Goal: Information Seeking & Learning: Learn about a topic

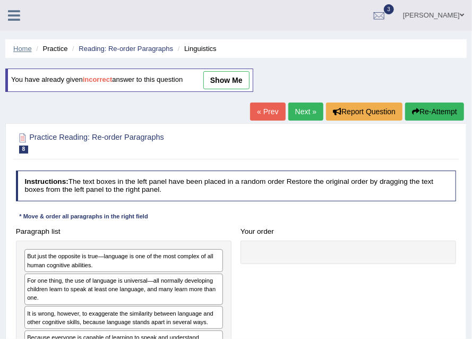
click at [23, 50] on link "Home" at bounding box center [22, 49] width 19 height 8
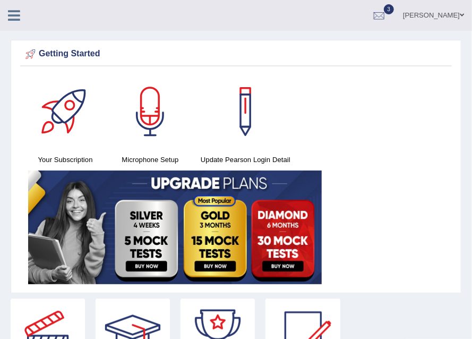
click at [12, 12] on icon at bounding box center [14, 15] width 12 height 14
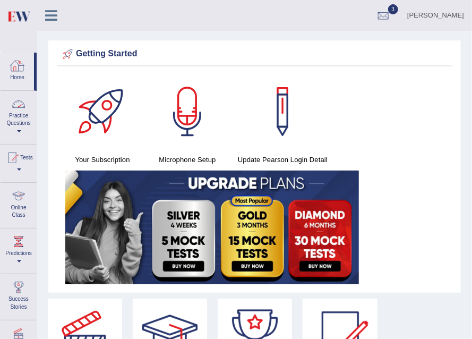
click at [15, 128] on link "Practice Questions" at bounding box center [19, 116] width 36 height 50
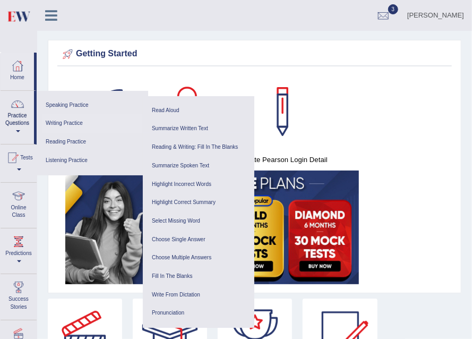
click at [61, 122] on link "Writing Practice" at bounding box center [92, 123] width 101 height 19
click at [53, 140] on link "Reading Practice" at bounding box center [92, 142] width 101 height 19
click at [193, 146] on link "Reading & Writing: Fill In The Blanks" at bounding box center [198, 147] width 101 height 19
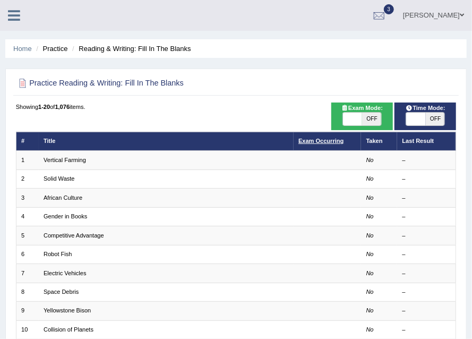
click at [313, 139] on link "Exam Occurring" at bounding box center [320, 140] width 45 height 6
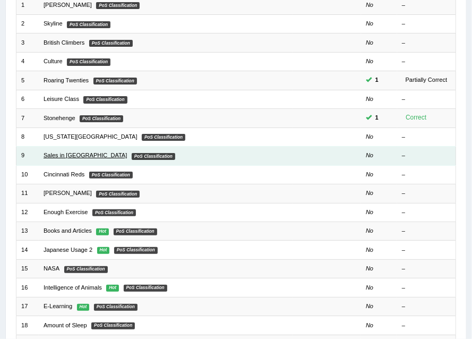
scroll to position [256, 0]
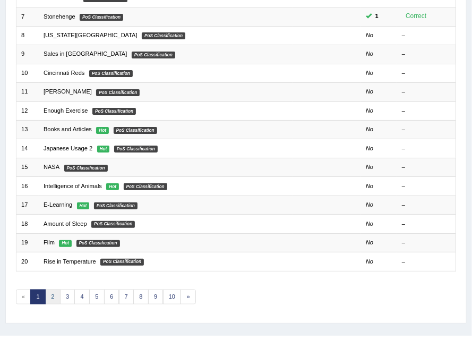
click at [50, 294] on link "2" at bounding box center [52, 296] width 15 height 15
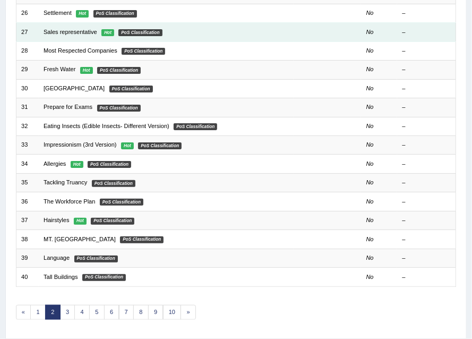
scroll to position [131, 0]
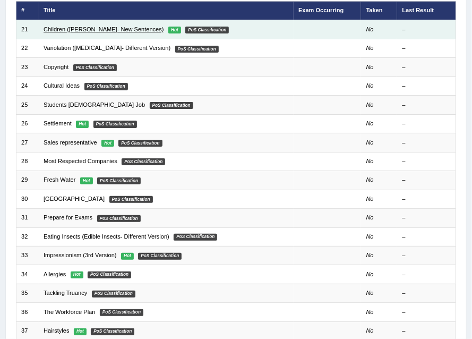
click at [88, 27] on link "Children (Jean Piaget- New Sentences)" at bounding box center [104, 29] width 120 height 6
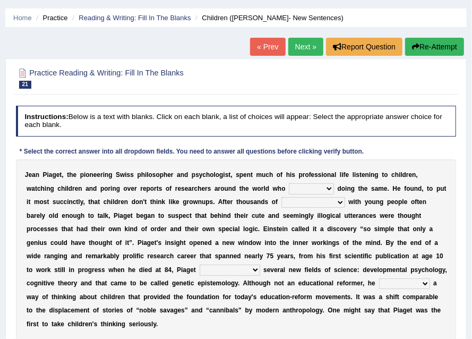
scroll to position [40, 0]
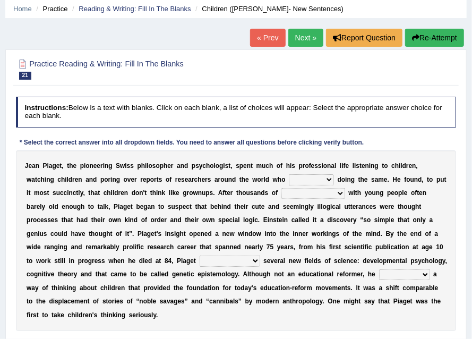
click at [294, 179] on select "had been were has been are" at bounding box center [311, 179] width 45 height 11
select select "has been"
click at [289, 174] on select "had been were has been are" at bounding box center [311, 179] width 45 height 11
click at [294, 179] on select "had been were has been are" at bounding box center [311, 179] width 45 height 11
click at [295, 195] on select "interactions discussions treatments communications" at bounding box center [313, 193] width 64 height 11
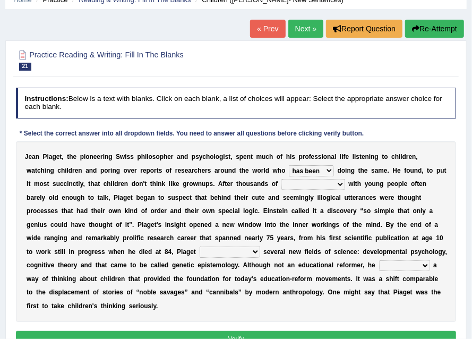
scroll to position [54, 0]
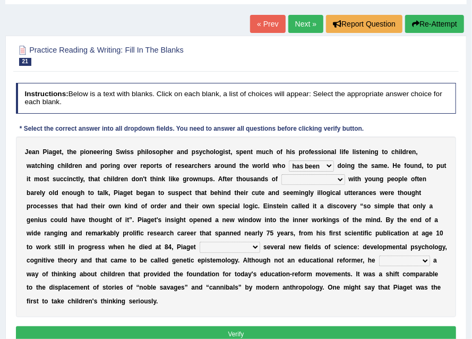
click at [281, 181] on select "interactions discussions treatments communications" at bounding box center [313, 179] width 64 height 11
select select "interactions"
click at [281, 174] on select "interactions discussions treatments communications" at bounding box center [313, 179] width 64 height 11
click at [295, 182] on select "interactions discussions treatments communications" at bounding box center [313, 179] width 64 height 11
click at [281, 174] on select "interactions discussions treatments communications" at bounding box center [313, 179] width 64 height 11
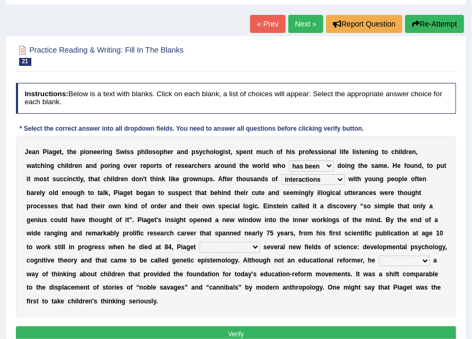
click at [200, 247] on select "has developed had developed developed was developing" at bounding box center [230, 246] width 61 height 11
click at [200, 244] on select "has developed had developed developed was developing" at bounding box center [230, 246] width 61 height 11
select select "developed"
click at [200, 241] on select "has developed had developed developed was developing" at bounding box center [230, 246] width 61 height 11
click at [379, 259] on select "created opened championed generated invented" at bounding box center [404, 260] width 51 height 11
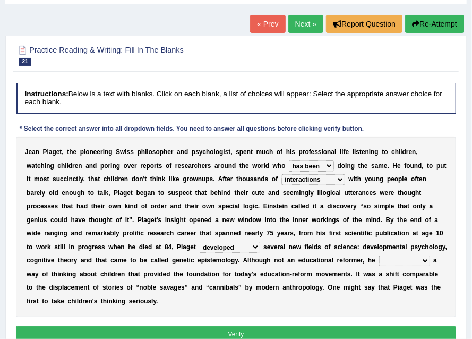
select select "created"
click at [379, 255] on select "created opened championed generated invented" at bounding box center [404, 260] width 51 height 11
click at [232, 330] on button "Verify" at bounding box center [236, 333] width 440 height 15
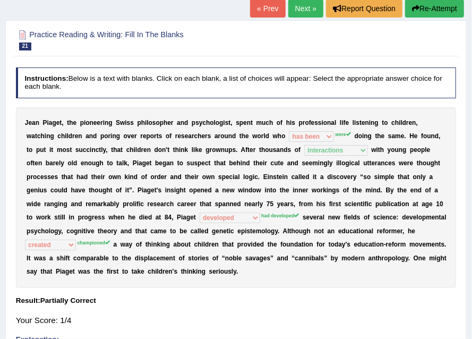
scroll to position [0, 0]
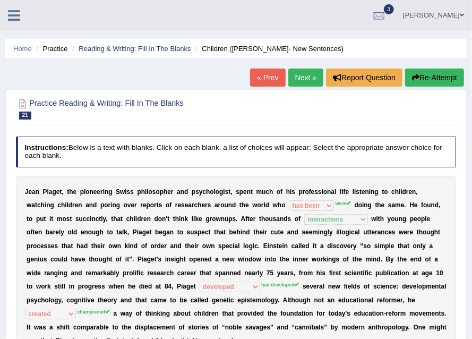
click at [300, 76] on link "Next »" at bounding box center [305, 77] width 35 height 18
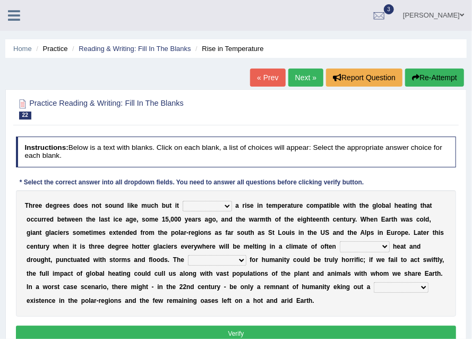
click at [204, 203] on select "undermines predicts represents proves explores" at bounding box center [207, 206] width 49 height 11
click at [208, 205] on select "undermines predicts represents proves explores" at bounding box center [207, 206] width 49 height 11
click at [183, 201] on select "undermines predicts represents proves explores" at bounding box center [207, 206] width 49 height 11
click at [198, 204] on select "undermines predicts represents proves explores" at bounding box center [207, 206] width 49 height 11
click at [224, 210] on select "undermines predicts represents proves explores" at bounding box center [207, 206] width 49 height 11
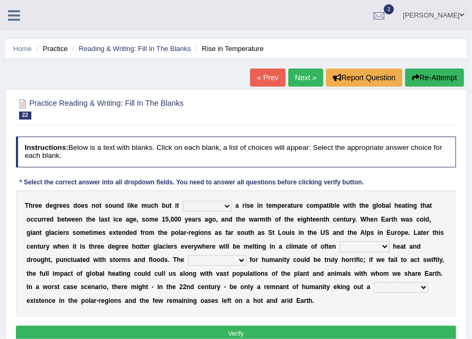
select select "proves"
click at [183, 201] on select "undermines predicts represents proves explores" at bounding box center [207, 206] width 49 height 11
click at [228, 205] on select "undermines predicts represents proves explores" at bounding box center [207, 206] width 49 height 11
click at [345, 247] on select "particular unbearable historic temperate comfortable" at bounding box center [365, 246] width 50 height 11
click at [340, 241] on select "particular unbearable historic temperate comfortable" at bounding box center [365, 246] width 50 height 11
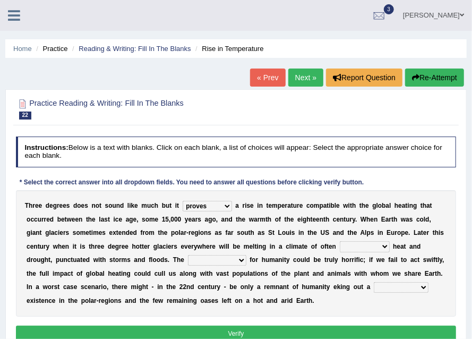
click at [380, 248] on select "particular unbearable historic temperate comfortable" at bounding box center [365, 246] width 50 height 11
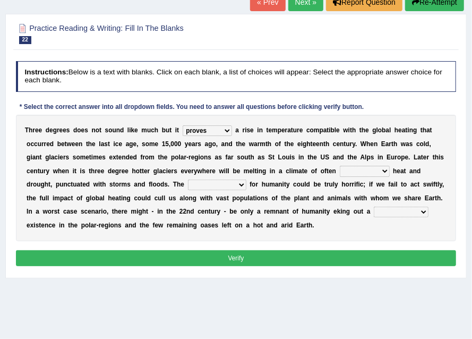
scroll to position [46, 0]
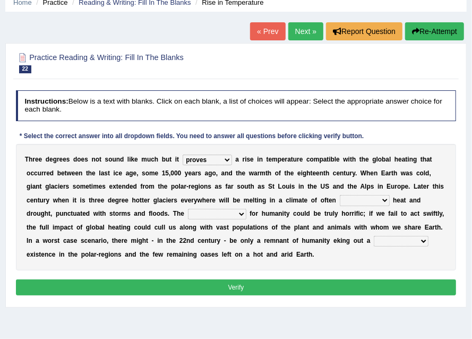
click at [291, 36] on link "Next »" at bounding box center [305, 31] width 35 height 18
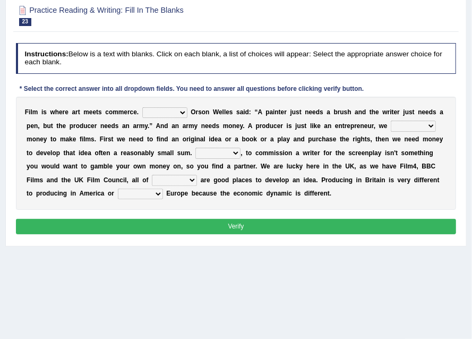
scroll to position [57, 0]
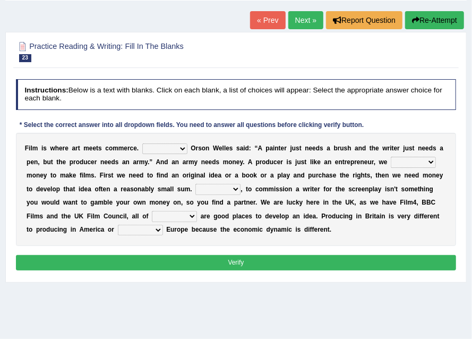
click at [166, 150] on select "So For As What" at bounding box center [164, 148] width 45 height 11
select select "As"
click at [142, 143] on select "So For As What" at bounding box center [164, 148] width 45 height 11
click at [409, 163] on select "raise arise rise arouse" at bounding box center [413, 162] width 45 height 11
select select "raise"
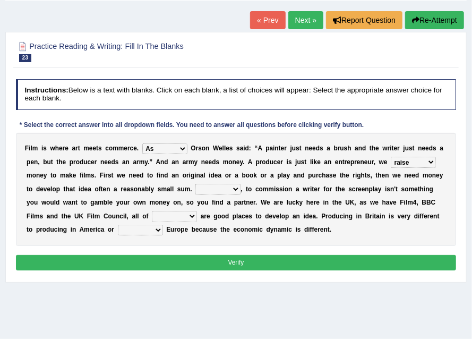
click at [391, 157] on select "raise arise rise arouse" at bounding box center [413, 162] width 45 height 11
click at [424, 160] on select "raise arise rise arouse" at bounding box center [413, 162] width 45 height 11
click at [391, 157] on select "raise arise rise arouse" at bounding box center [413, 162] width 45 height 11
click at [213, 190] on select "Besides However Certainly Therefore" at bounding box center [217, 189] width 45 height 11
click at [232, 188] on select "Besides However Certainly Therefore" at bounding box center [217, 189] width 45 height 11
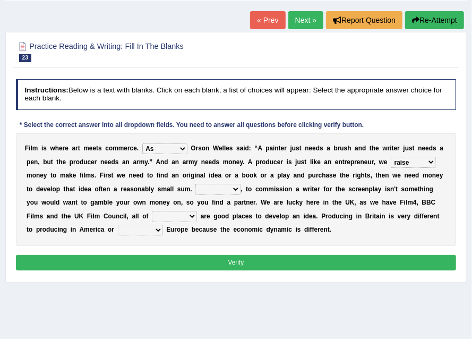
select select "However"
click at [195, 184] on select "Besides However Certainly Therefore" at bounding box center [217, 189] width 45 height 11
click at [168, 218] on select "them that those which" at bounding box center [174, 216] width 45 height 11
click at [152, 211] on select "them that those which" at bounding box center [174, 216] width 45 height 11
click at [169, 218] on select "them that those which" at bounding box center [174, 216] width 45 height 11
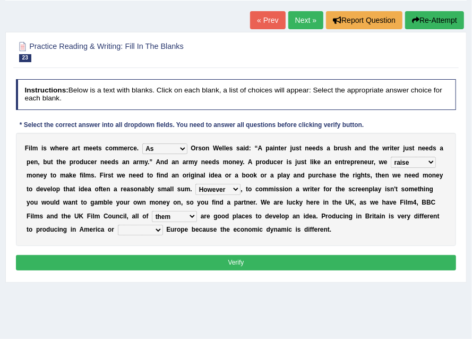
select select "which"
click at [152, 211] on select "them that those which" at bounding box center [174, 216] width 45 height 11
click at [146, 231] on select "even still both and" at bounding box center [140, 229] width 45 height 11
select select "even"
click at [118, 224] on select "even still both and" at bounding box center [140, 229] width 45 height 11
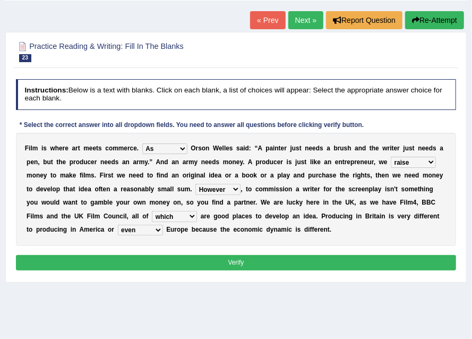
click at [174, 262] on button "Verify" at bounding box center [236, 262] width 440 height 15
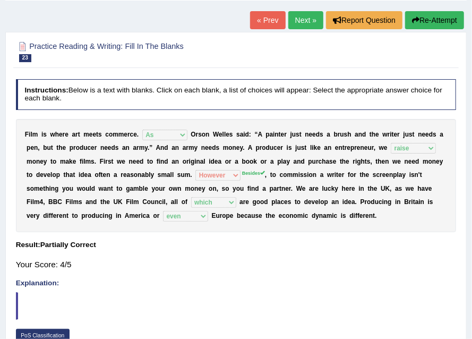
scroll to position [0, 0]
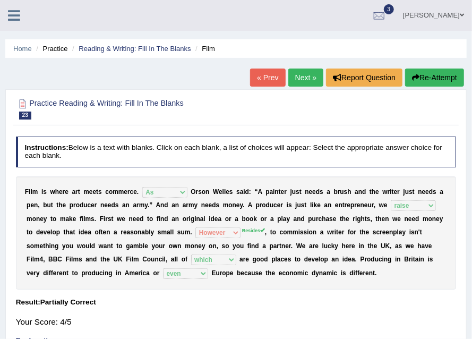
click at [301, 79] on link "Next »" at bounding box center [305, 77] width 35 height 18
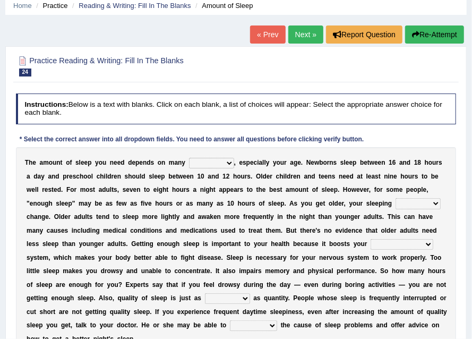
scroll to position [59, 0]
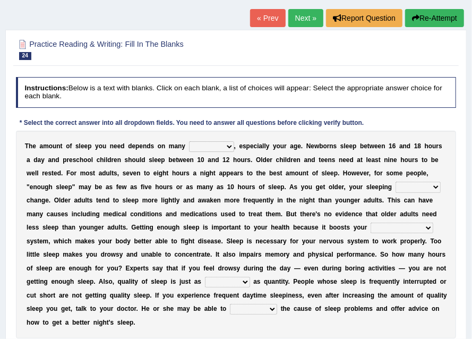
click at [204, 147] on select "age factors thing category" at bounding box center [211, 146] width 45 height 11
select select "factors"
click at [189, 141] on select "age factors thing category" at bounding box center [211, 146] width 45 height 11
click at [417, 188] on select "patterns habits time hours" at bounding box center [417, 187] width 45 height 11
click at [395, 182] on select "patterns habits time hours" at bounding box center [417, 187] width 45 height 11
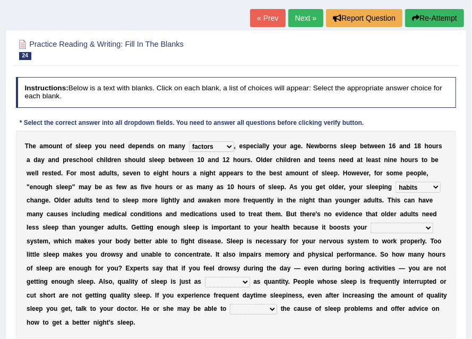
click at [427, 187] on select "patterns habits time hours" at bounding box center [417, 187] width 45 height 11
select select "patterns"
click at [395, 182] on select "patterns habits time hours" at bounding box center [417, 187] width 45 height 11
click at [374, 227] on select "immune nervous sleeping system circulatory" at bounding box center [401, 227] width 63 height 11
select select "immune"
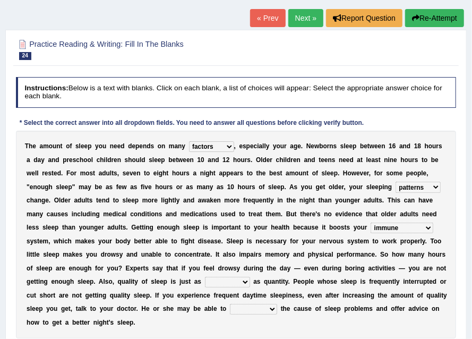
click at [370, 222] on select "immune nervous sleeping system circulatory" at bounding box center [401, 227] width 63 height 11
click at [225, 282] on select "important much difficult frequent trivial" at bounding box center [227, 282] width 45 height 11
select select "important"
click at [205, 277] on select "important much difficult frequent trivial" at bounding box center [227, 282] width 45 height 11
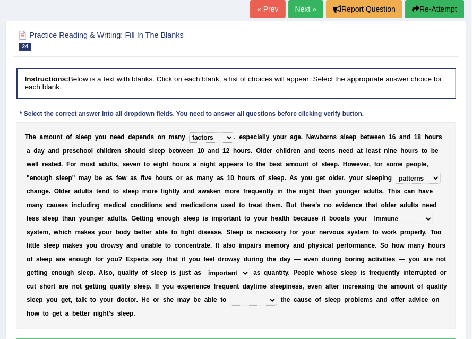
click at [254, 298] on select "identify determines help solves" at bounding box center [253, 300] width 47 height 11
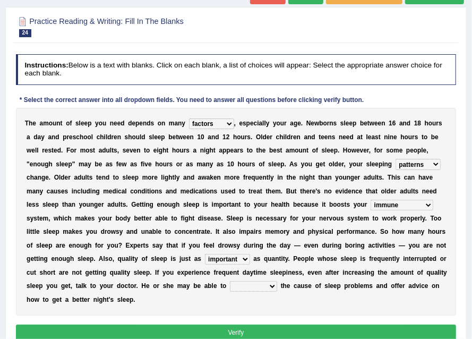
scroll to position [87, 0]
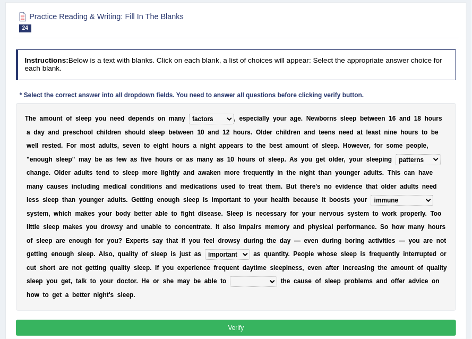
click at [245, 284] on select "identify determines help solves" at bounding box center [253, 281] width 47 height 11
select select "identify"
click at [230, 276] on select "identify determines help solves" at bounding box center [253, 281] width 47 height 11
click at [254, 331] on button "Verify" at bounding box center [236, 326] width 440 height 15
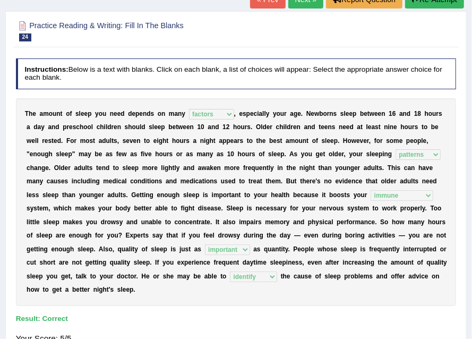
scroll to position [0, 0]
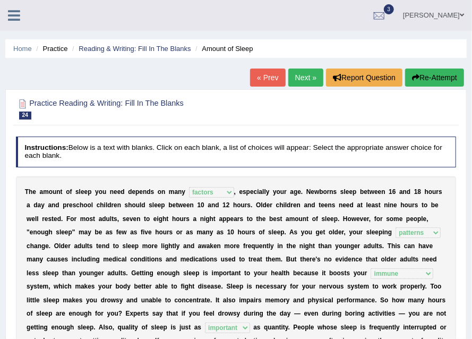
click at [300, 85] on link "Next »" at bounding box center [305, 77] width 35 height 18
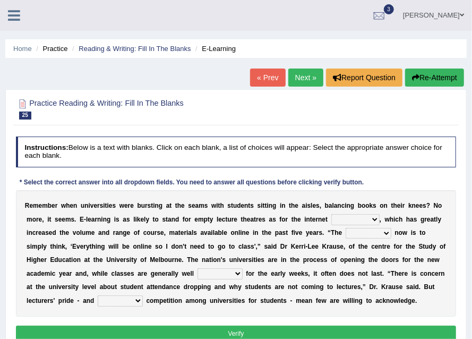
click at [355, 220] on select "generation revolution information" at bounding box center [355, 219] width 48 height 11
click at [340, 220] on select "generation revolution information" at bounding box center [355, 219] width 48 height 11
select select "revolution"
click at [331, 214] on select "generation revolution information" at bounding box center [355, 219] width 48 height 11
click at [348, 234] on select "temptation lure attraction" at bounding box center [368, 233] width 46 height 11
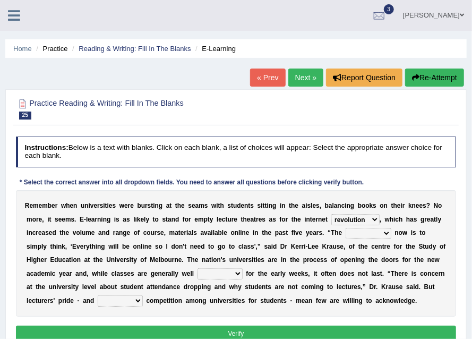
click at [345, 228] on select "temptation lure attraction" at bounding box center [368, 233] width 46 height 11
click at [375, 232] on select "temptation lure attraction" at bounding box center [368, 233] width 46 height 11
select select "attraction"
click at [345, 228] on select "temptation lure attraction" at bounding box center [368, 233] width 46 height 11
click at [362, 232] on select "temptation lure attraction" at bounding box center [368, 233] width 46 height 11
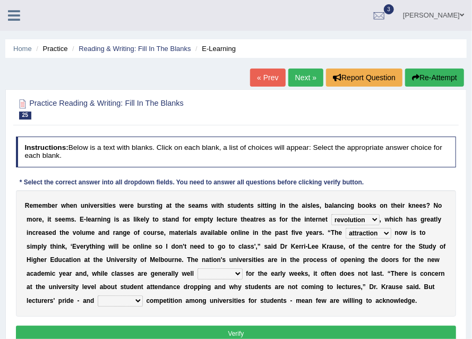
click at [345, 228] on select "temptation lure attraction" at bounding box center [368, 233] width 46 height 11
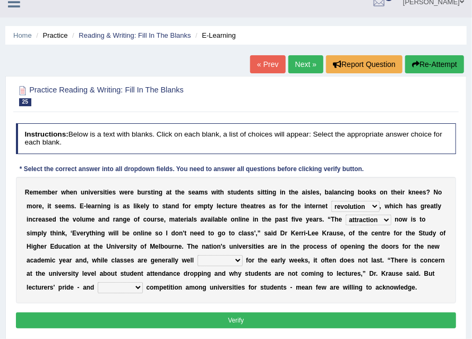
click at [235, 261] on select "attended regarded provided applied" at bounding box center [219, 260] width 45 height 11
select select "attended"
click at [197, 255] on select "attended regarded provided applied" at bounding box center [219, 260] width 45 height 11
click at [228, 256] on select "attended regarded provided applied" at bounding box center [219, 260] width 45 height 11
click at [197, 255] on select "attended regarded provided applied" at bounding box center [219, 260] width 45 height 11
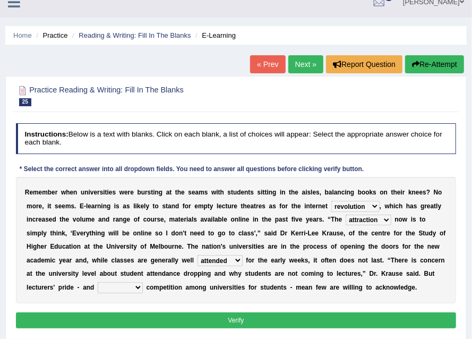
click at [117, 287] on select "fierce equivalent restricted major" at bounding box center [120, 287] width 45 height 11
select select "fierce"
click at [98, 282] on select "fierce equivalent restricted major" at bounding box center [120, 287] width 45 height 11
click at [249, 318] on button "Verify" at bounding box center [236, 319] width 440 height 15
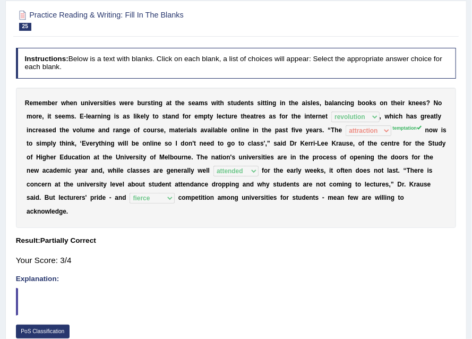
scroll to position [4, 0]
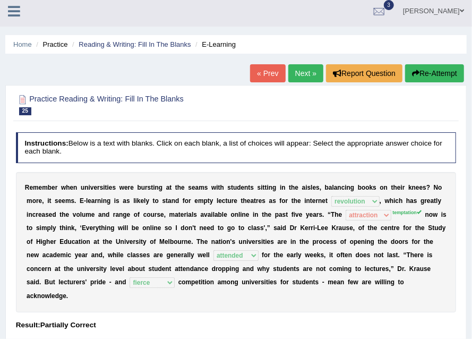
click at [308, 71] on link "Next »" at bounding box center [305, 73] width 35 height 18
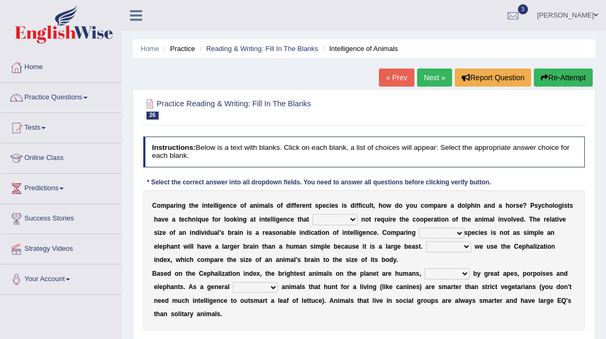
click at [333, 219] on select "can must does shall" at bounding box center [335, 219] width 45 height 11
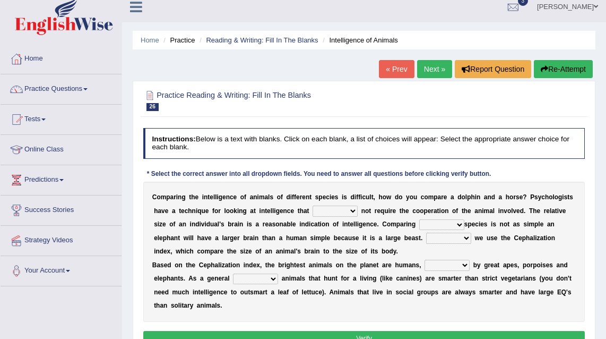
scroll to position [16, 0]
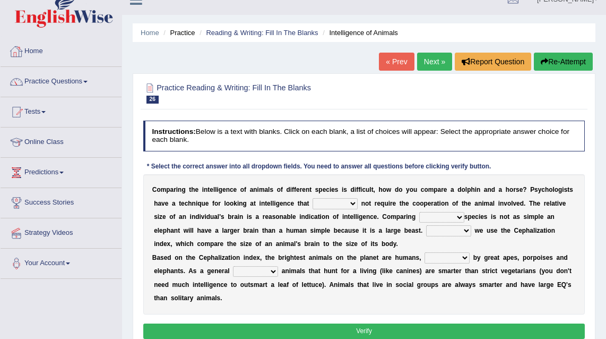
scroll to position [35, 0]
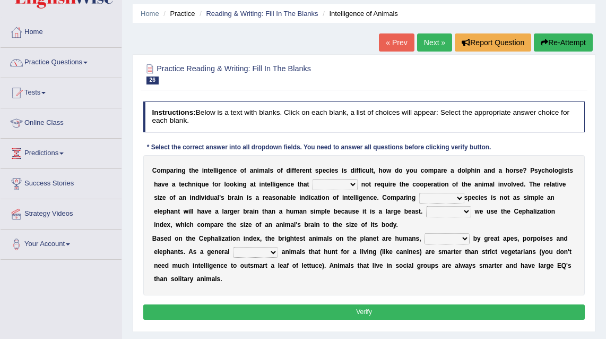
click at [336, 186] on select "can must does shall" at bounding box center [335, 184] width 45 height 11
select select "does"
click at [313, 179] on select "can must does shall" at bounding box center [335, 184] width 45 height 11
click at [455, 200] on select "Over across with in" at bounding box center [441, 198] width 45 height 11
click at [454, 198] on select "Over across with in" at bounding box center [441, 198] width 45 height 11
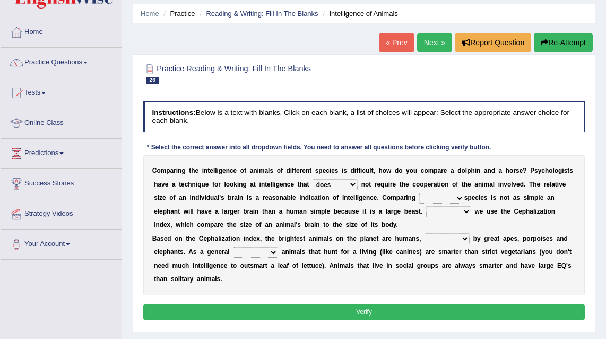
click at [448, 198] on select "Over across with in" at bounding box center [441, 198] width 45 height 11
select select "across"
click at [419, 193] on select "Over across with in" at bounding box center [441, 198] width 45 height 11
click at [461, 211] on select "Instead Moreover However Actually" at bounding box center [448, 211] width 45 height 11
select select "Instead"
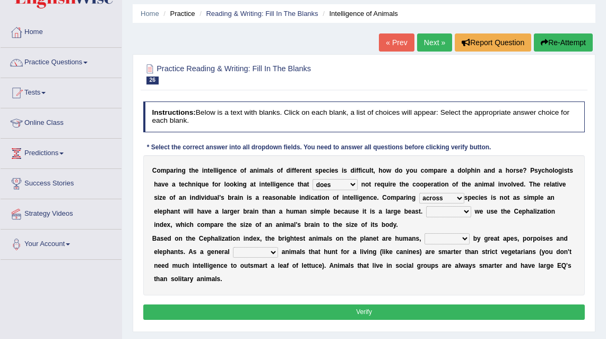
click at [426, 206] on select "Instead Moreover However Actually" at bounding box center [448, 211] width 45 height 11
click at [439, 241] on select "followed follows follow following" at bounding box center [447, 238] width 45 height 11
select select "followed"
click at [425, 234] on select "followed follows follow following" at bounding box center [447, 238] width 45 height 11
click at [252, 249] on select "theory way rule model" at bounding box center [255, 252] width 45 height 11
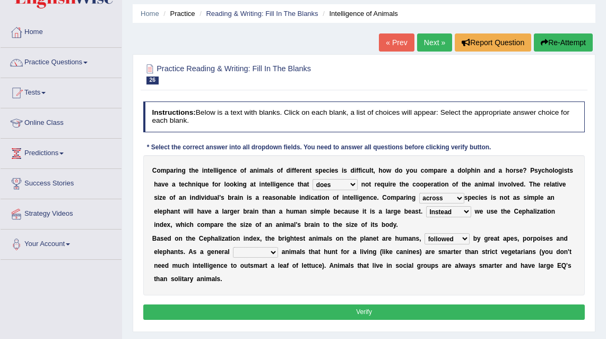
select select "rule"
click at [233, 247] on select "theory way rule model" at bounding box center [255, 252] width 45 height 11
click at [351, 316] on button "Verify" at bounding box center [364, 311] width 442 height 15
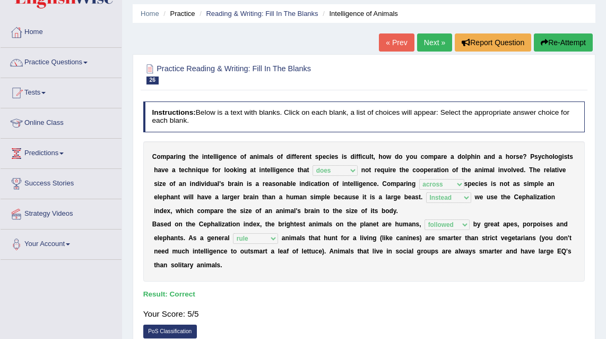
scroll to position [0, 0]
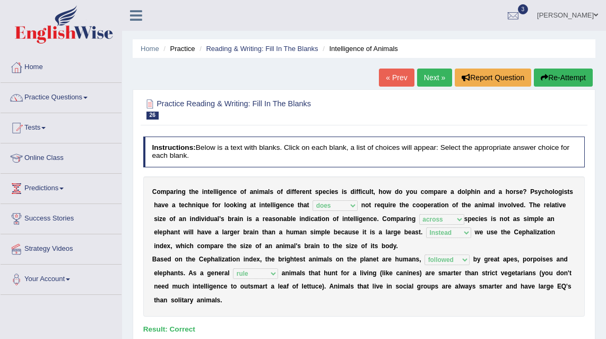
click at [430, 79] on link "Next »" at bounding box center [434, 77] width 35 height 18
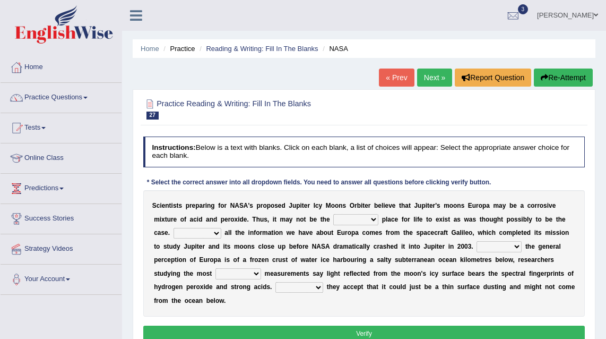
click at [349, 220] on select "ideal suitable relevant correct lucky" at bounding box center [355, 219] width 45 height 11
select select "ideal"
click at [333, 214] on select "ideal suitable relevant correct lucky" at bounding box center [355, 219] width 45 height 11
click at [210, 232] on select "Virtually Completely Eventually Entirely Scarcely" at bounding box center [198, 233] width 48 height 11
select select "Entirely"
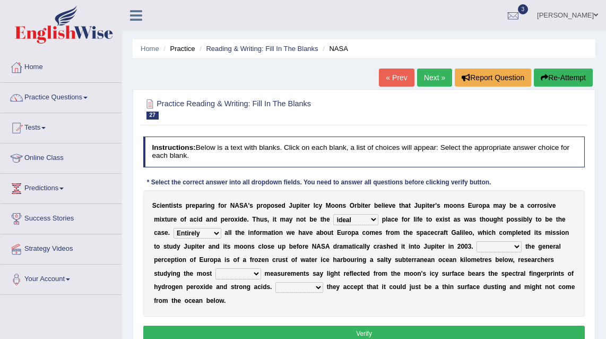
click at [174, 228] on select "Virtually Completely Eventually Entirely Scarcely" at bounding box center [198, 233] width 48 height 11
click at [214, 231] on select "Virtually Completely Eventually Entirely Scarcely" at bounding box center [198, 233] width 48 height 11
click at [490, 245] on select "Because Although Despite Whatever Whether" at bounding box center [499, 246] width 45 height 11
select select "Although"
click at [477, 241] on select "Because Although Despite Whatever Whether" at bounding box center [499, 246] width 45 height 11
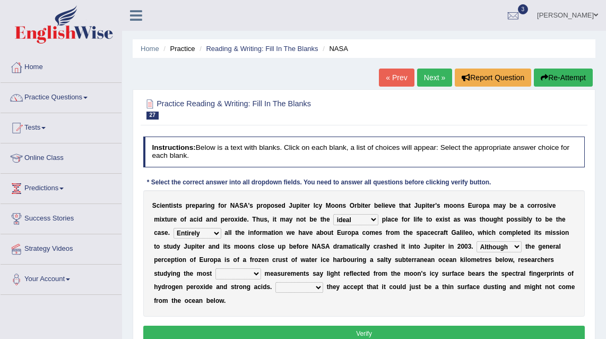
click at [230, 271] on select "recent unusual last interesting" at bounding box center [238, 273] width 46 height 11
select select "recent"
click at [215, 269] on select "recent unusual last interesting" at bounding box center [238, 273] width 46 height 11
click at [309, 287] on select "Instead Just Regardless However Therefore" at bounding box center [299, 287] width 48 height 11
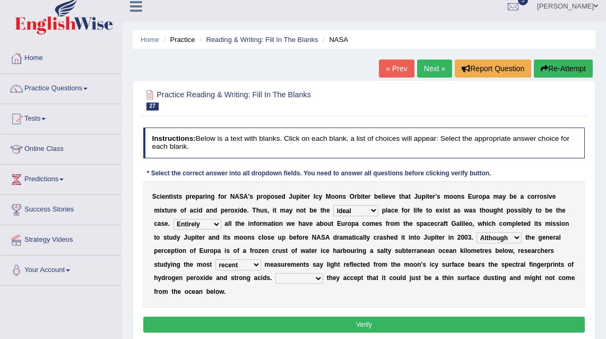
click at [289, 279] on select "Instead Just Regardless However Therefore" at bounding box center [299, 278] width 48 height 11
select select "However"
click at [275, 273] on select "Instead Just Regardless However Therefore" at bounding box center [299, 278] width 48 height 11
click at [372, 326] on button "Verify" at bounding box center [364, 323] width 442 height 15
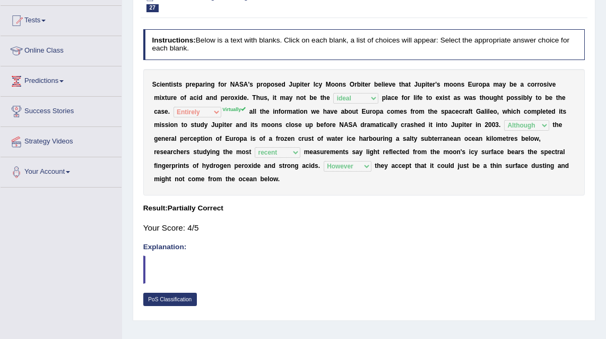
scroll to position [0, 0]
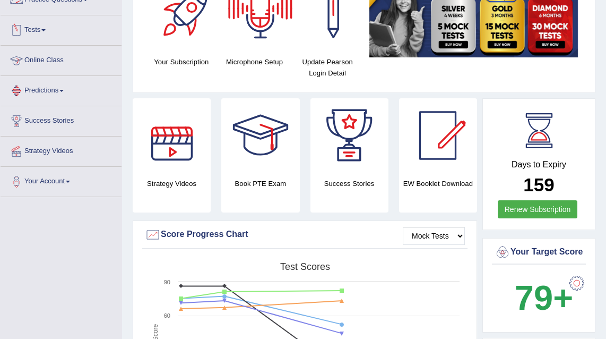
scroll to position [32, 0]
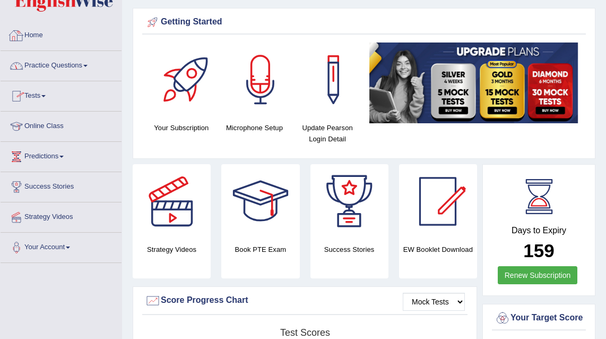
click at [54, 67] on link "Practice Questions" at bounding box center [61, 64] width 121 height 27
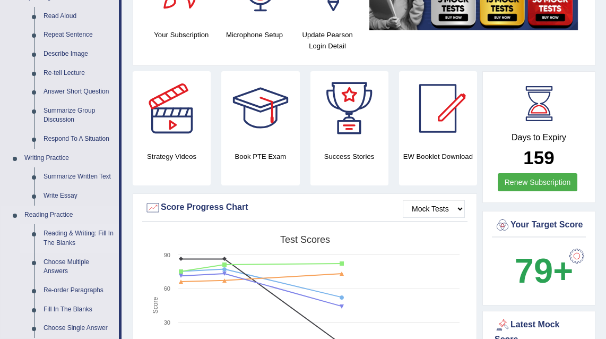
scroll to position [161, 0]
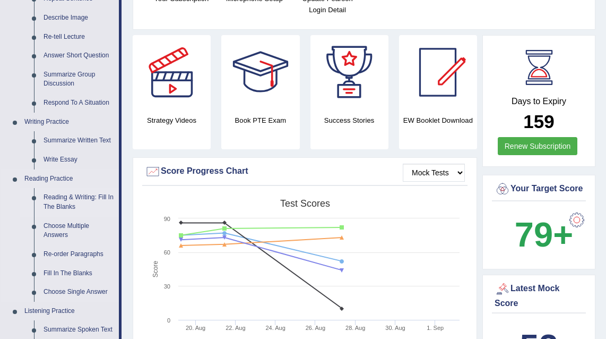
click at [75, 198] on link "Reading & Writing: Fill In The Blanks" at bounding box center [79, 202] width 80 height 28
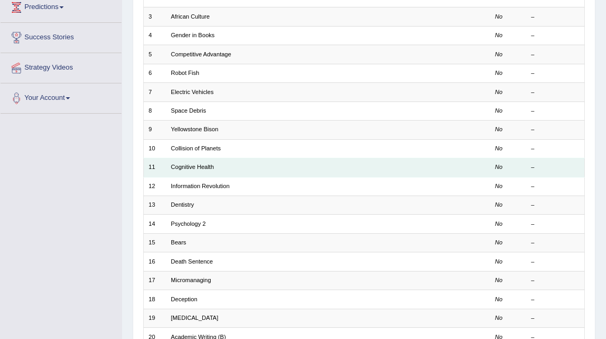
scroll to position [31, 0]
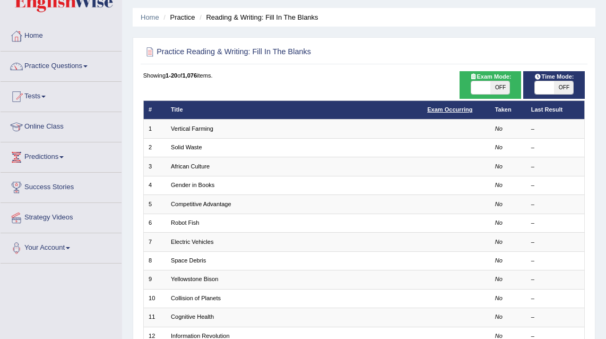
click at [456, 111] on link "Exam Occurring" at bounding box center [449, 109] width 45 height 6
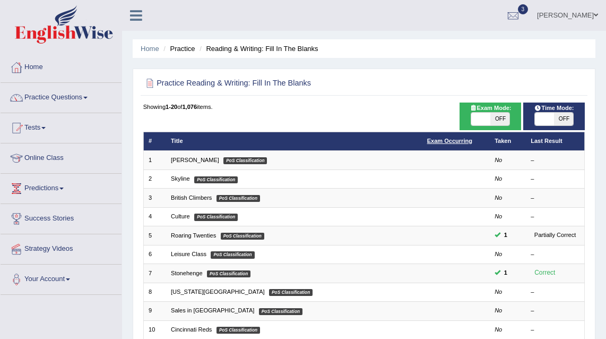
click at [455, 141] on link "Exam Occurring" at bounding box center [449, 140] width 45 height 6
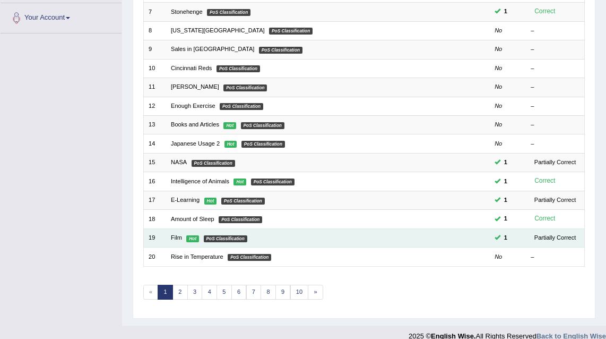
scroll to position [270, 0]
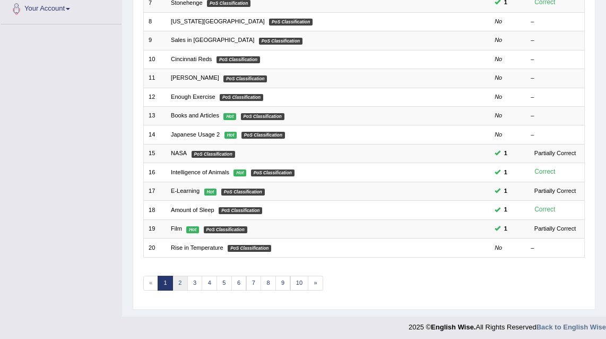
click at [180, 277] on link "2" at bounding box center [179, 282] width 15 height 15
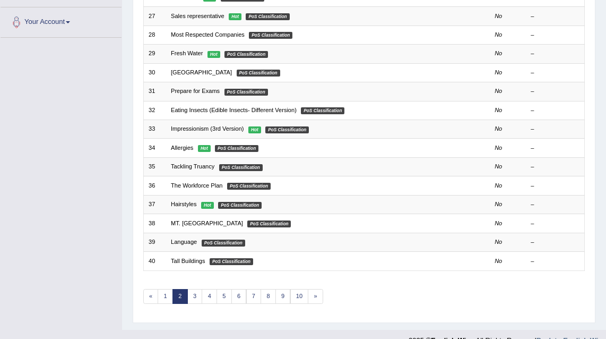
scroll to position [270, 0]
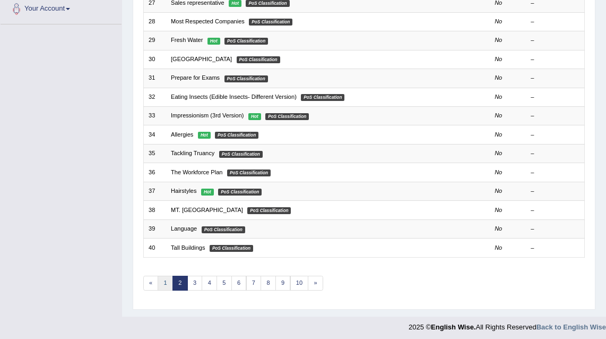
click at [160, 278] on link "1" at bounding box center [165, 282] width 15 height 15
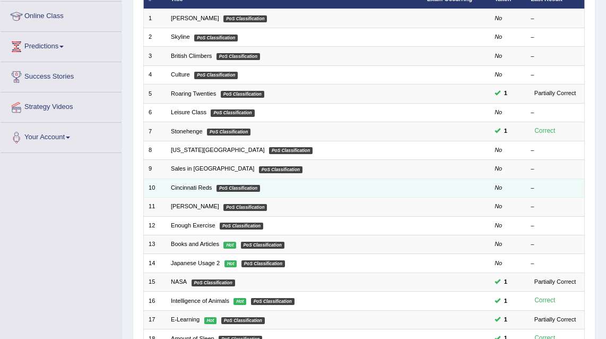
scroll to position [270, 0]
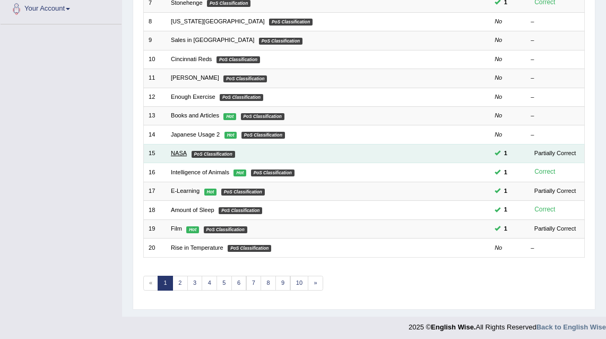
click at [183, 150] on link "NASA" at bounding box center [179, 153] width 16 height 6
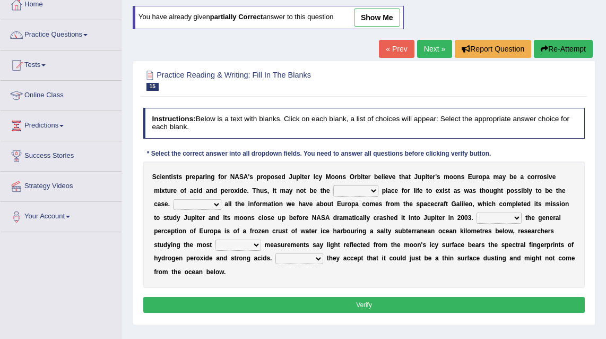
scroll to position [99, 0]
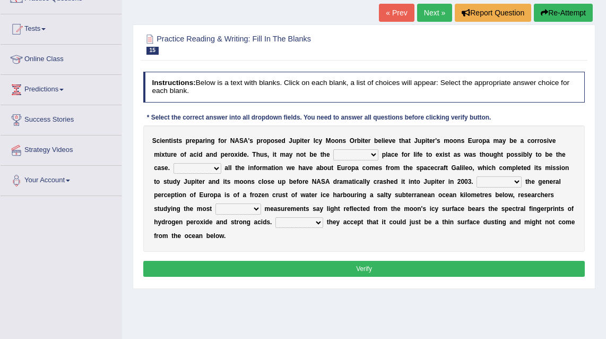
click at [364, 154] on select "ideal suitable relevant correct lucky" at bounding box center [355, 154] width 45 height 11
select select "ideal"
click at [333, 149] on select "ideal suitable relevant correct lucky" at bounding box center [355, 154] width 45 height 11
click at [209, 168] on select "Virtually Completely Eventually Entirely Scarcely" at bounding box center [198, 168] width 48 height 11
select select "Virtually"
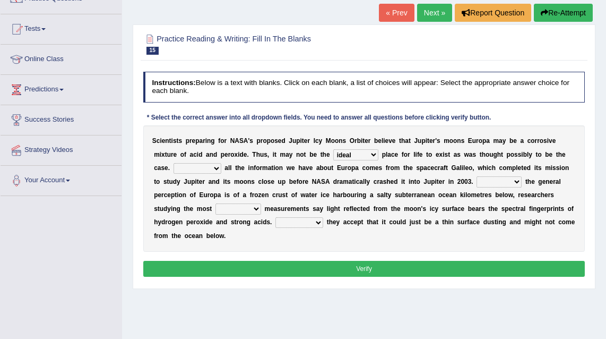
click at [174, 163] on select "Virtually Completely Eventually Entirely Scarcely" at bounding box center [198, 168] width 48 height 11
click at [491, 179] on select "Because Although Despite Whatever Whether" at bounding box center [499, 181] width 45 height 11
click at [503, 180] on select "Because Although Despite Whatever Whether" at bounding box center [499, 181] width 45 height 11
click at [244, 210] on select "recent unusual last interesting" at bounding box center [238, 208] width 46 height 11
select select "recent"
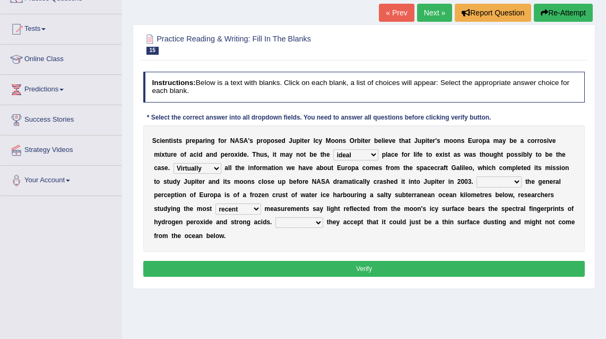
click at [215, 203] on select "recent unusual last interesting" at bounding box center [238, 208] width 46 height 11
click at [494, 180] on select "Because Although Despite Whatever Whether" at bounding box center [499, 181] width 45 height 11
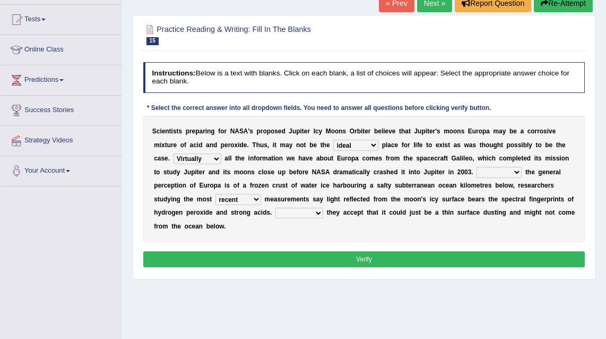
scroll to position [113, 0]
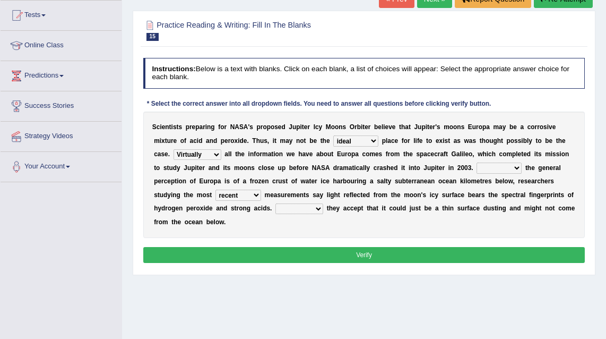
click at [489, 166] on select "Because Although Despite Whatever Whether" at bounding box center [499, 167] width 45 height 11
select select "Although"
click at [477, 162] on select "Because Although Despite Whatever Whether" at bounding box center [499, 167] width 45 height 11
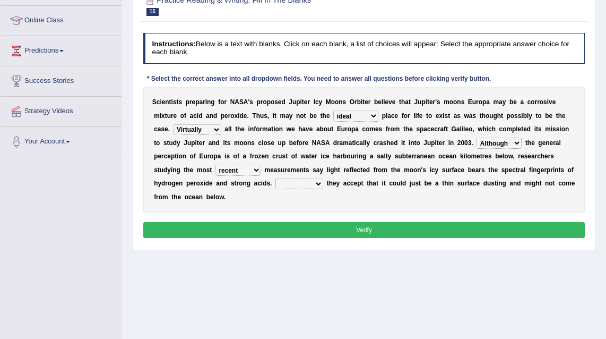
click at [305, 184] on select "Instead Just Regardless However Therefore" at bounding box center [299, 183] width 48 height 11
select select "However"
click at [275, 178] on select "Instead Just Regardless However Therefore" at bounding box center [299, 183] width 48 height 11
click at [335, 231] on button "Verify" at bounding box center [364, 229] width 442 height 15
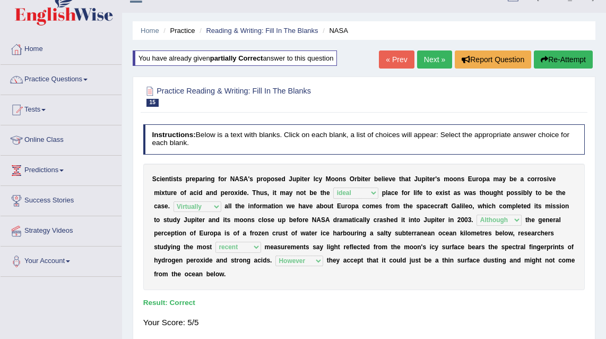
scroll to position [31, 0]
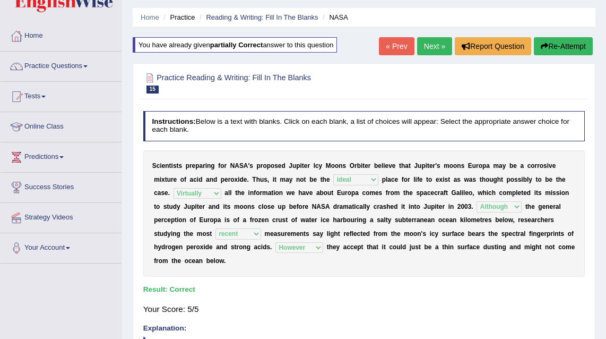
click at [435, 47] on link "Next »" at bounding box center [434, 46] width 35 height 18
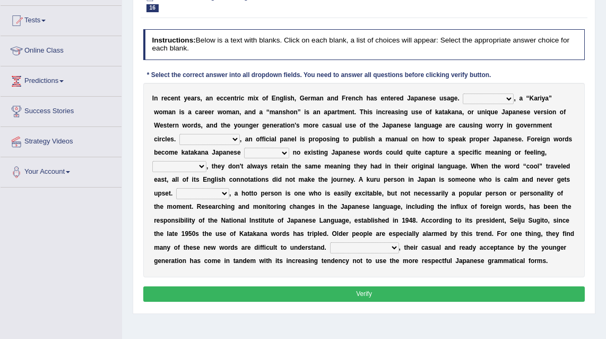
scroll to position [13, 0]
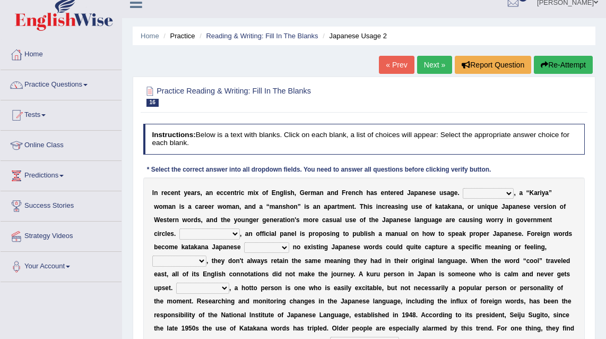
click at [426, 63] on link "Next »" at bounding box center [434, 65] width 35 height 18
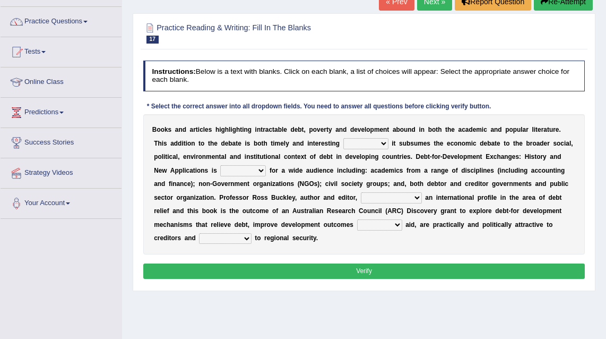
scroll to position [11, 0]
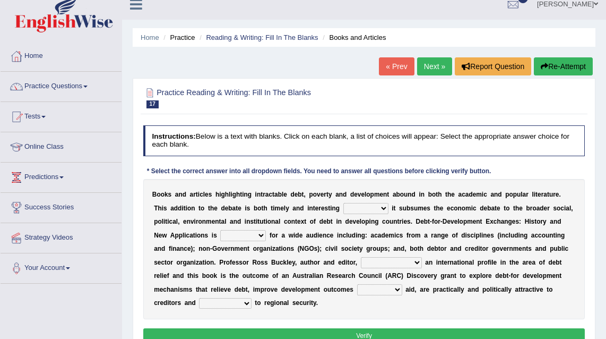
click at [420, 62] on link "Next »" at bounding box center [434, 66] width 35 height 18
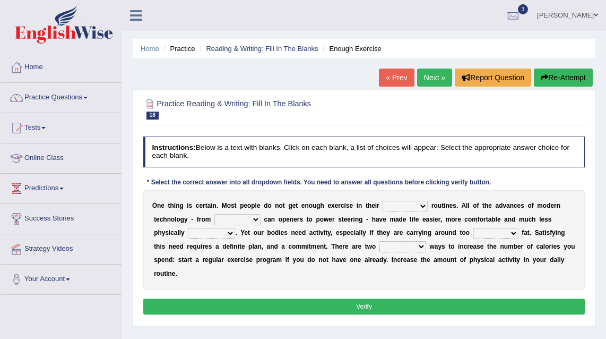
click at [429, 74] on link "Next »" at bounding box center [434, 77] width 35 height 18
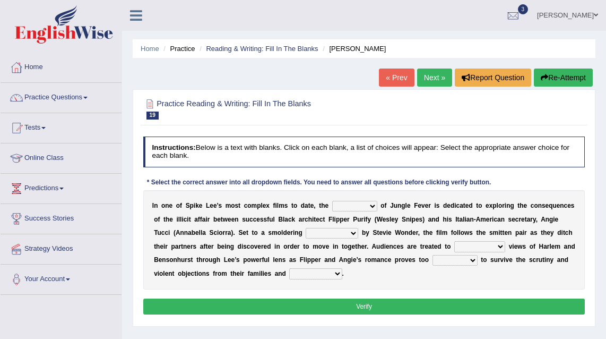
click at [429, 75] on link "Next »" at bounding box center [434, 77] width 35 height 18
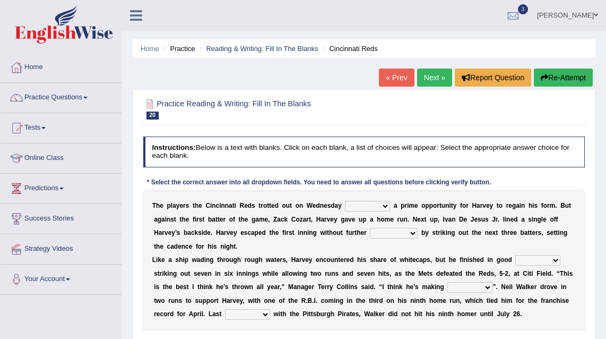
click at [78, 99] on link "Practice Questions" at bounding box center [61, 96] width 121 height 27
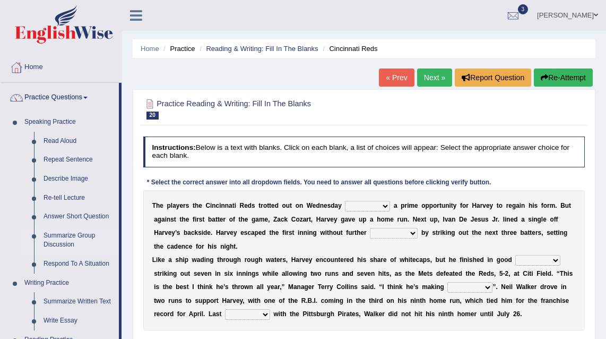
scroll to position [81, 0]
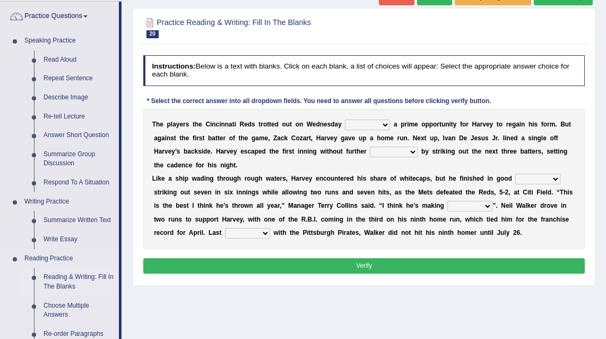
click at [56, 278] on link "Reading & Writing: Fill In The Blanks" at bounding box center [79, 281] width 80 height 28
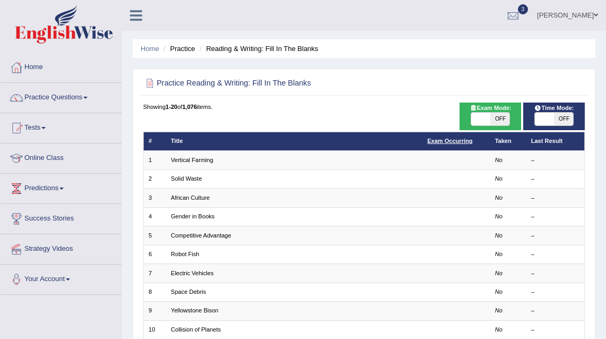
click at [452, 140] on link "Exam Occurring" at bounding box center [449, 140] width 45 height 6
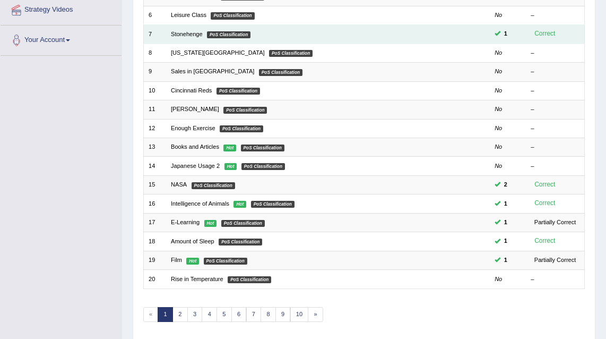
scroll to position [270, 0]
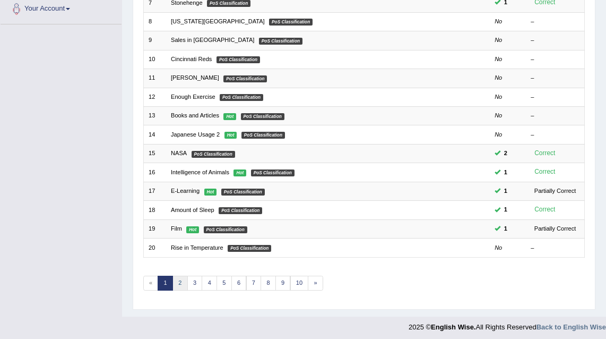
click at [183, 278] on link "2" at bounding box center [179, 282] width 15 height 15
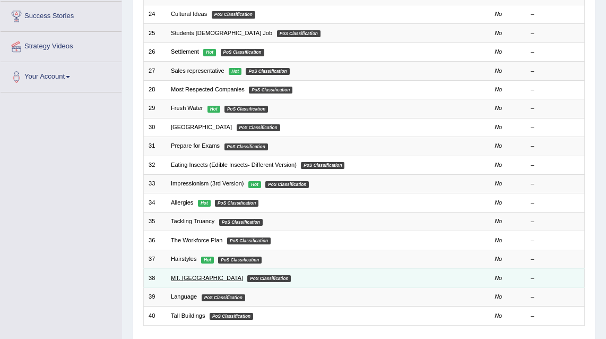
scroll to position [270, 0]
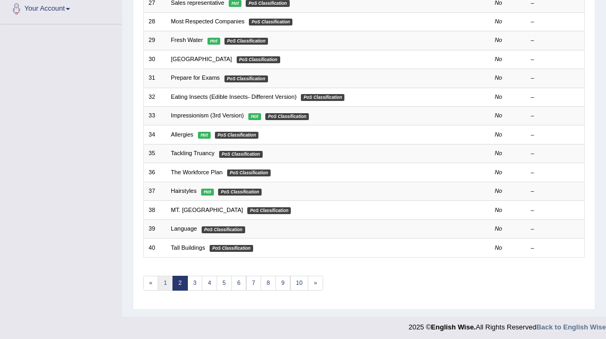
click at [168, 280] on link "1" at bounding box center [165, 282] width 15 height 15
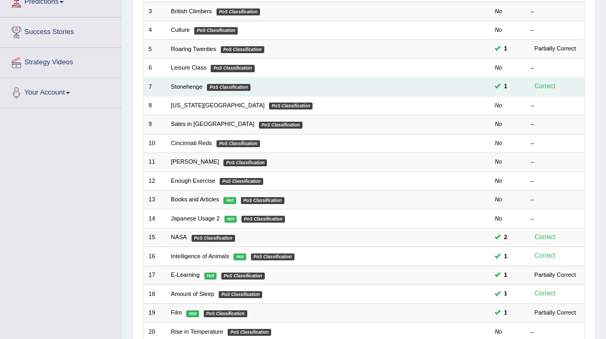
scroll to position [270, 0]
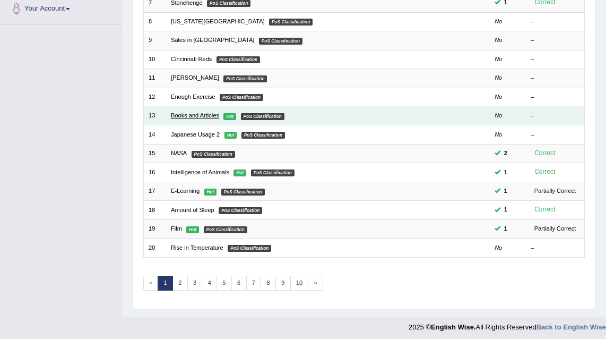
click at [203, 115] on link "Books and Articles" at bounding box center [195, 115] width 48 height 6
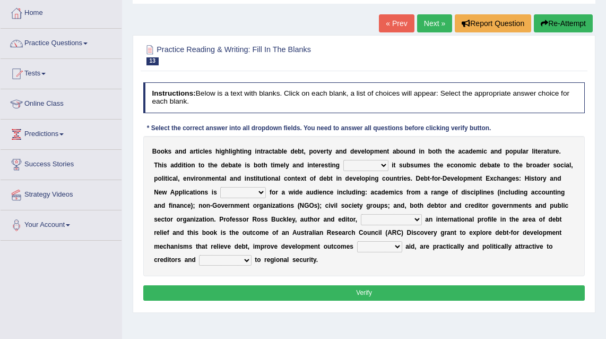
scroll to position [46, 0]
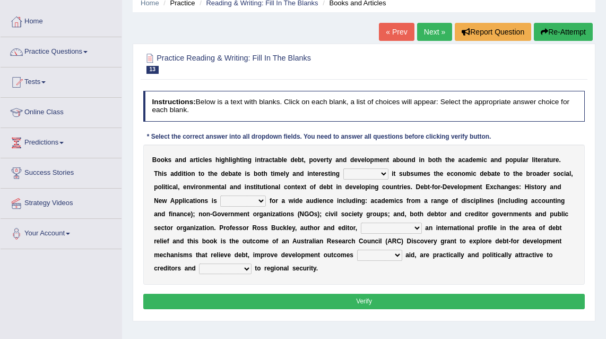
click at [432, 30] on link "Next »" at bounding box center [434, 32] width 35 height 18
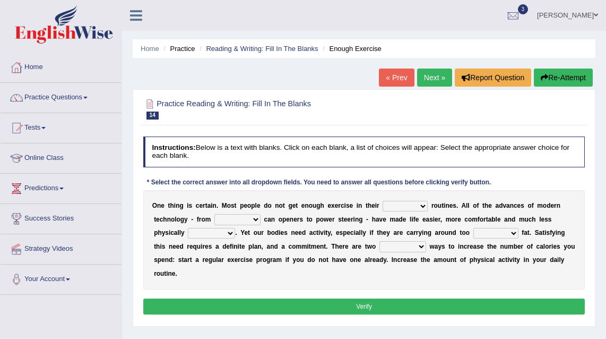
click at [429, 77] on link "Next »" at bounding box center [434, 77] width 35 height 18
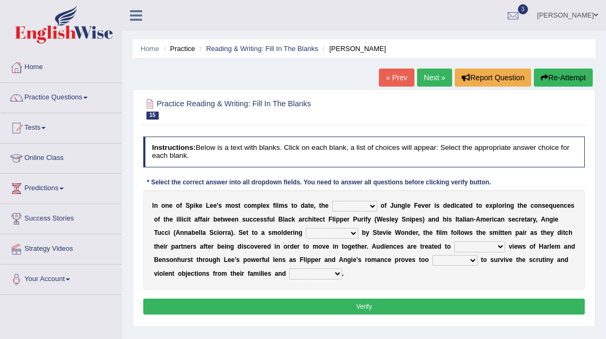
click at [429, 77] on link "Next »" at bounding box center [434, 77] width 35 height 18
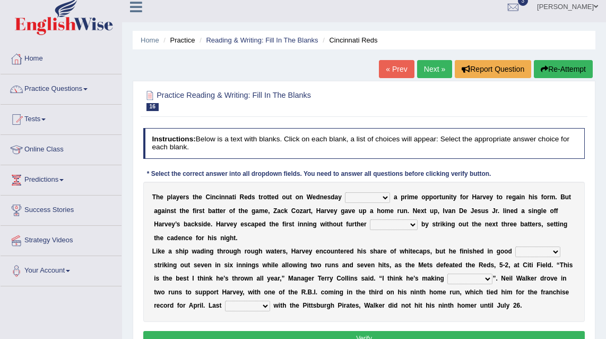
scroll to position [56, 0]
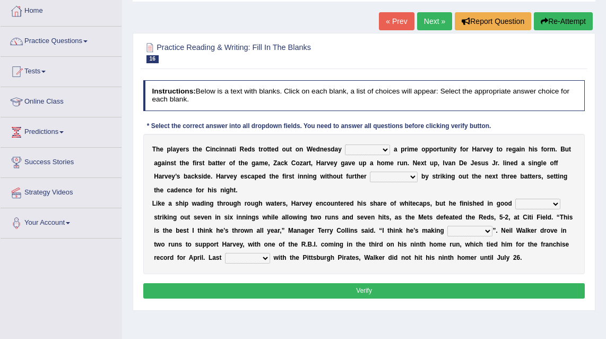
click at [442, 20] on link "Next »" at bounding box center [434, 21] width 35 height 18
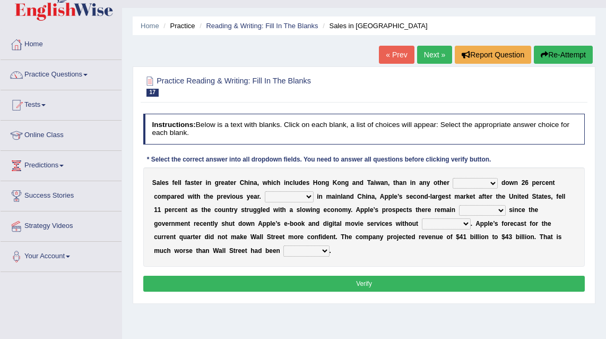
scroll to position [28, 0]
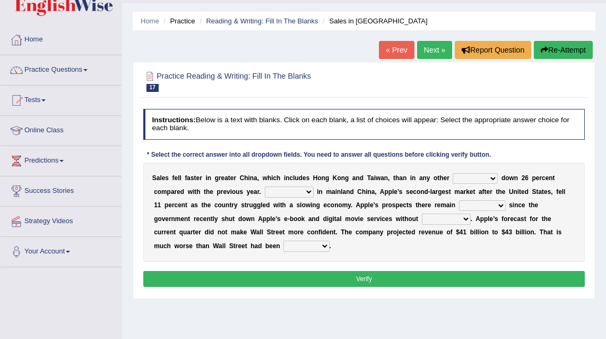
click at [428, 51] on link "Next »" at bounding box center [434, 50] width 35 height 18
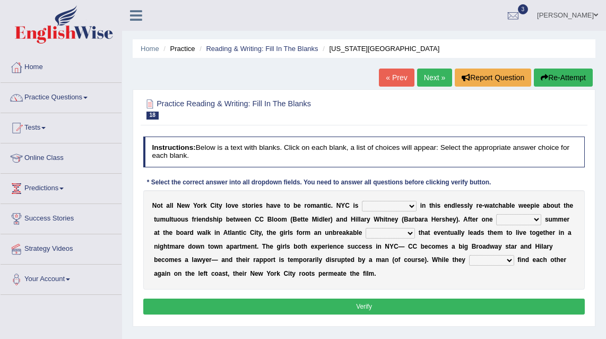
click at [429, 75] on link "Next »" at bounding box center [434, 77] width 35 height 18
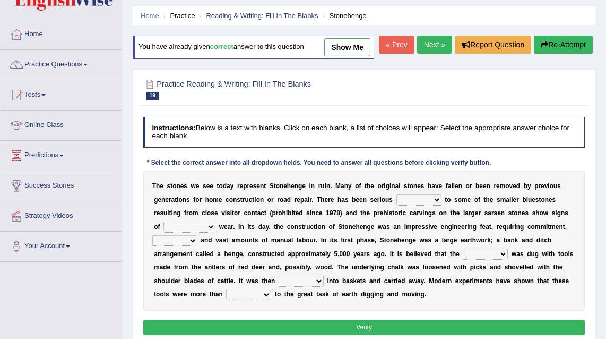
scroll to position [63, 0]
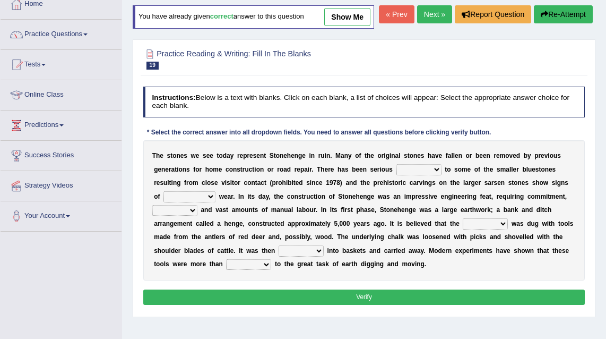
click at [426, 23] on link "Next »" at bounding box center [434, 14] width 35 height 18
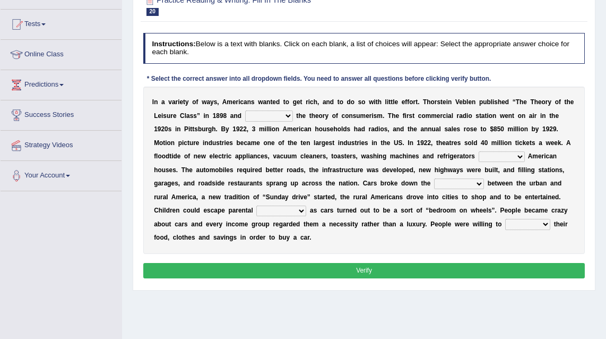
scroll to position [18, 0]
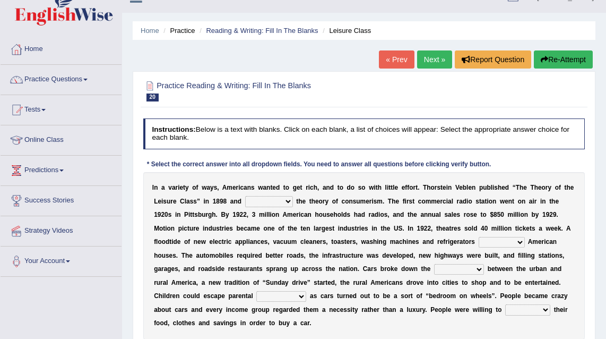
click at [434, 59] on link "Next »" at bounding box center [434, 59] width 35 height 18
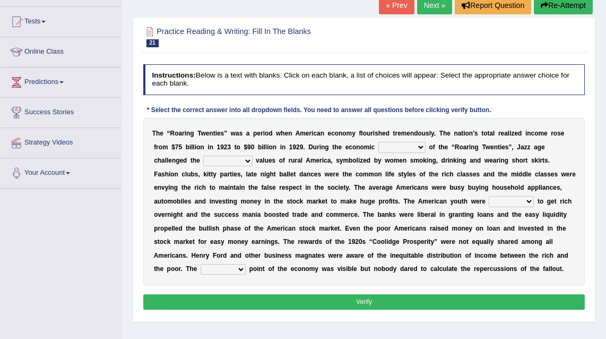
scroll to position [65, 0]
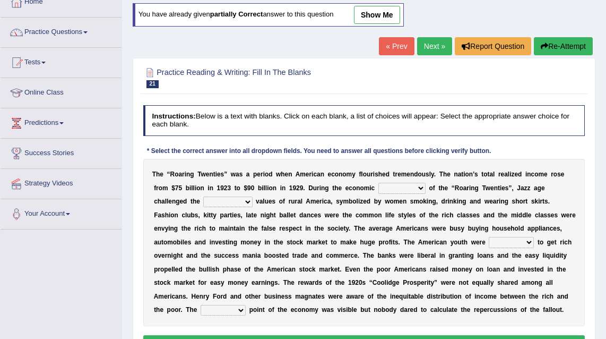
click at [430, 40] on link "Next »" at bounding box center [434, 46] width 35 height 18
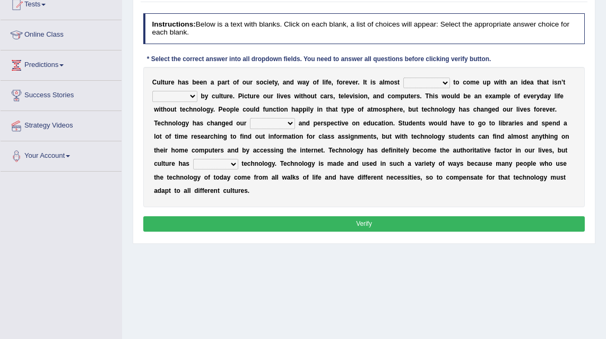
scroll to position [14, 0]
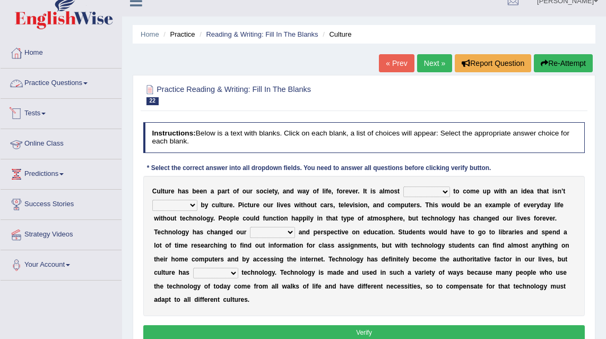
click at [56, 82] on link "Practice Questions" at bounding box center [61, 81] width 121 height 27
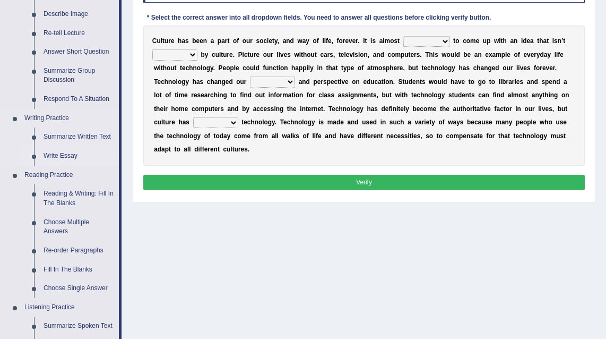
scroll to position [201, 0]
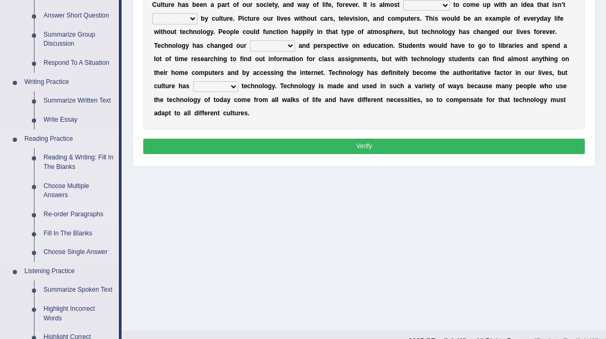
click at [65, 214] on link "Re-order Paragraphs" at bounding box center [79, 214] width 80 height 19
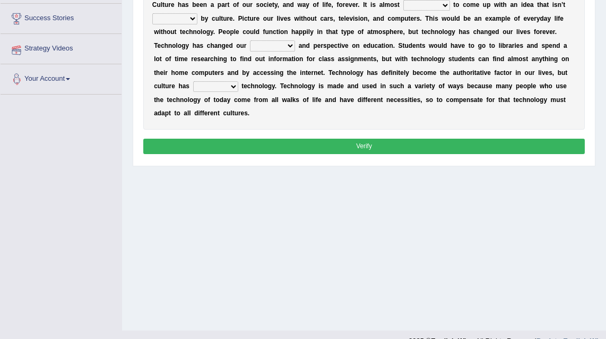
scroll to position [215, 0]
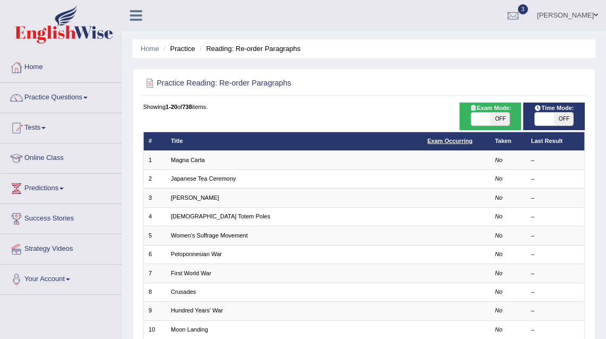
click at [460, 140] on link "Exam Occurring" at bounding box center [449, 140] width 45 height 6
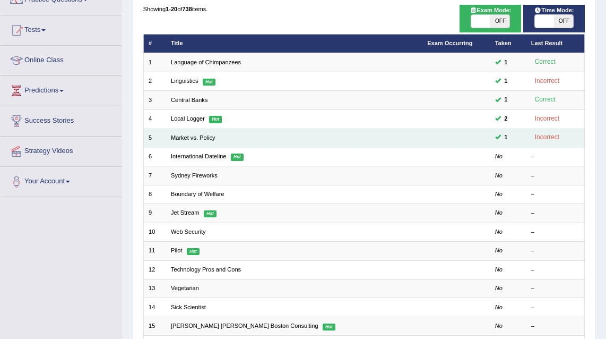
scroll to position [102, 0]
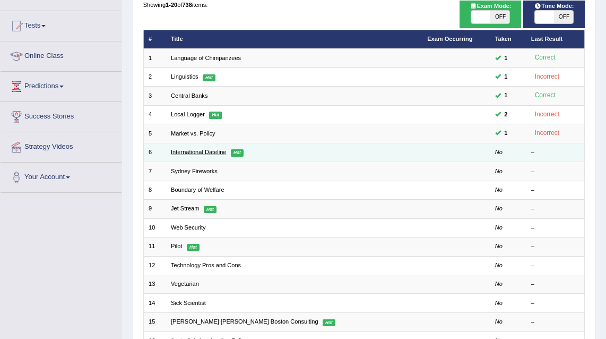
click at [211, 152] on link "International Dateline" at bounding box center [198, 152] width 55 height 6
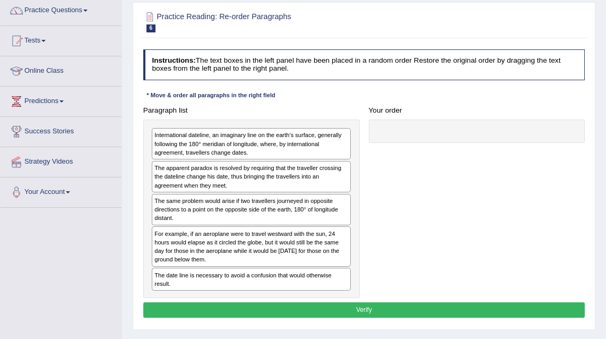
scroll to position [91, 0]
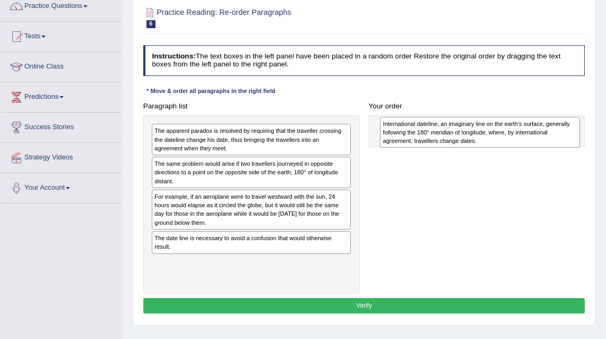
drag, startPoint x: 283, startPoint y: 141, endPoint x: 555, endPoint y: 136, distance: 271.8
click at [555, 136] on div "International dateline, an imaginary line on the earth’s surface, generally fol…" at bounding box center [480, 132] width 200 height 31
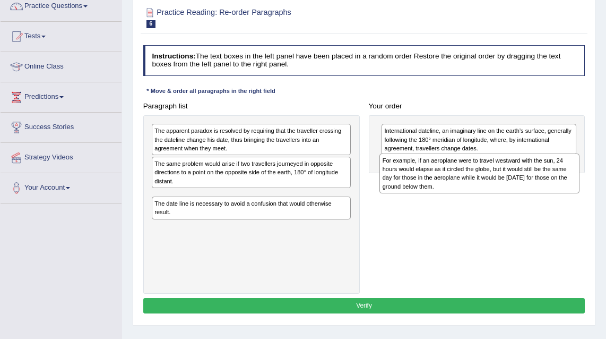
drag, startPoint x: 222, startPoint y: 208, endPoint x: 493, endPoint y: 182, distance: 271.9
click at [493, 182] on div "For example, if an aeroplane were to travel westward with the sun, 24 hours wou…" at bounding box center [479, 173] width 200 height 40
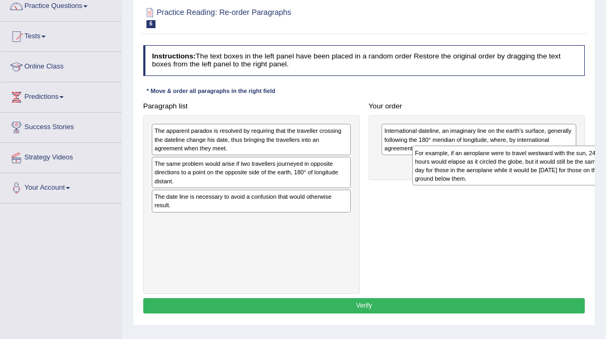
drag, startPoint x: 228, startPoint y: 204, endPoint x: 489, endPoint y: 166, distance: 263.9
click at [489, 166] on div "For example, if an aeroplane were to travel westward with the sun, 24 hours wou…" at bounding box center [512, 165] width 200 height 40
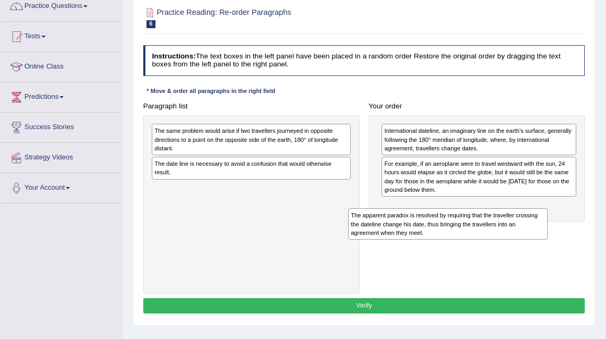
drag, startPoint x: 254, startPoint y: 138, endPoint x: 488, endPoint y: 242, distance: 255.6
click at [488, 242] on div "Paragraph list The apparent paradox is resolved by requiring that the traveller…" at bounding box center [364, 195] width 451 height 195
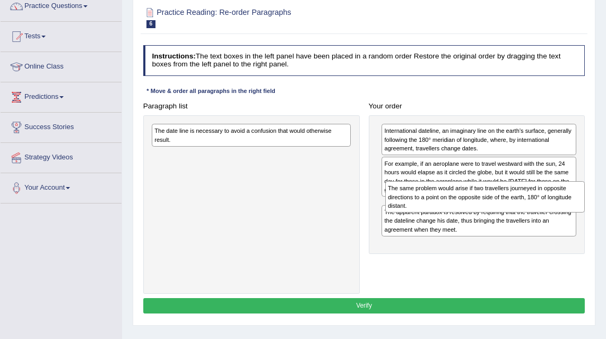
drag, startPoint x: 225, startPoint y: 136, endPoint x: 502, endPoint y: 208, distance: 286.1
click at [502, 208] on div "The same problem would arise if two travellers journeyed in opposite directions…" at bounding box center [485, 196] width 200 height 31
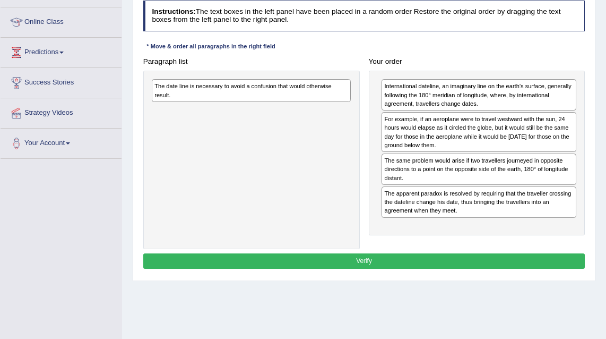
scroll to position [145, 0]
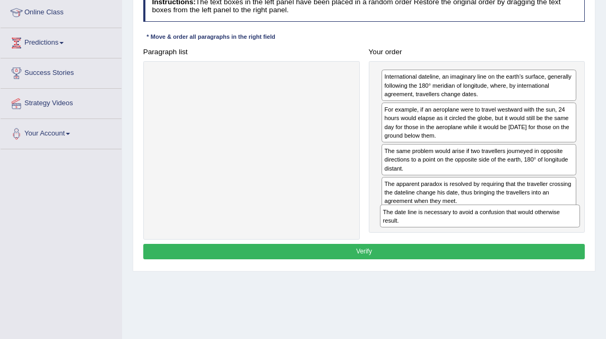
drag, startPoint x: 217, startPoint y: 87, endPoint x: 474, endPoint y: 243, distance: 301.5
click at [474, 243] on div "Instructions: The text boxes in the left panel have been placed in a random ord…" at bounding box center [364, 127] width 446 height 280
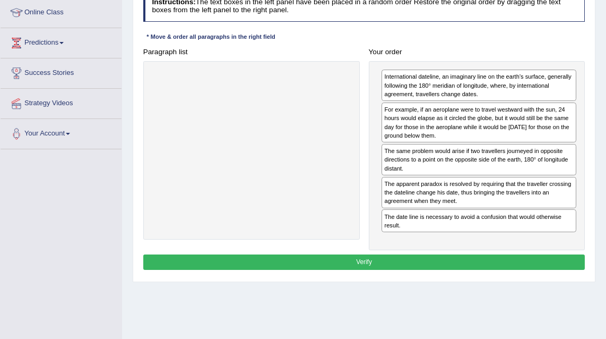
click at [386, 264] on button "Verify" at bounding box center [364, 261] width 442 height 15
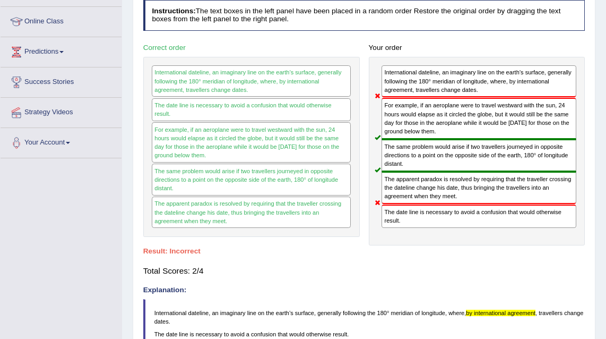
scroll to position [0, 0]
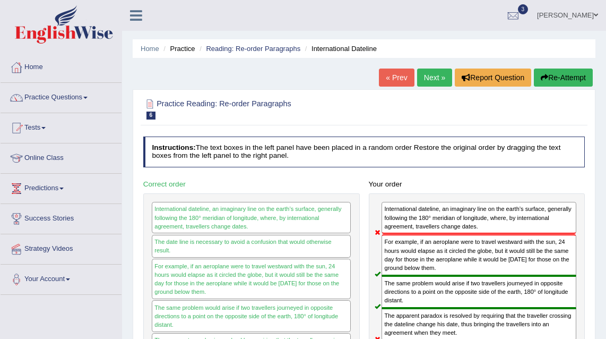
click at [429, 77] on link "Next »" at bounding box center [434, 77] width 35 height 18
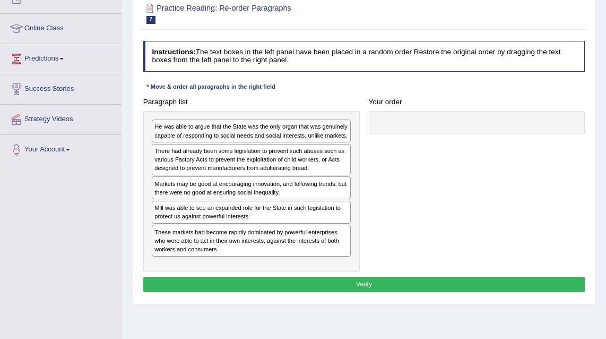
scroll to position [134, 0]
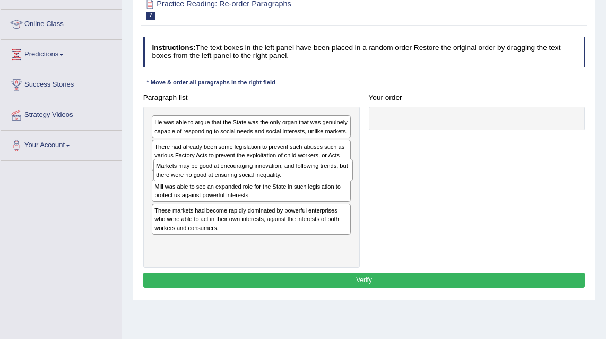
drag, startPoint x: 329, startPoint y: 185, endPoint x: 322, endPoint y: 178, distance: 9.4
click at [322, 178] on div "Markets may be good at encouraging innovation, and following trends, but there …" at bounding box center [253, 170] width 200 height 22
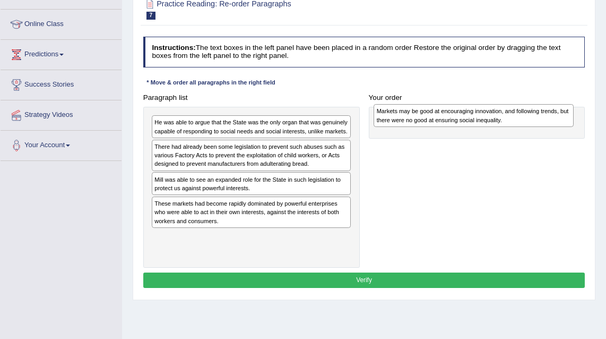
drag, startPoint x: 425, startPoint y: 174, endPoint x: 606, endPoint y: 109, distance: 192.2
click at [606, 109] on div "Home Practice Reading: Re-order Paragraphs Market vs. Policy You have already g…" at bounding box center [364, 131] width 484 height 531
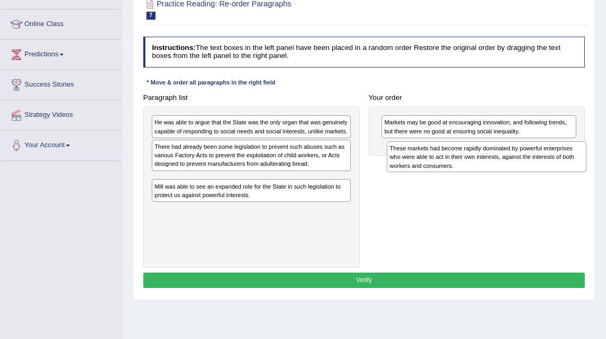
drag, startPoint x: 197, startPoint y: 220, endPoint x: 476, endPoint y: 166, distance: 284.3
click at [476, 166] on div "These markets had become rapidly dominated by powerful enterprises who were abl…" at bounding box center [487, 156] width 200 height 31
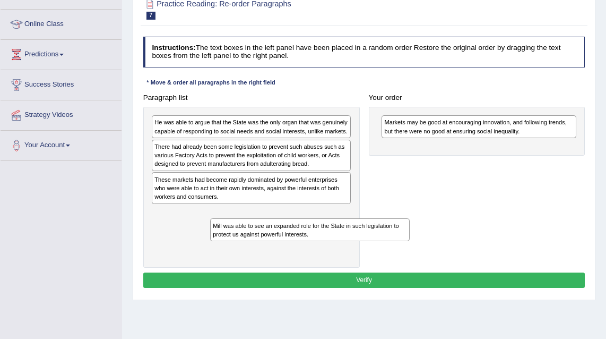
drag, startPoint x: 297, startPoint y: 222, endPoint x: 341, endPoint y: 244, distance: 48.9
click at [362, 250] on div "Paragraph list He was able to argue that the State was the only organ that was …" at bounding box center [252, 179] width 226 height 178
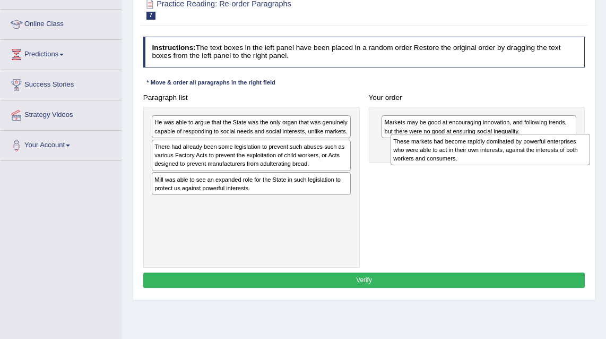
drag, startPoint x: 189, startPoint y: 191, endPoint x: 472, endPoint y: 153, distance: 285.9
click at [472, 153] on div "These markets had become rapidly dominated by powerful enterprises who were abl…" at bounding box center [491, 149] width 200 height 31
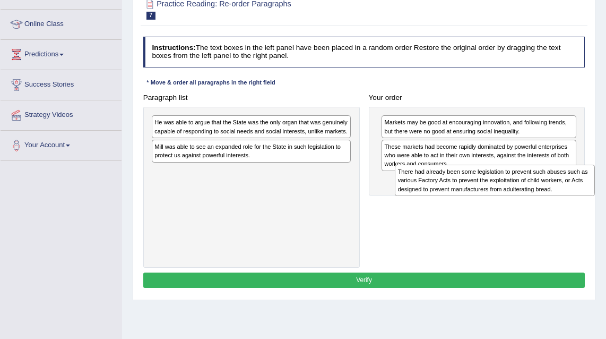
drag, startPoint x: 256, startPoint y: 165, endPoint x: 543, endPoint y: 195, distance: 288.7
click at [543, 195] on div "Paragraph list He was able to argue that the State was the only organ that was …" at bounding box center [364, 179] width 451 height 178
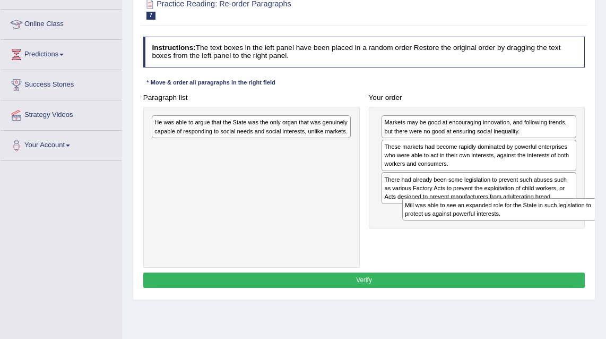
drag, startPoint x: 240, startPoint y: 157, endPoint x: 538, endPoint y: 226, distance: 305.2
click at [538, 226] on div "Paragraph list He was able to argue that the State was the only organ that was …" at bounding box center [364, 179] width 451 height 178
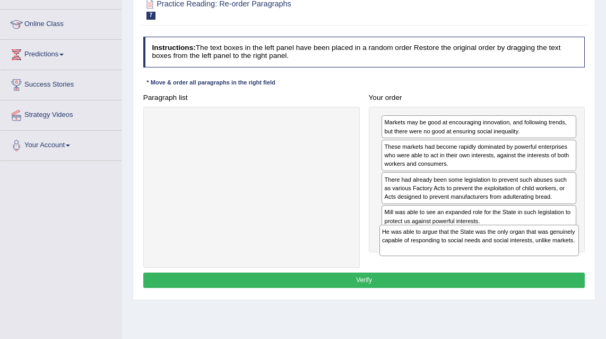
drag, startPoint x: 296, startPoint y: 137, endPoint x: 566, endPoint y: 270, distance: 301.2
click at [566, 270] on div "Instructions: The text boxes in the left panel have been placed in a random ord…" at bounding box center [364, 163] width 446 height 262
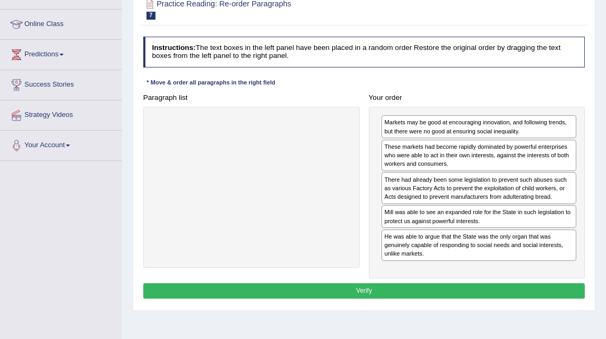
click at [377, 288] on button "Verify" at bounding box center [364, 290] width 442 height 15
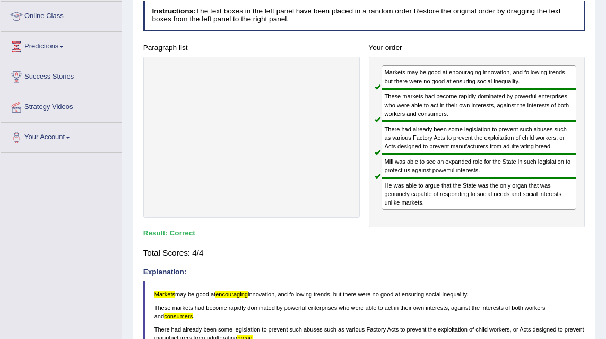
scroll to position [59, 0]
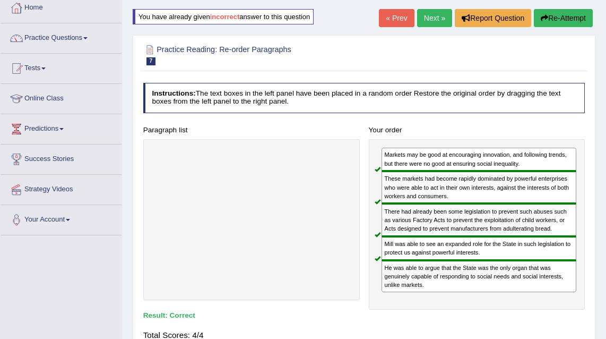
click at [431, 22] on link "Next »" at bounding box center [434, 18] width 35 height 18
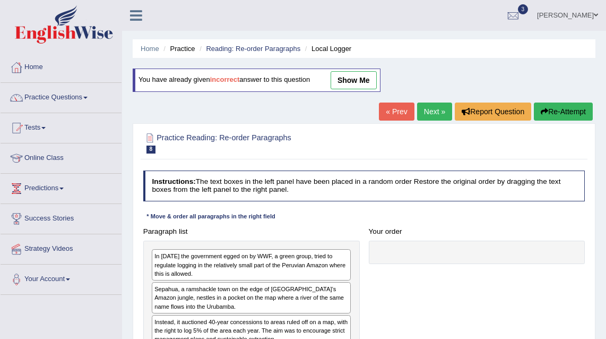
scroll to position [99, 0]
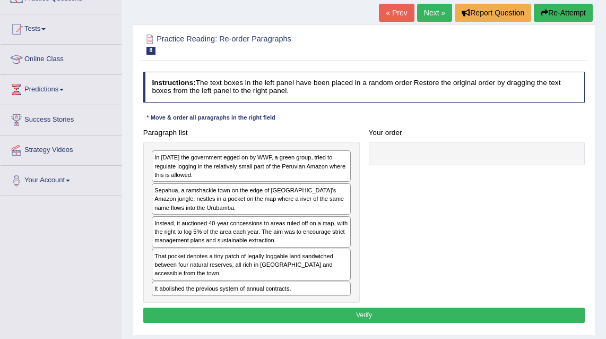
click at [425, 16] on link "Next »" at bounding box center [434, 13] width 35 height 18
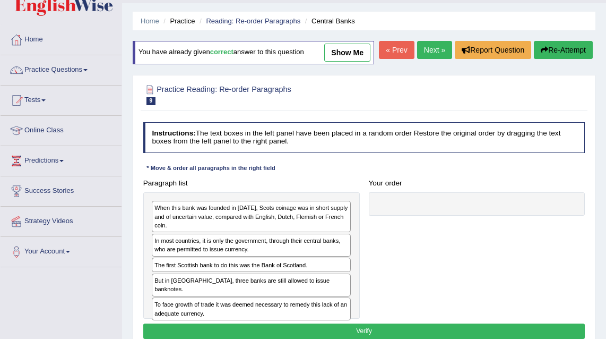
scroll to position [57, 0]
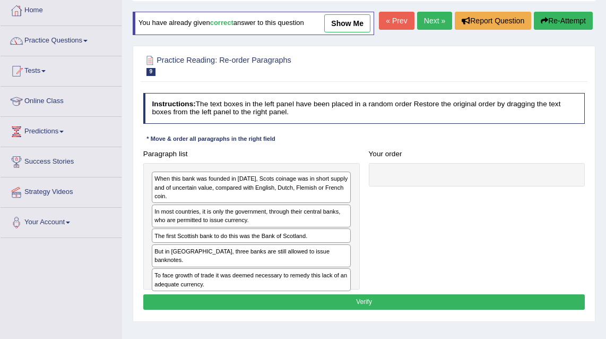
click at [432, 30] on link "Next »" at bounding box center [434, 21] width 35 height 18
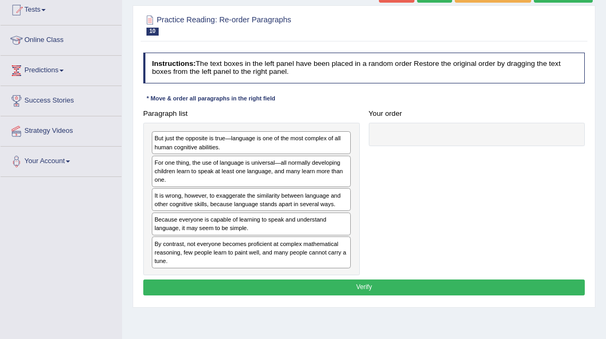
scroll to position [14, 0]
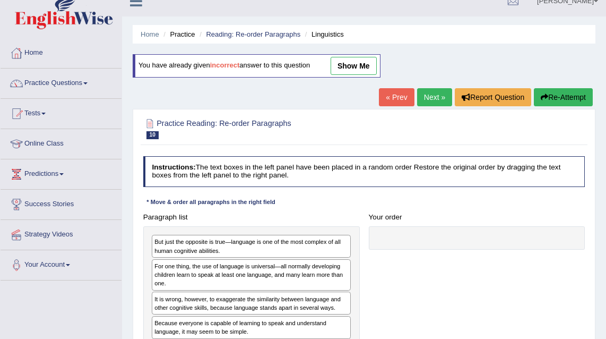
click at [394, 99] on link "« Prev" at bounding box center [396, 97] width 35 height 18
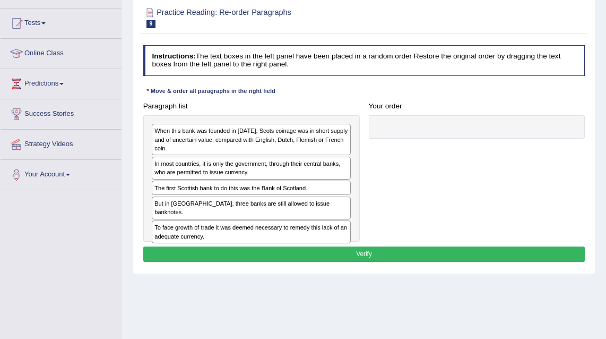
scroll to position [21, 0]
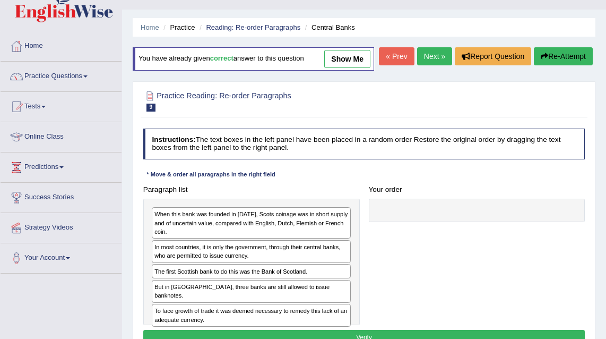
click at [390, 65] on link "« Prev" at bounding box center [396, 56] width 35 height 18
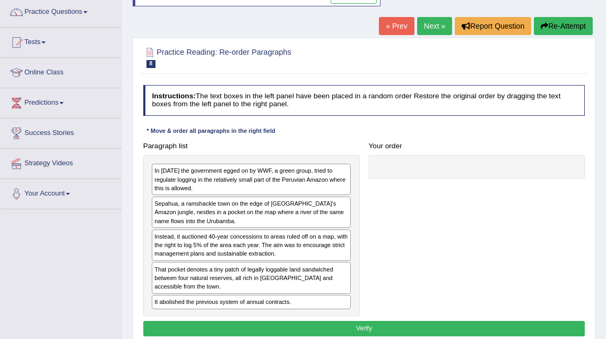
scroll to position [111, 0]
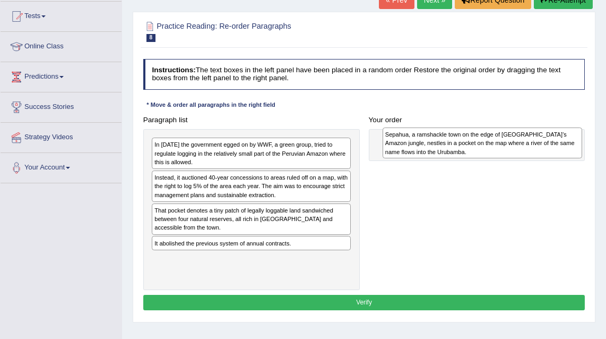
drag, startPoint x: 174, startPoint y: 182, endPoint x: 446, endPoint y: 142, distance: 275.2
click at [446, 142] on div "Sepahua, a ramshackle town on the edge of [GEOGRAPHIC_DATA]’s Amazon jungle, ne…" at bounding box center [483, 142] width 200 height 31
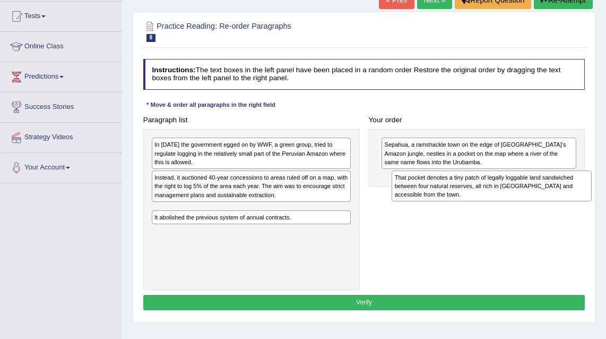
drag, startPoint x: 223, startPoint y: 215, endPoint x: 485, endPoint y: 196, distance: 261.8
click at [485, 196] on div "That pocket denotes a tiny patch of legally loggable land sandwiched between fo…" at bounding box center [492, 185] width 200 height 31
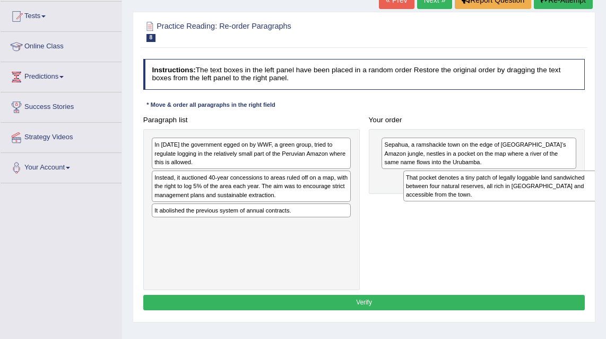
drag, startPoint x: 221, startPoint y: 217, endPoint x: 519, endPoint y: 195, distance: 299.1
click at [519, 195] on div "That pocket denotes a tiny patch of legally loggable land sandwiched between fo…" at bounding box center [503, 185] width 200 height 31
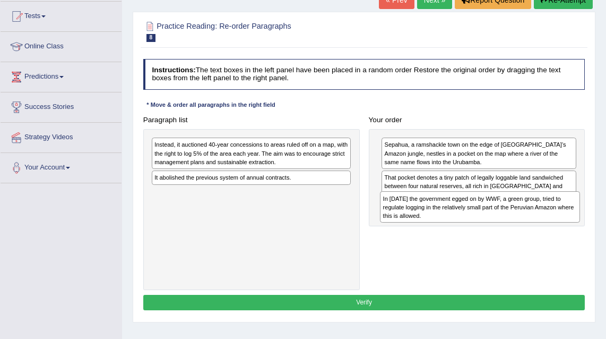
drag, startPoint x: 252, startPoint y: 154, endPoint x: 509, endPoint y: 220, distance: 265.7
click at [509, 220] on div "In 2001 the government egged on by WWF, a green group, tried to regulate loggin…" at bounding box center [480, 206] width 200 height 31
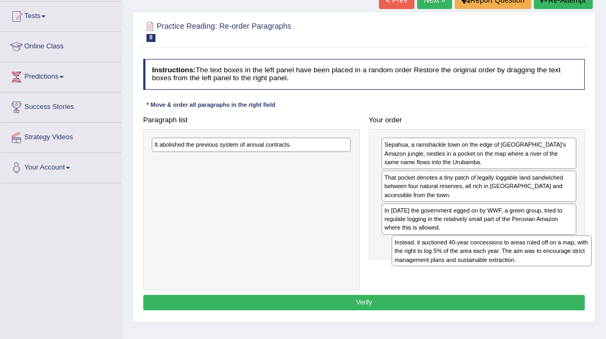
drag, startPoint x: 327, startPoint y: 156, endPoint x: 611, endPoint y: 271, distance: 305.9
click at [606, 227] on html "Toggle navigation Home Practice Questions Speaking Practice Read Aloud Repeat S…" at bounding box center [303, 58] width 606 height 339
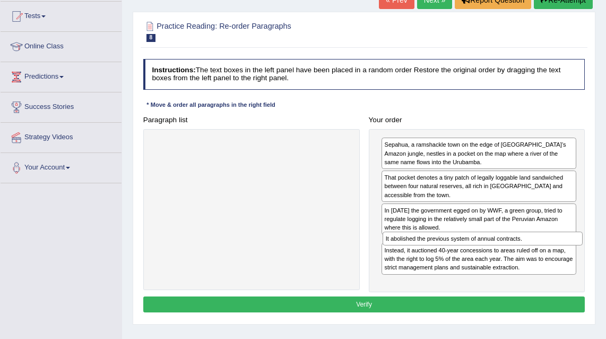
drag, startPoint x: 286, startPoint y: 144, endPoint x: 560, endPoint y: 259, distance: 297.6
click at [560, 259] on div "Paragraph list It abolished the previous system of annual contracts. Correct or…" at bounding box center [364, 202] width 451 height 180
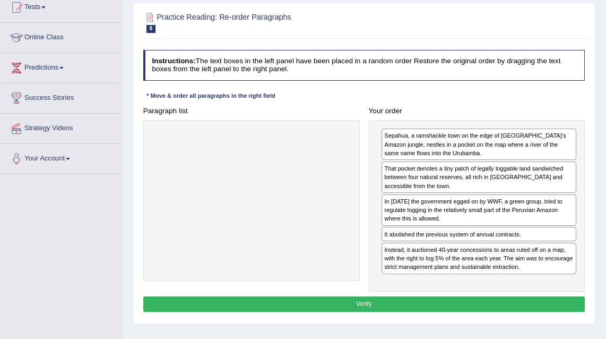
scroll to position [125, 0]
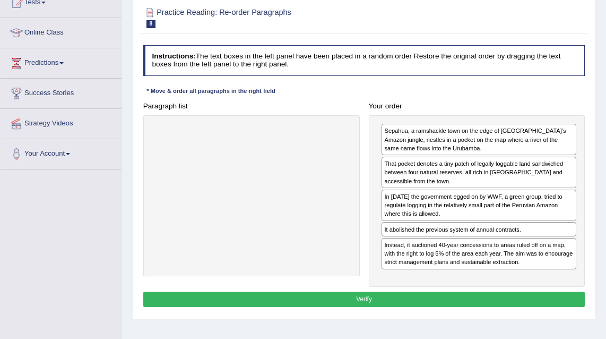
click at [388, 295] on button "Verify" at bounding box center [364, 298] width 442 height 15
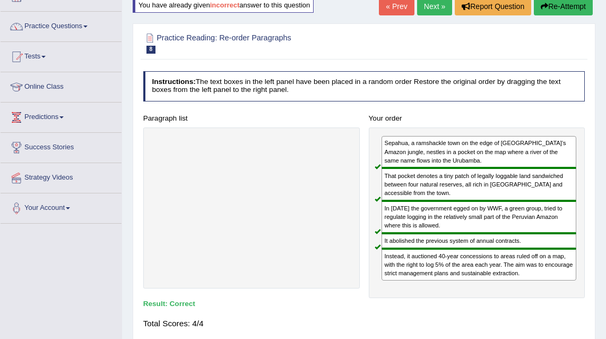
scroll to position [0, 0]
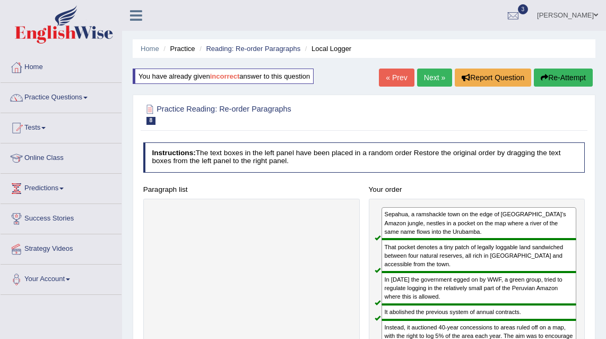
click at [425, 81] on link "Next »" at bounding box center [434, 77] width 35 height 18
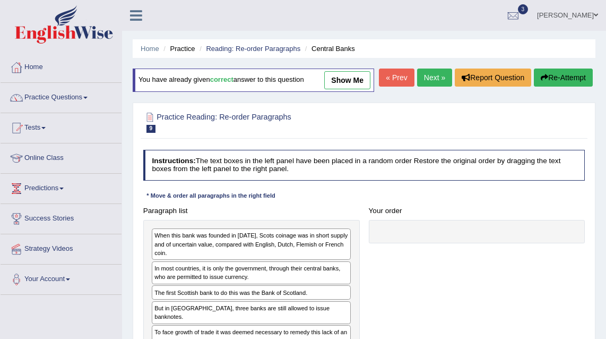
click at [424, 87] on link "Next »" at bounding box center [434, 77] width 35 height 18
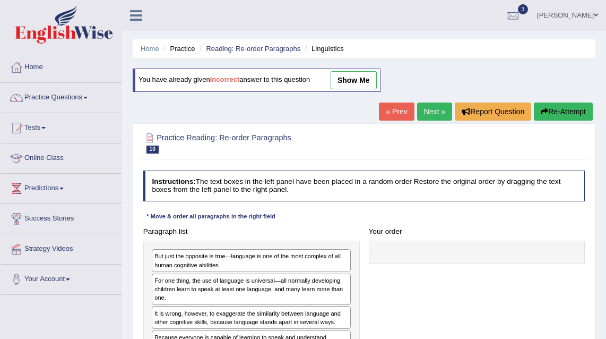
click at [424, 111] on link "Next »" at bounding box center [434, 111] width 35 height 18
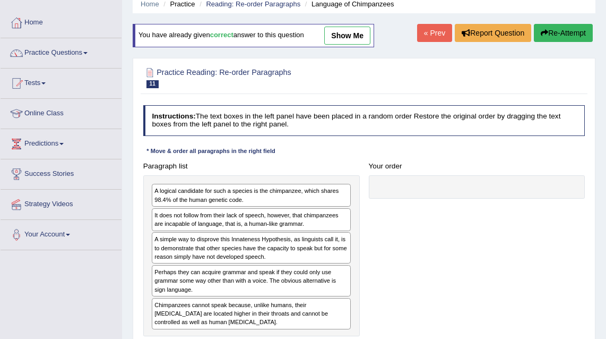
scroll to position [8, 0]
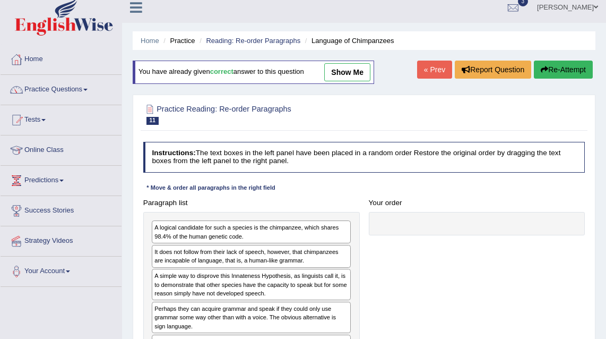
click at [426, 71] on link "« Prev" at bounding box center [434, 70] width 35 height 18
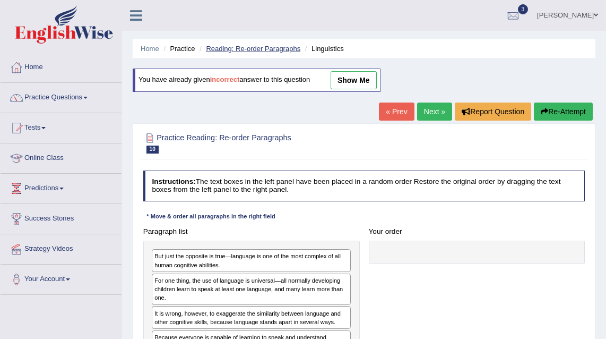
click at [269, 50] on link "Reading: Re-order Paragraphs" at bounding box center [253, 49] width 94 height 8
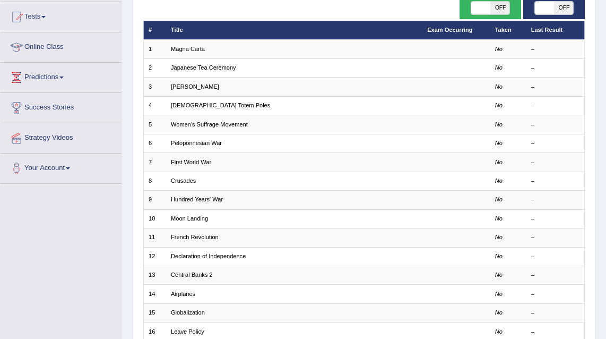
scroll to position [29, 0]
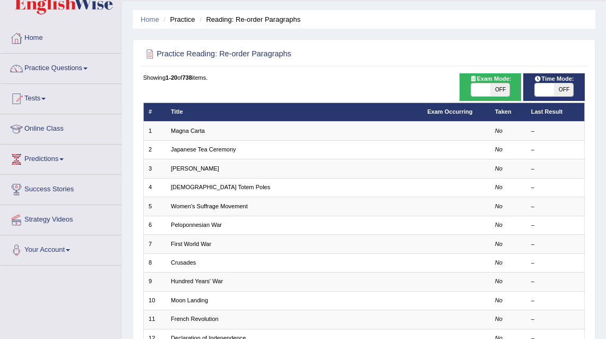
click at [450, 115] on th "Exam Occurring" at bounding box center [456, 111] width 68 height 19
click at [451, 114] on link "Exam Occurring" at bounding box center [449, 111] width 45 height 6
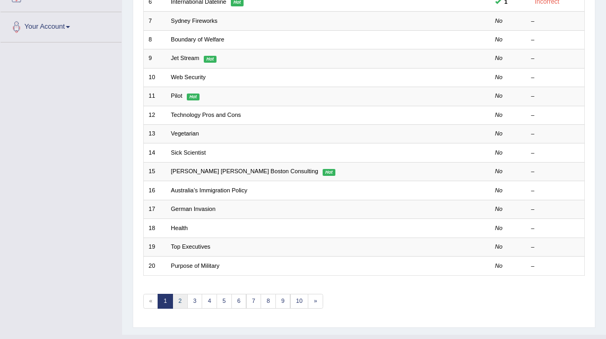
scroll to position [256, 0]
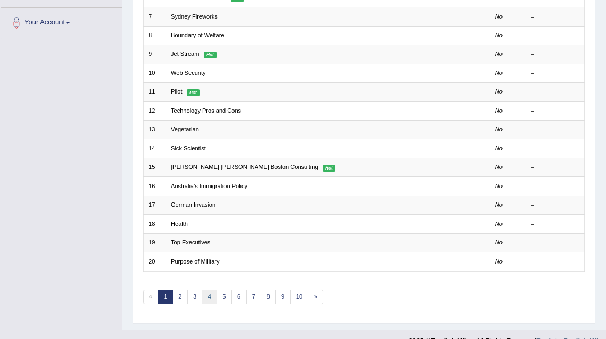
click at [208, 293] on link "4" at bounding box center [209, 296] width 15 height 15
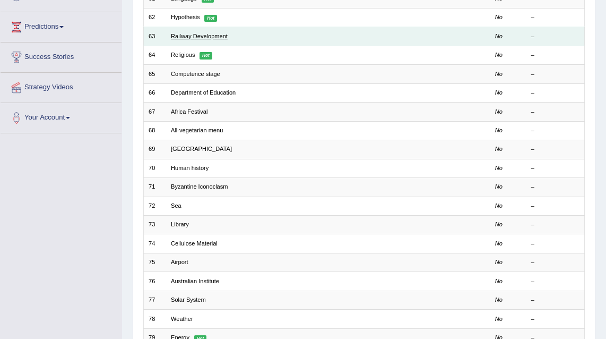
scroll to position [87, 0]
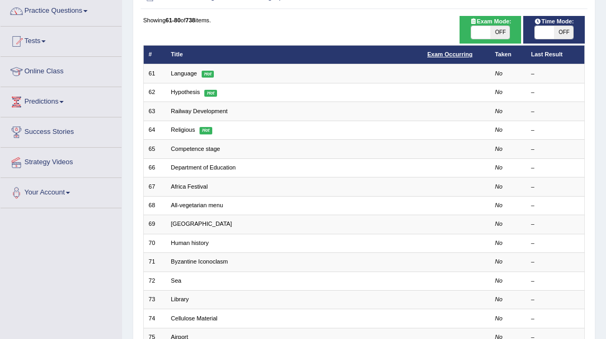
click at [465, 56] on link "Exam Occurring" at bounding box center [449, 54] width 45 height 6
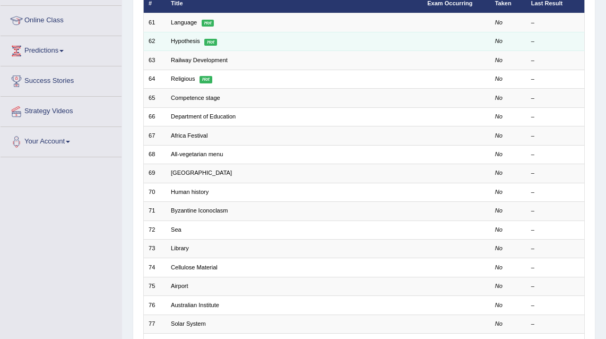
scroll to position [2, 0]
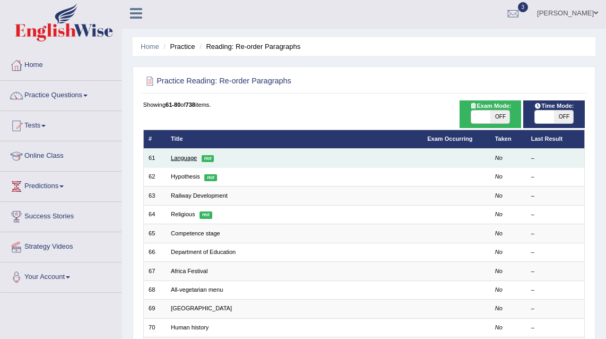
click at [190, 159] on link "Language" at bounding box center [184, 157] width 26 height 6
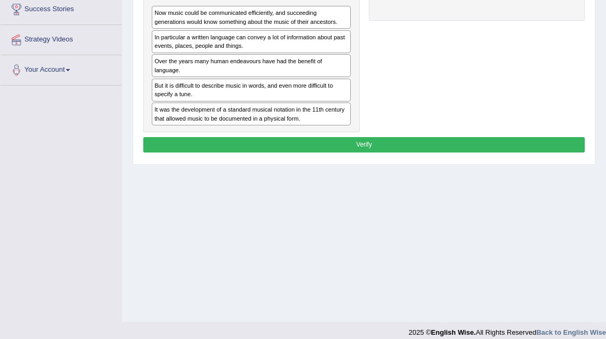
scroll to position [218, 0]
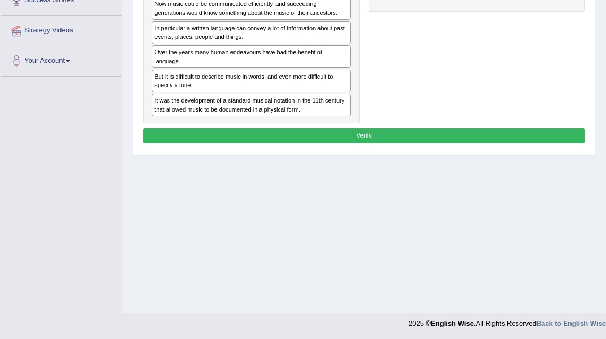
click at [496, 70] on div "Paragraph list Now music could be communicated efficiently, and succeeding gene…" at bounding box center [364, 47] width 451 height 152
drag, startPoint x: 611, startPoint y: 192, endPoint x: 611, endPoint y: 64, distance: 127.4
click at [384, 101] on div "Paragraph list Now music could be communicated efficiently, and succeeding gene…" at bounding box center [364, 47] width 451 height 152
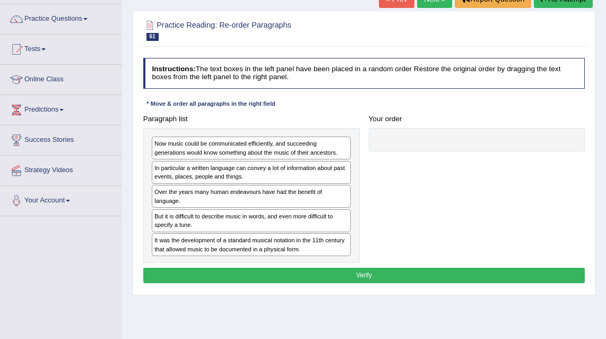
scroll to position [74, 0]
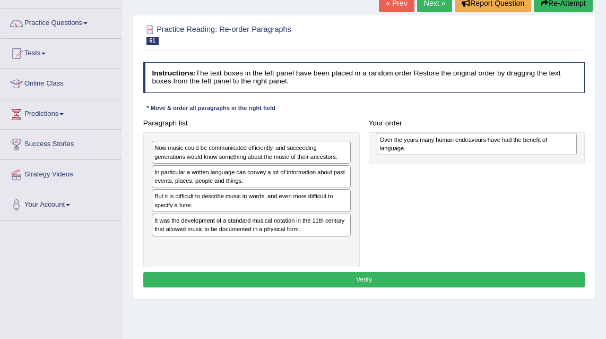
drag, startPoint x: 193, startPoint y: 200, endPoint x: 460, endPoint y: 148, distance: 272.6
click at [460, 148] on div "Over the years many human endeavours have had the benefit of language." at bounding box center [477, 144] width 200 height 22
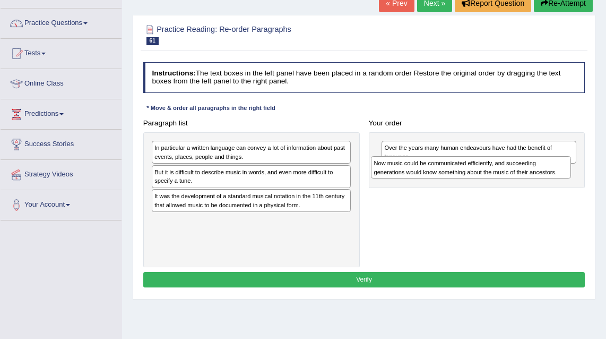
drag, startPoint x: 207, startPoint y: 155, endPoint x: 468, endPoint y: 178, distance: 261.6
click at [468, 178] on div "Now music could be communicated efficiently, and succeeding generations would k…" at bounding box center [471, 167] width 200 height 22
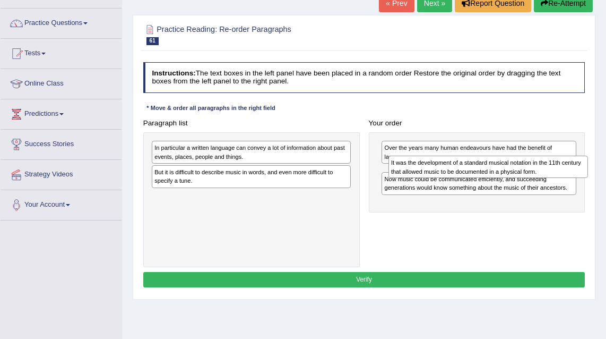
drag, startPoint x: 255, startPoint y: 202, endPoint x: 536, endPoint y: 177, distance: 281.9
click at [536, 177] on div "It was the development of a standard musical notation in the 11th century that …" at bounding box center [488, 166] width 200 height 22
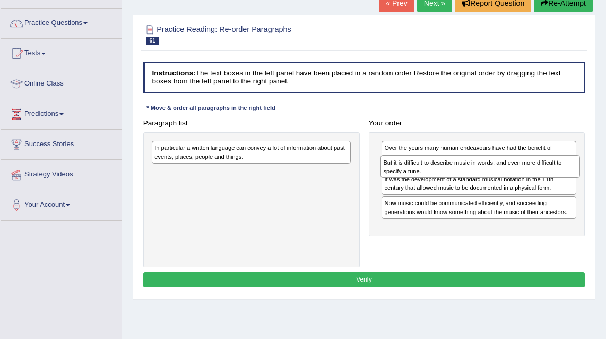
drag, startPoint x: 289, startPoint y: 178, endPoint x: 561, endPoint y: 176, distance: 271.7
click at [561, 176] on div "But it is difficult to describe music in words, and even more difficult to spec…" at bounding box center [481, 166] width 200 height 22
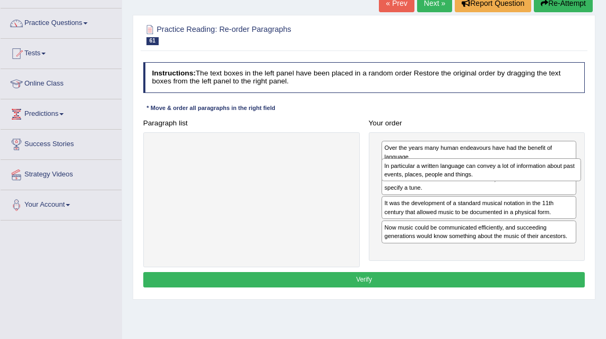
drag, startPoint x: 272, startPoint y: 155, endPoint x: 545, endPoint y: 180, distance: 274.0
click at [545, 180] on div "In particular a written language can convey a lot of information about past eve…" at bounding box center [482, 169] width 200 height 22
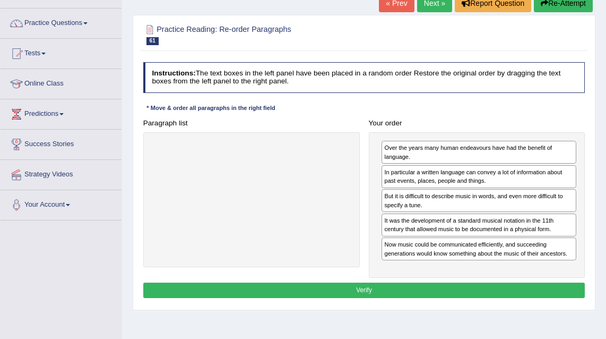
click at [448, 172] on div "In particular a written language can convey a lot of information about past eve…" at bounding box center [479, 176] width 195 height 23
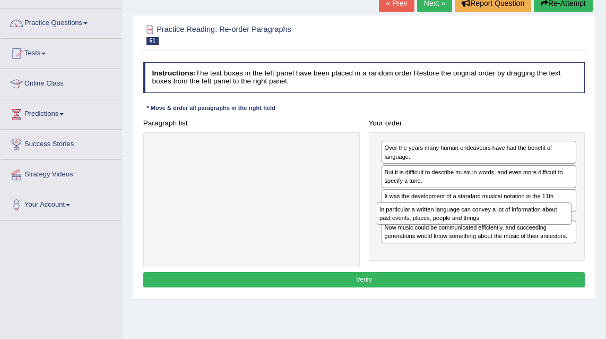
drag, startPoint x: 505, startPoint y: 172, endPoint x: 503, endPoint y: 226, distance: 53.1
click at [503, 226] on div "Over the years many human endeavours have had the benefit of language. In parti…" at bounding box center [477, 196] width 217 height 128
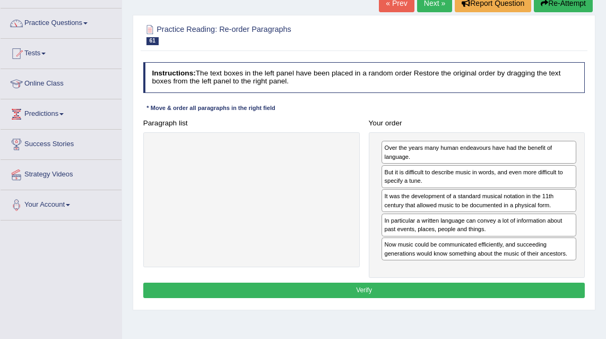
click at [399, 294] on button "Verify" at bounding box center [364, 289] width 442 height 15
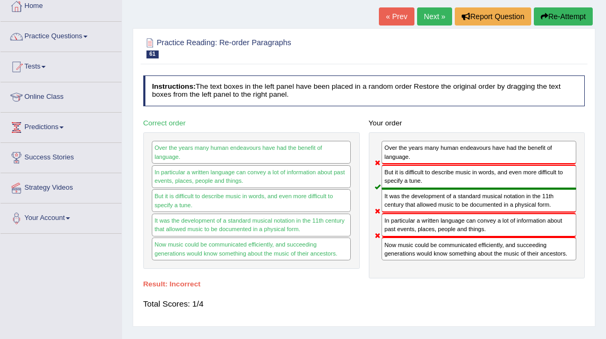
scroll to position [48, 0]
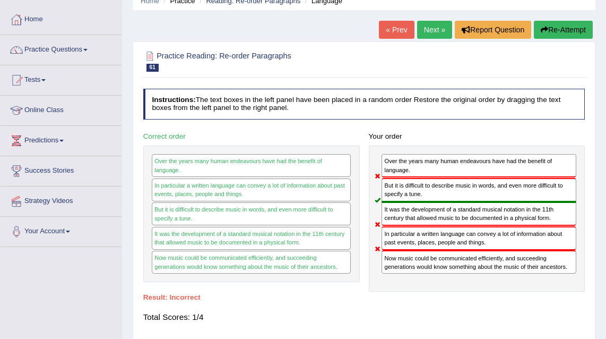
click at [426, 34] on link "Next »" at bounding box center [434, 30] width 35 height 18
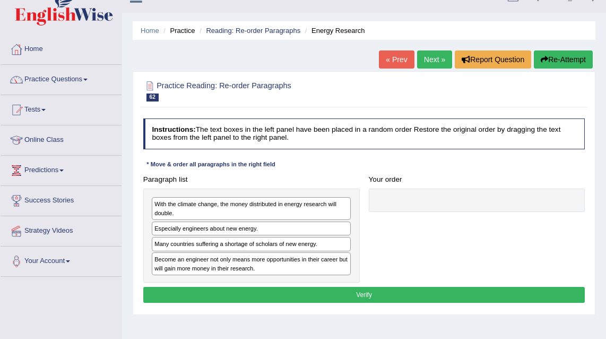
scroll to position [39, 0]
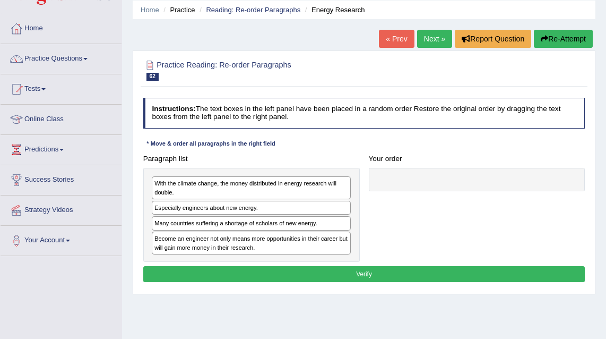
click at [429, 37] on link "Next »" at bounding box center [434, 39] width 35 height 18
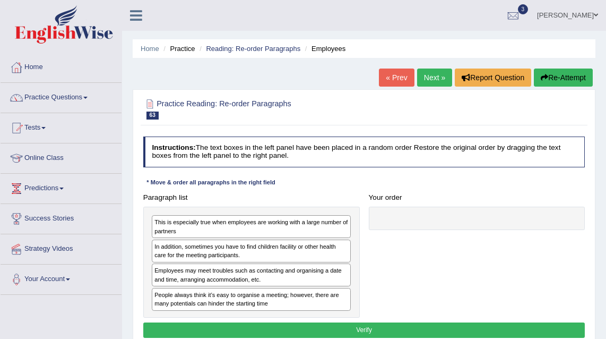
click at [428, 77] on link "Next »" at bounding box center [434, 77] width 35 height 18
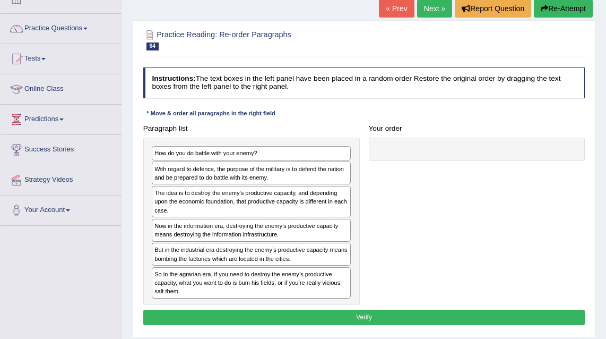
scroll to position [83, 0]
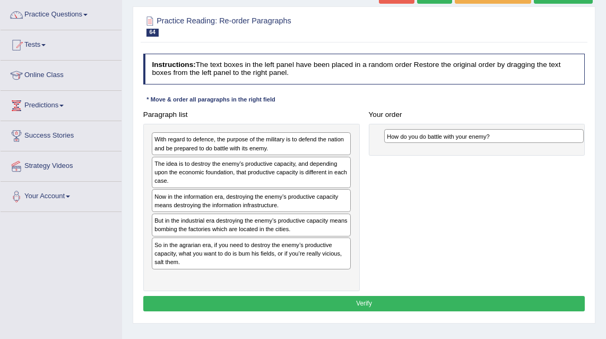
drag, startPoint x: 211, startPoint y: 139, endPoint x: 486, endPoint y: 140, distance: 275.4
click at [486, 140] on div "How do you do battle with your enemy?" at bounding box center [484, 136] width 200 height 14
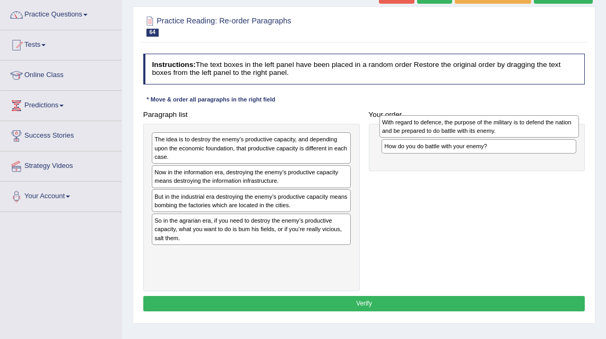
drag, startPoint x: 194, startPoint y: 148, endPoint x: 461, endPoint y: 133, distance: 267.3
click at [461, 133] on div "With regard to defence, the purpose of the military is to defend the nation and…" at bounding box center [479, 126] width 200 height 22
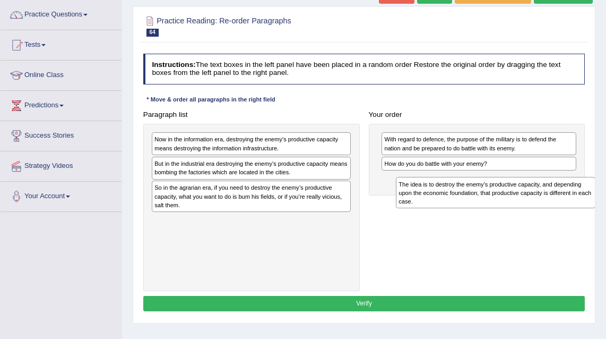
drag, startPoint x: 270, startPoint y: 144, endPoint x: 560, endPoint y: 202, distance: 295.4
click at [560, 202] on div "The idea is to destroy the enemy’s productive capacity, and depending upon the …" at bounding box center [496, 192] width 200 height 31
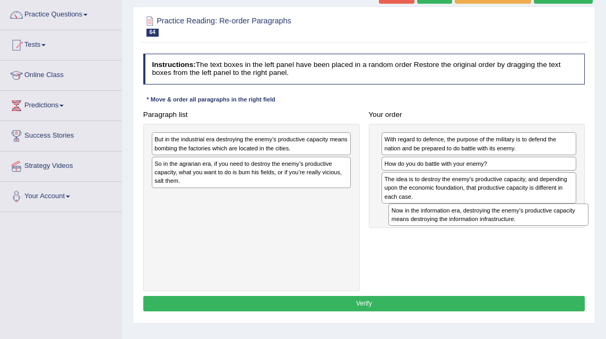
drag, startPoint x: 283, startPoint y: 143, endPoint x: 564, endPoint y: 231, distance: 294.6
click at [564, 231] on div "Paragraph list Now in the information era, destroying the enemy’s productive ca…" at bounding box center [364, 199] width 451 height 185
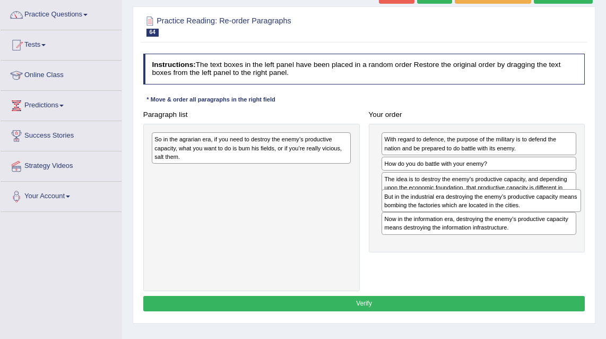
drag, startPoint x: 299, startPoint y: 145, endPoint x: 572, endPoint y: 217, distance: 282.0
click at [572, 217] on div "Paragraph list But in the industrial era destroying the enemy’s productive capa…" at bounding box center [364, 199] width 451 height 185
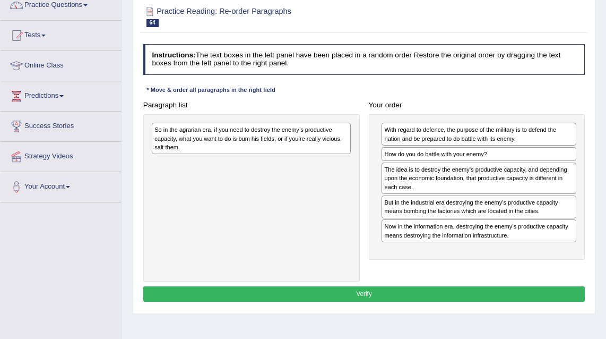
scroll to position [97, 0]
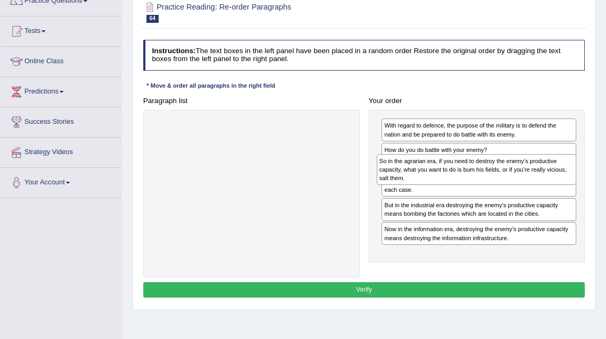
drag, startPoint x: 275, startPoint y: 132, endPoint x: 542, endPoint y: 178, distance: 270.9
click at [542, 178] on div "So in the agrarian era, if you need to destroy the enemy’s productive capacity,…" at bounding box center [477, 169] width 200 height 31
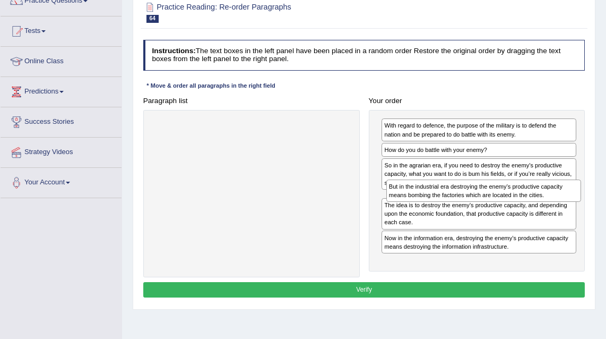
drag, startPoint x: 436, startPoint y: 235, endPoint x: 445, endPoint y: 206, distance: 29.4
click at [445, 206] on div "With regard to defence, the purpose of the military is to defend the nation and…" at bounding box center [477, 190] width 217 height 161
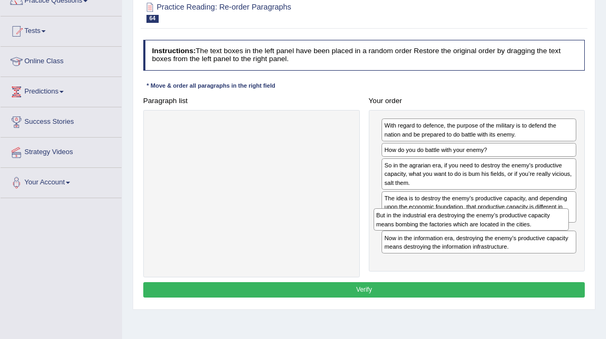
drag, startPoint x: 444, startPoint y: 202, endPoint x: 438, endPoint y: 240, distance: 38.7
click at [438, 240] on div "With regard to defence, the purpose of the military is to defend the nation and…" at bounding box center [477, 190] width 217 height 161
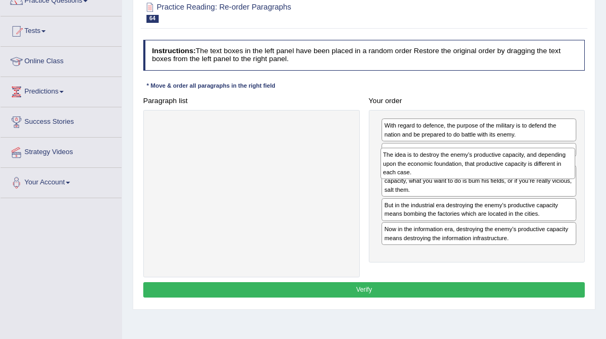
drag, startPoint x: 460, startPoint y: 201, endPoint x: 461, endPoint y: 169, distance: 32.4
click at [461, 169] on div "The idea is to destroy the enemy’s productive capacity, and depending upon the …" at bounding box center [478, 163] width 195 height 31
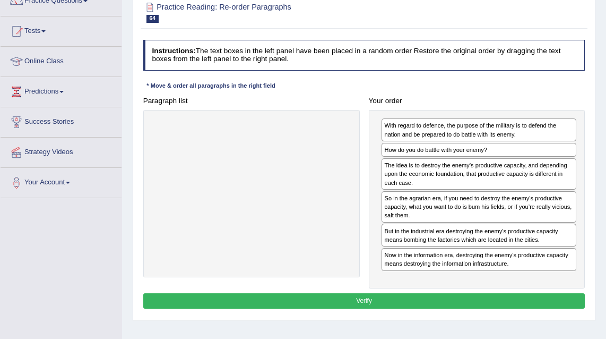
click at [338, 298] on button "Verify" at bounding box center [364, 300] width 442 height 15
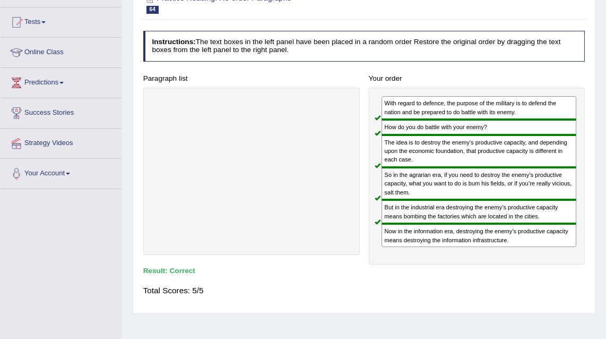
scroll to position [21, 0]
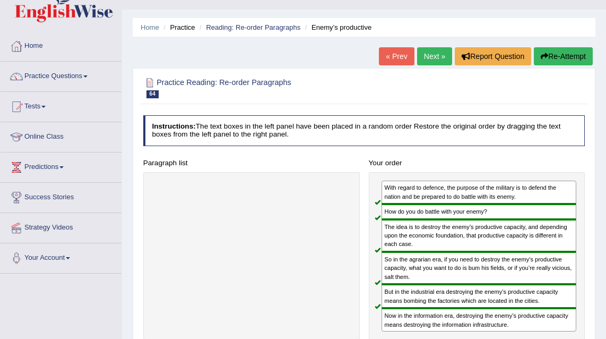
click at [66, 73] on link "Practice Questions" at bounding box center [61, 75] width 121 height 27
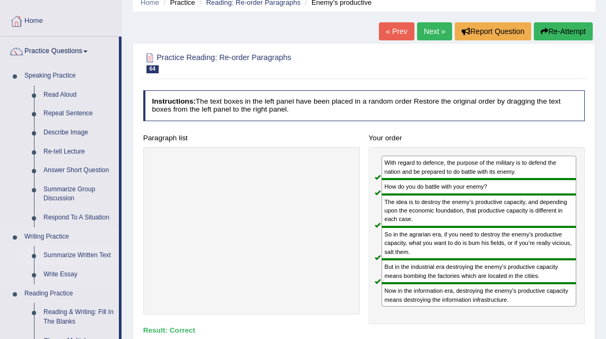
scroll to position [128, 0]
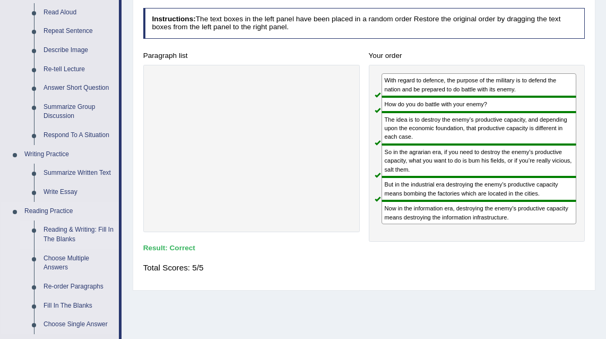
click at [80, 229] on link "Reading & Writing: Fill In The Blanks" at bounding box center [79, 234] width 80 height 28
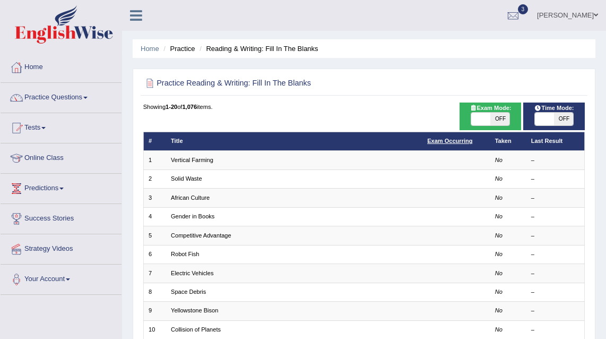
click at [434, 140] on link "Exam Occurring" at bounding box center [449, 140] width 45 height 6
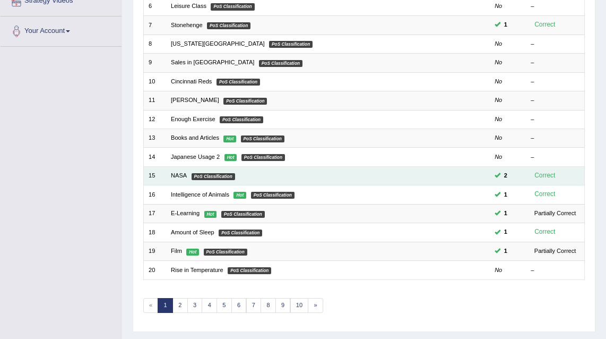
scroll to position [229, 0]
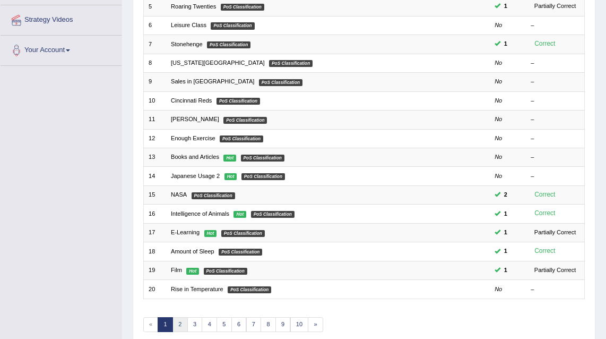
click at [177, 324] on link "2" at bounding box center [179, 324] width 15 height 15
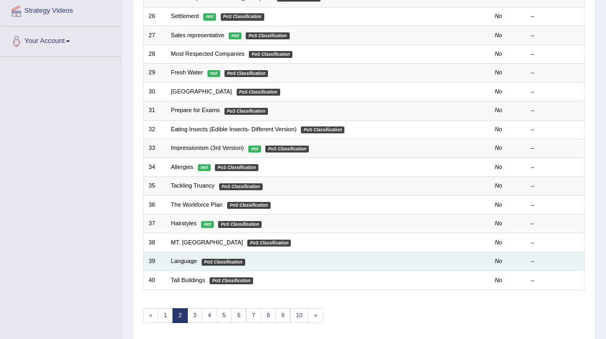
scroll to position [270, 0]
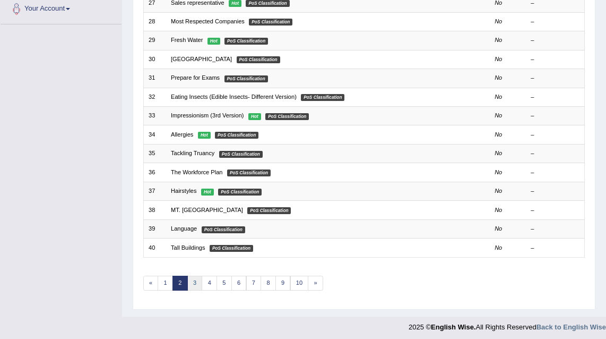
click at [192, 278] on link "3" at bounding box center [194, 282] width 15 height 15
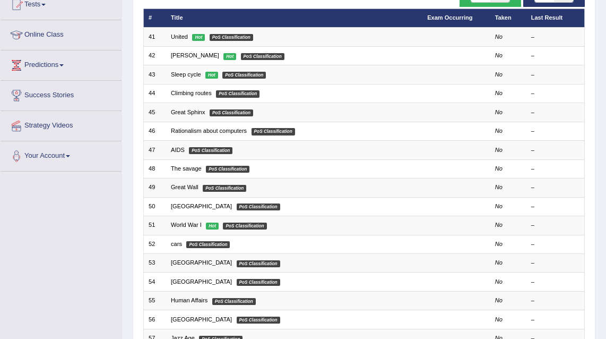
scroll to position [260, 0]
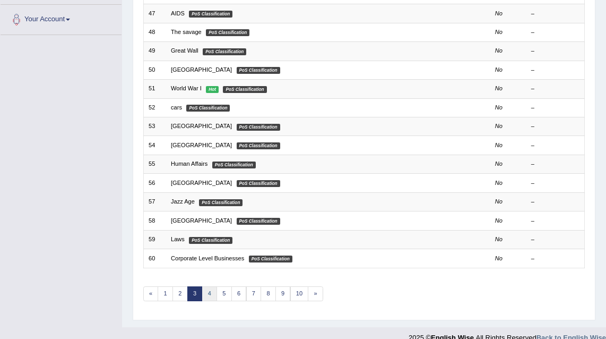
click at [209, 291] on link "4" at bounding box center [209, 293] width 15 height 15
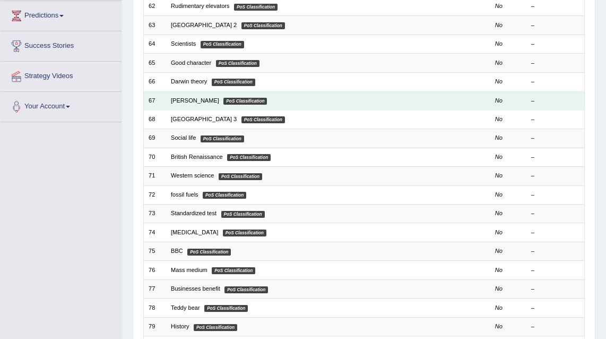
scroll to position [270, 0]
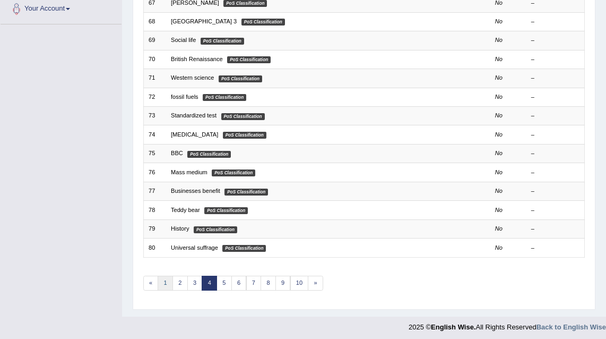
drag, startPoint x: 160, startPoint y: 278, endPoint x: 177, endPoint y: 260, distance: 24.8
click at [160, 278] on link "1" at bounding box center [165, 282] width 15 height 15
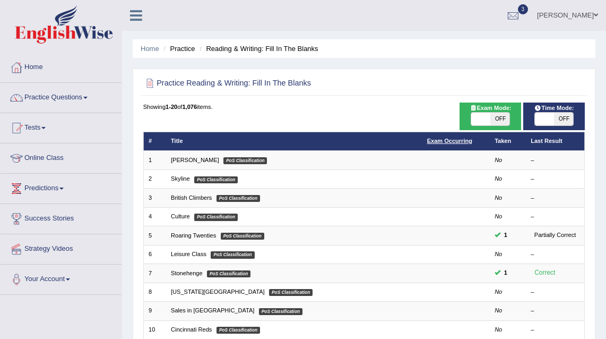
click at [465, 140] on link "Exam Occurring" at bounding box center [449, 140] width 45 height 6
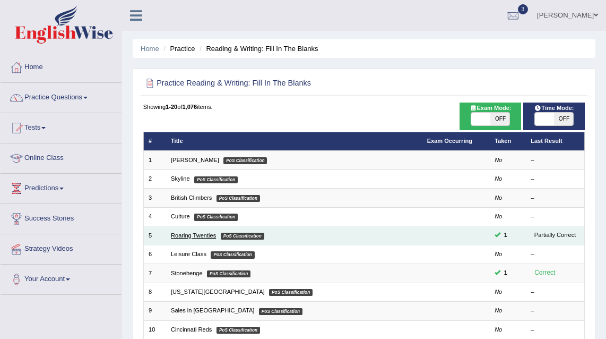
click at [195, 236] on link "Roaring Twenties" at bounding box center [193, 235] width 45 height 6
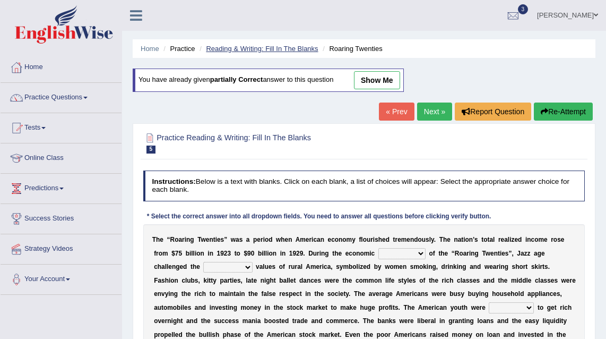
click at [239, 50] on link "Reading & Writing: Fill In The Blanks" at bounding box center [262, 49] width 112 height 8
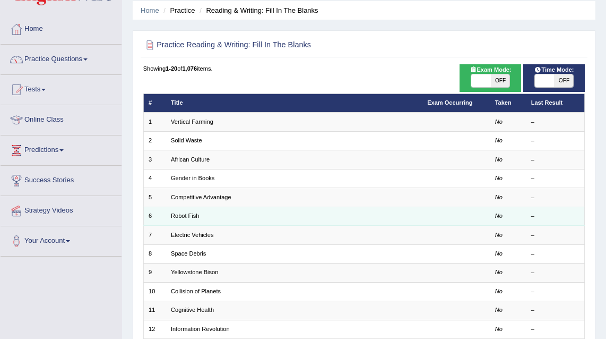
scroll to position [74, 0]
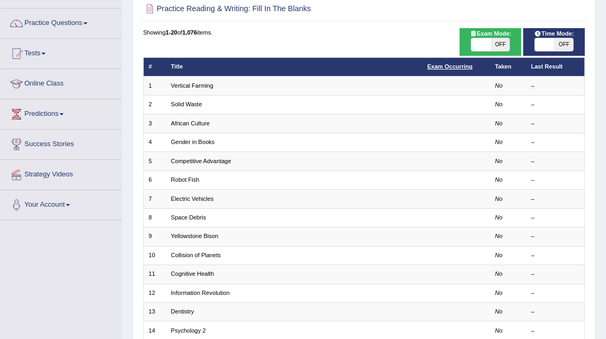
click at [453, 66] on link "Exam Occurring" at bounding box center [449, 66] width 45 height 6
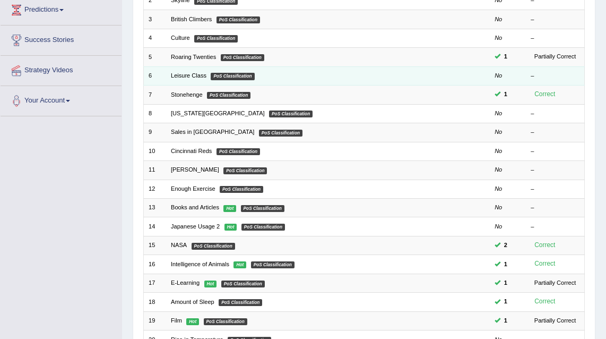
scroll to position [241, 0]
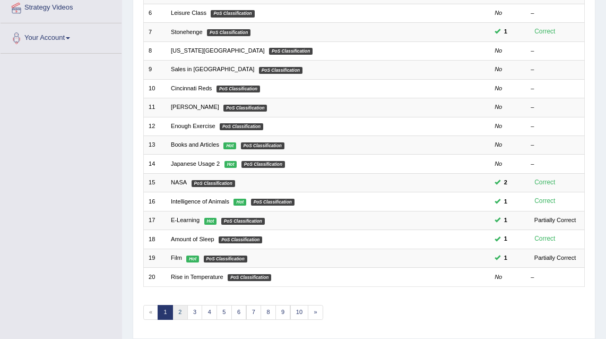
click at [182, 309] on link "2" at bounding box center [179, 312] width 15 height 15
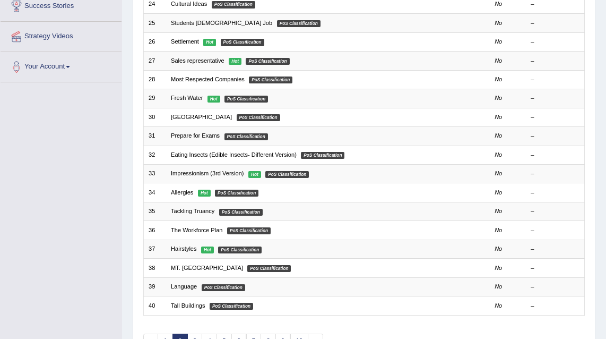
scroll to position [256, 0]
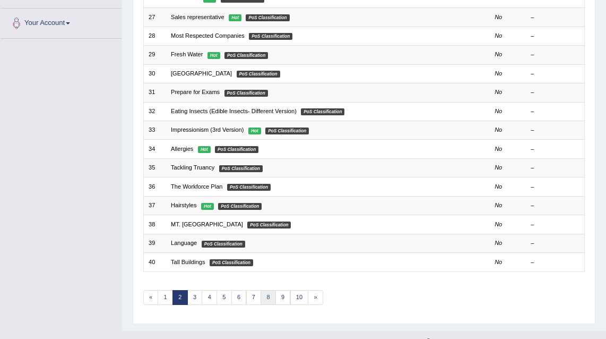
click at [263, 290] on link "8" at bounding box center [268, 297] width 15 height 15
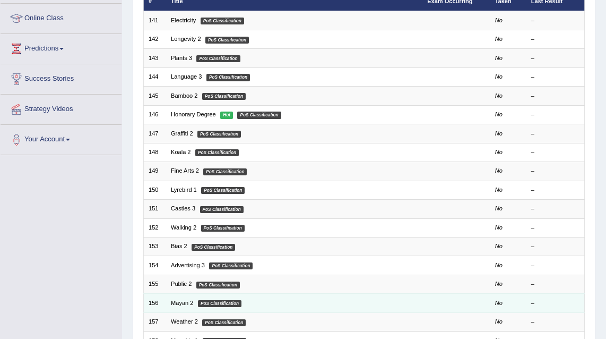
scroll to position [259, 0]
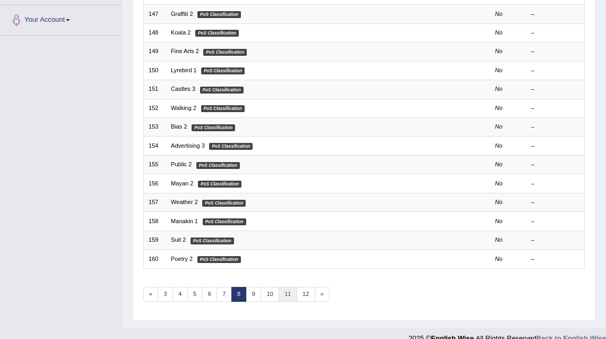
click at [279, 290] on link "11" at bounding box center [288, 294] width 19 height 15
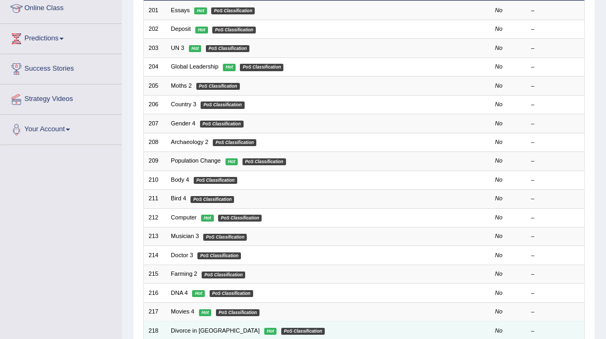
scroll to position [270, 0]
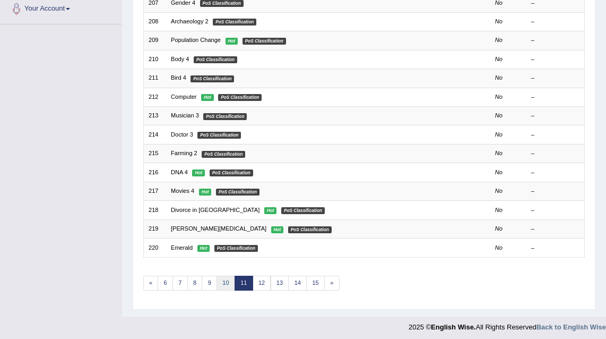
click at [225, 281] on link "10" at bounding box center [226, 282] width 19 height 15
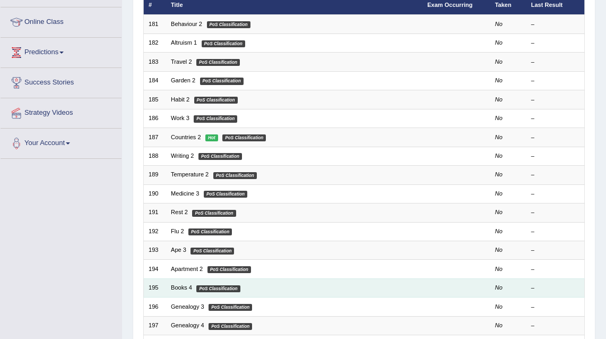
scroll to position [270, 0]
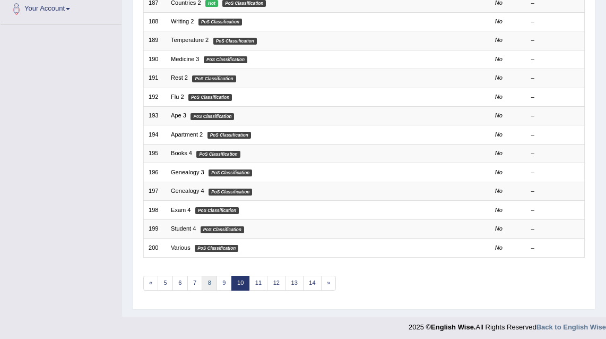
click at [210, 282] on link "8" at bounding box center [209, 282] width 15 height 15
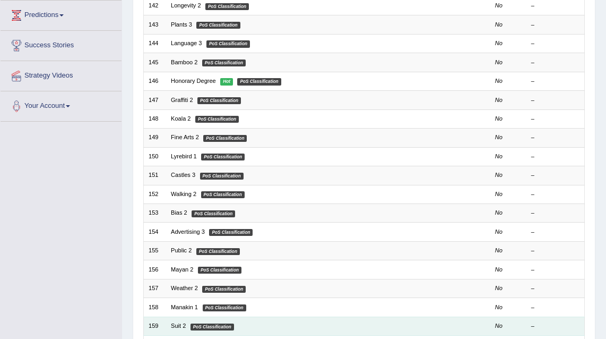
scroll to position [270, 0]
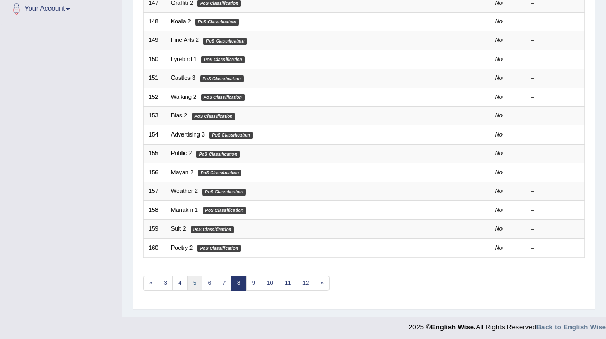
click at [194, 281] on link "5" at bounding box center [194, 282] width 15 height 15
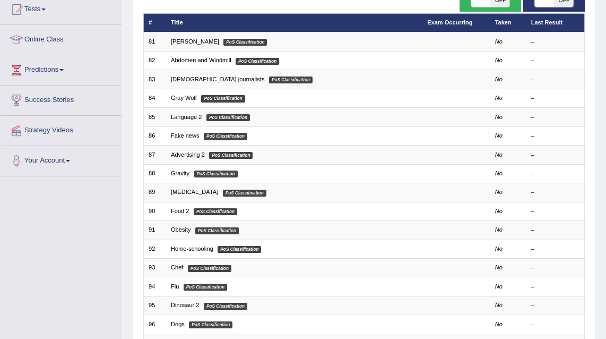
scroll to position [255, 0]
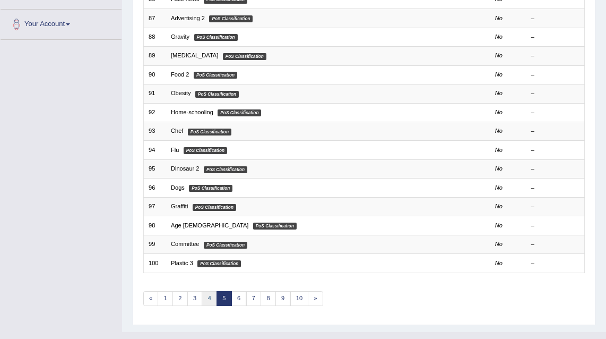
click at [205, 297] on link "4" at bounding box center [209, 298] width 15 height 15
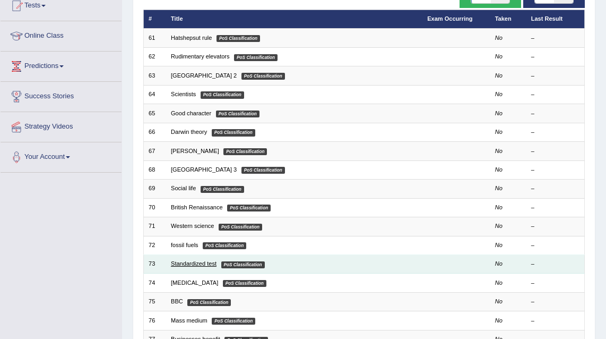
scroll to position [257, 0]
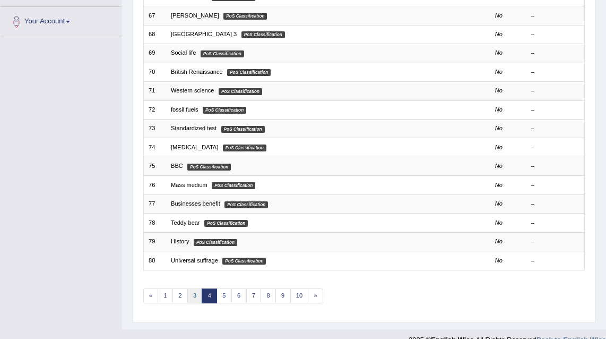
click at [198, 295] on link "3" at bounding box center [194, 295] width 15 height 15
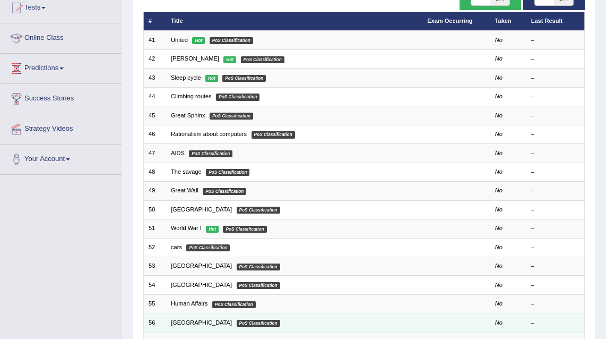
scroll to position [260, 0]
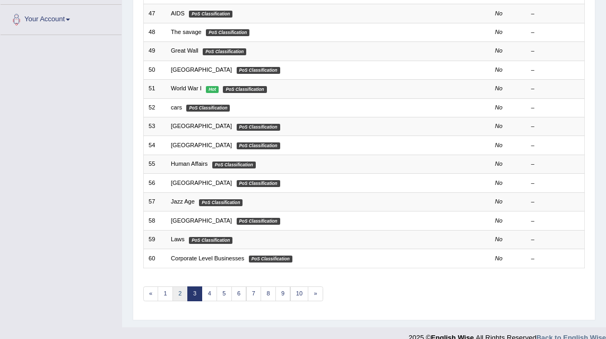
click at [181, 291] on link "2" at bounding box center [179, 293] width 15 height 15
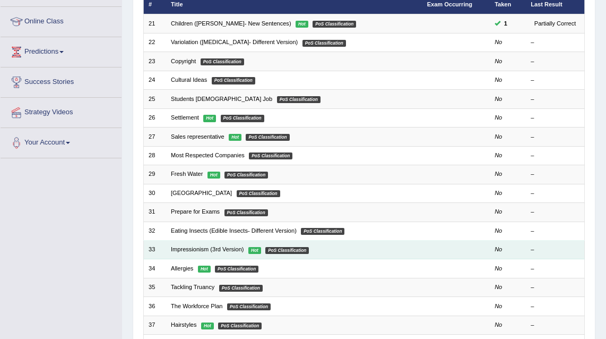
scroll to position [270, 0]
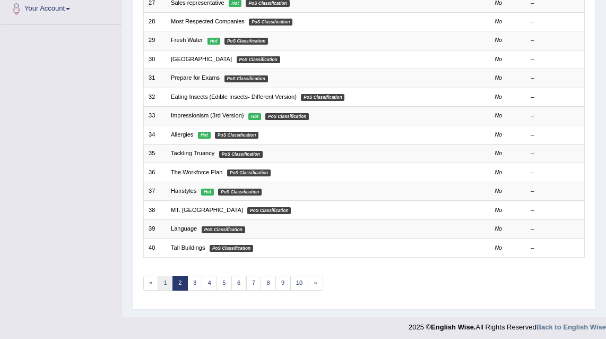
click at [161, 284] on link "1" at bounding box center [165, 282] width 15 height 15
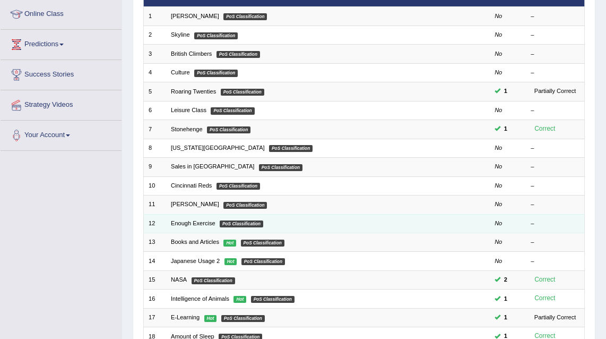
scroll to position [270, 0]
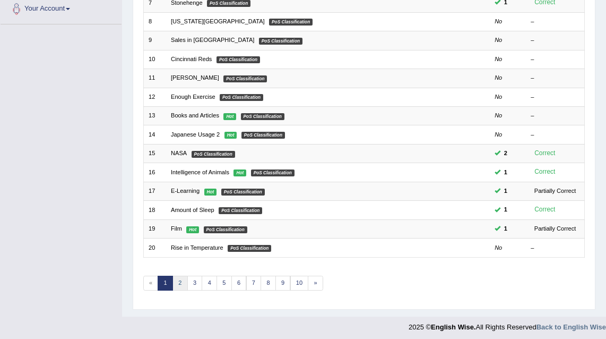
click at [177, 280] on link "2" at bounding box center [179, 282] width 15 height 15
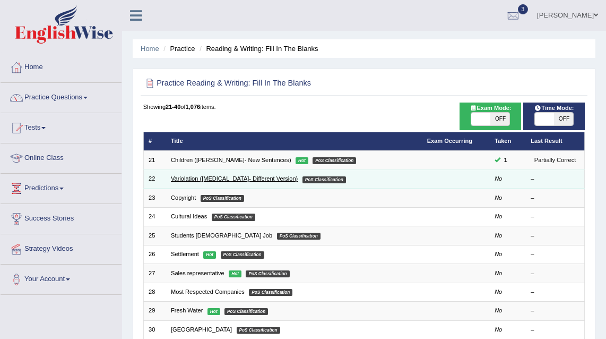
click at [210, 178] on link "Variolation ([MEDICAL_DATA]- Different Version)" at bounding box center [234, 178] width 127 height 6
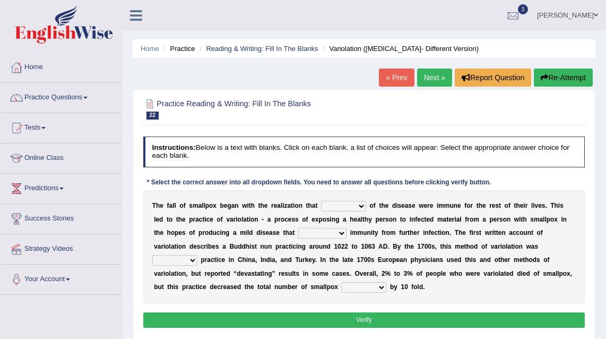
click at [396, 79] on link "« Prev" at bounding box center [396, 77] width 35 height 18
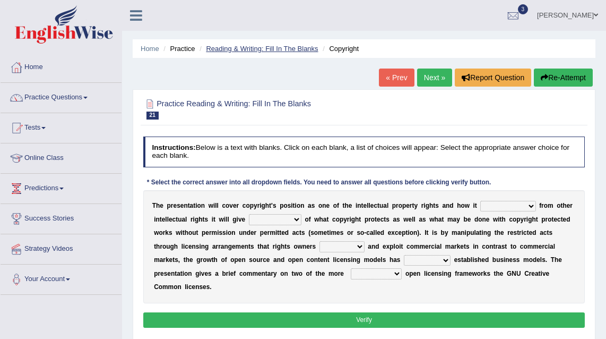
click at [266, 48] on link "Reading & Writing: Fill In The Blanks" at bounding box center [262, 49] width 112 height 8
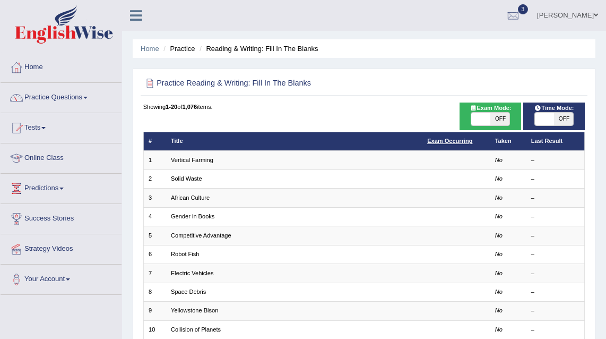
click at [435, 142] on link "Exam Occurring" at bounding box center [449, 140] width 45 height 6
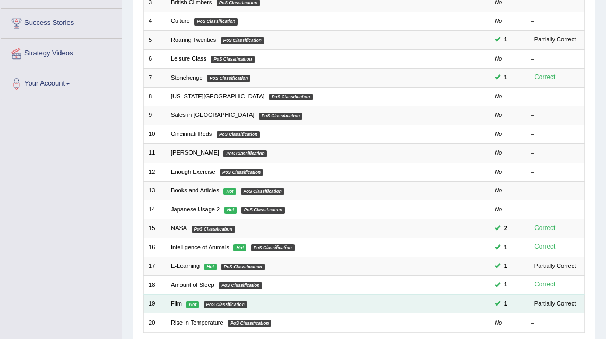
scroll to position [221, 0]
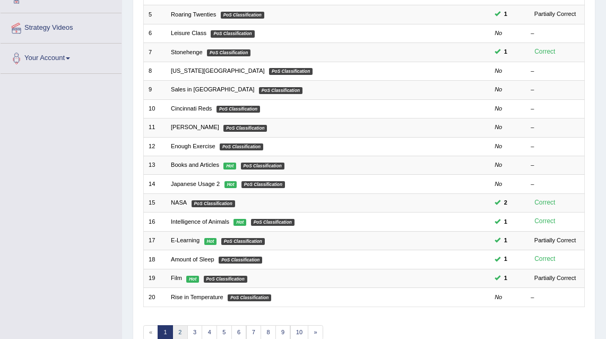
click at [180, 325] on link "2" at bounding box center [179, 332] width 15 height 15
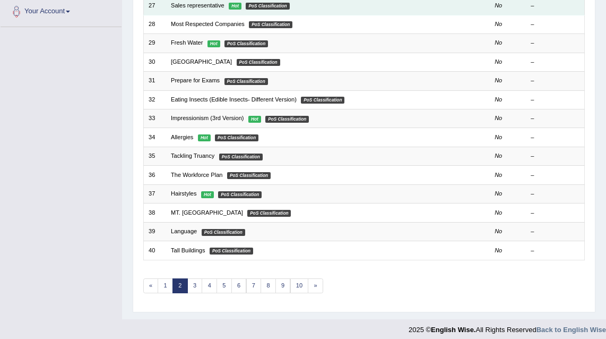
scroll to position [270, 0]
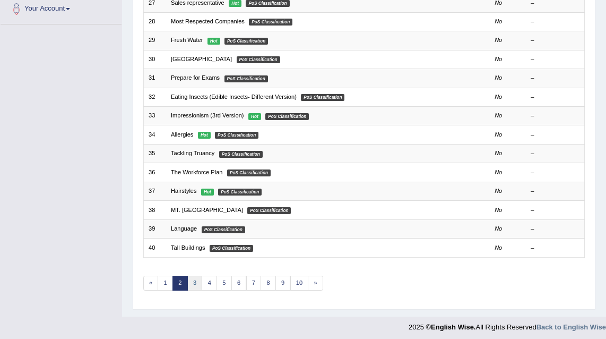
click at [193, 280] on link "3" at bounding box center [194, 282] width 15 height 15
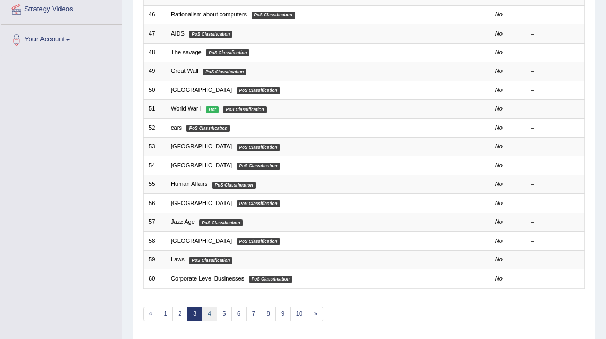
scroll to position [258, 0]
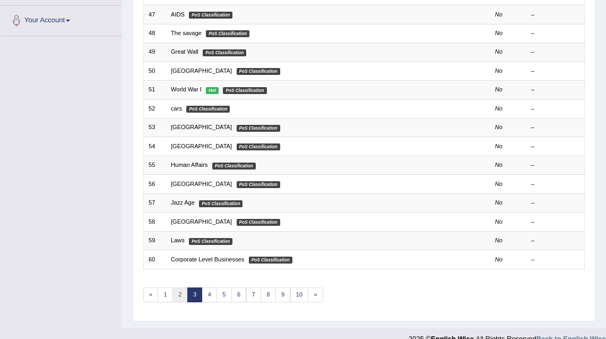
click at [178, 294] on link "2" at bounding box center [179, 294] width 15 height 15
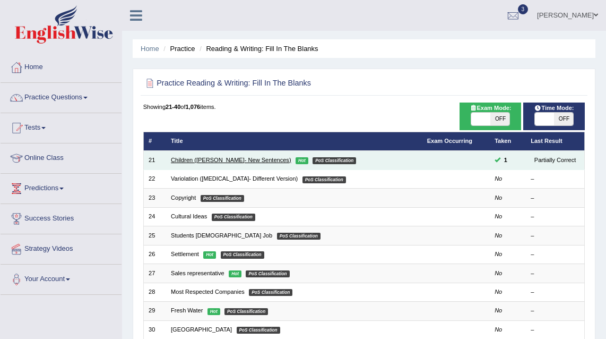
click at [237, 158] on link "Children (Jean Piaget- New Sentences)" at bounding box center [231, 160] width 120 height 6
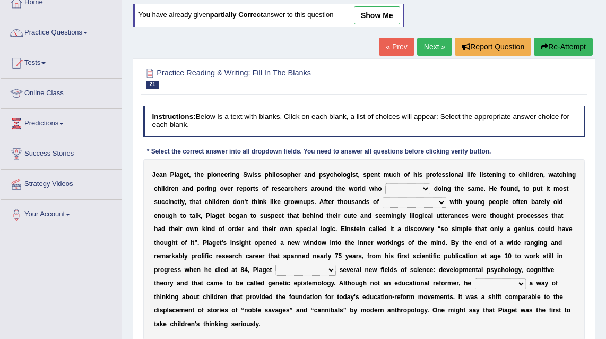
scroll to position [94, 0]
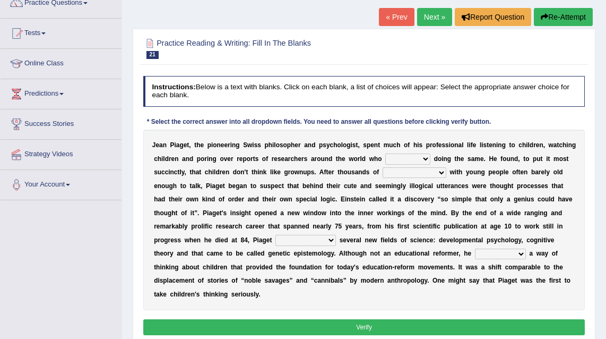
click at [413, 158] on select "had been were has been are" at bounding box center [407, 158] width 45 height 11
click at [422, 159] on select "had been were has been are" at bounding box center [407, 158] width 45 height 11
click at [385, 153] on select "had been were has been are" at bounding box center [407, 158] width 45 height 11
click at [417, 160] on select "had been were has been are" at bounding box center [407, 158] width 45 height 11
click at [419, 160] on select "had been were has been are" at bounding box center [407, 158] width 45 height 11
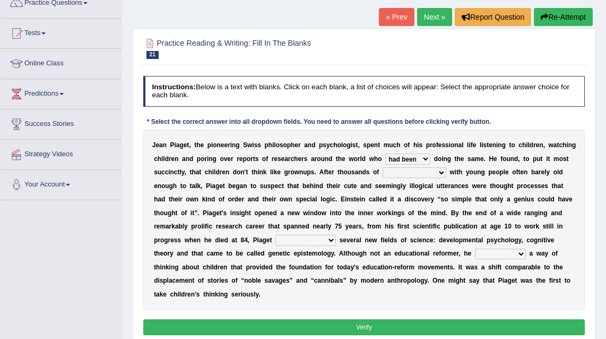
select select "were"
click at [385, 153] on select "had been were has been are" at bounding box center [407, 158] width 45 height 11
click at [396, 172] on select "interactions discussions treatments communications" at bounding box center [415, 172] width 64 height 11
select select "interactions"
click at [383, 167] on select "interactions discussions treatments communications" at bounding box center [415, 172] width 64 height 11
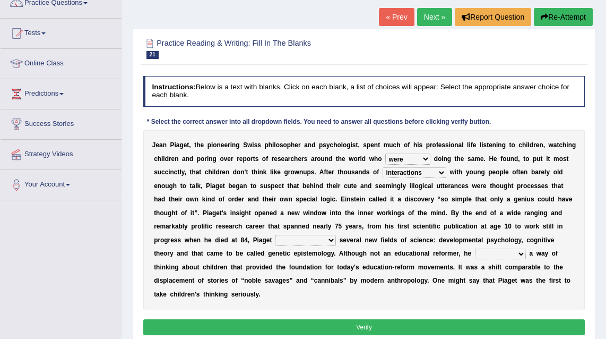
click at [311, 241] on select "has developed had developed developed was developing" at bounding box center [305, 240] width 61 height 11
click at [275, 235] on select "has developed had developed developed was developing" at bounding box center [305, 240] width 61 height 11
click at [291, 238] on select "has developed had developed developed was developing" at bounding box center [305, 240] width 61 height 11
click at [299, 240] on select "has developed had developed developed was developing" at bounding box center [305, 240] width 61 height 11
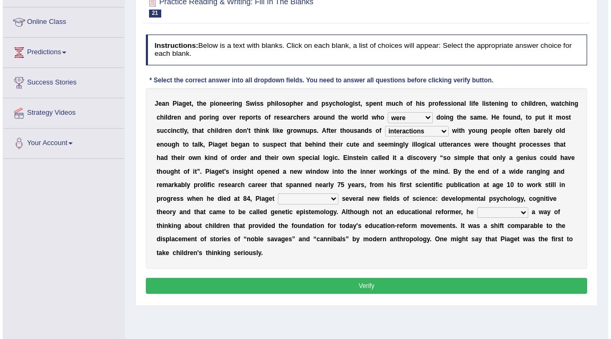
scroll to position [172, 0]
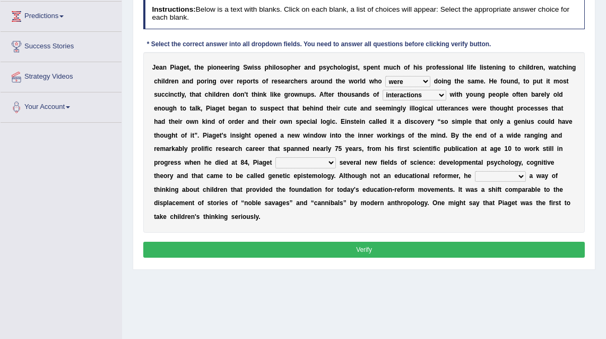
click at [297, 163] on select "has developed had developed developed was developing" at bounding box center [305, 162] width 61 height 11
click at [275, 158] on select "has developed had developed developed was developing" at bounding box center [305, 162] width 61 height 11
click at [303, 163] on select "has developed had developed developed was developing" at bounding box center [305, 162] width 61 height 11
click at [275, 158] on select "has developed had developed developed was developing" at bounding box center [305, 162] width 61 height 11
click at [309, 165] on select "has developed had developed developed was developing" at bounding box center [305, 162] width 61 height 11
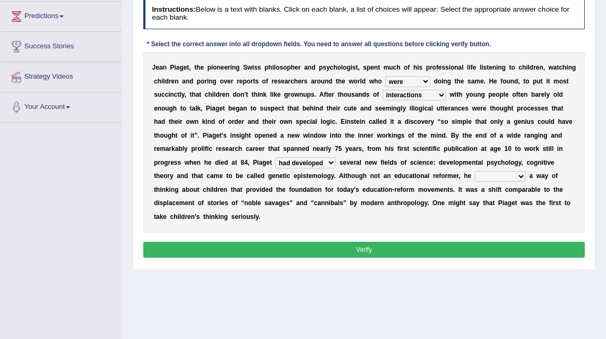
click at [275, 158] on select "has developed had developed developed was developing" at bounding box center [305, 162] width 61 height 11
click at [306, 162] on select "has developed had developed developed was developing" at bounding box center [305, 162] width 61 height 11
click at [317, 162] on select "has developed had developed developed was developing" at bounding box center [305, 162] width 61 height 11
select select "had developed"
click at [275, 158] on select "has developed had developed developed was developing" at bounding box center [305, 162] width 61 height 11
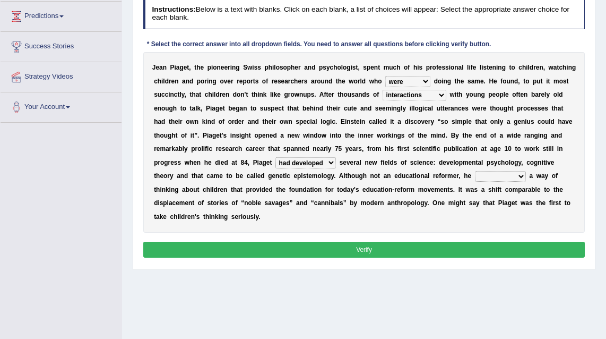
click at [491, 178] on select "created opened championed generated invented" at bounding box center [500, 176] width 51 height 11
click at [475, 171] on select "created opened championed generated invented" at bounding box center [500, 176] width 51 height 11
click at [481, 180] on select "created opened championed generated invented" at bounding box center [500, 176] width 51 height 11
click at [475, 171] on select "created opened championed generated invented" at bounding box center [500, 176] width 51 height 11
click at [484, 175] on select "created opened championed generated invented" at bounding box center [500, 176] width 51 height 11
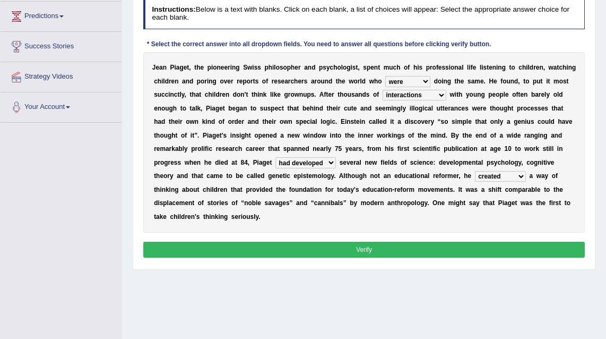
select select "championed"
click at [475, 171] on select "created opened championed generated invented" at bounding box center [500, 176] width 51 height 11
click at [359, 246] on button "Verify" at bounding box center [364, 248] width 442 height 15
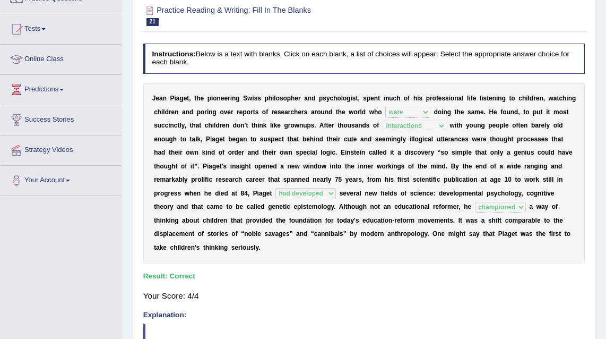
scroll to position [13, 0]
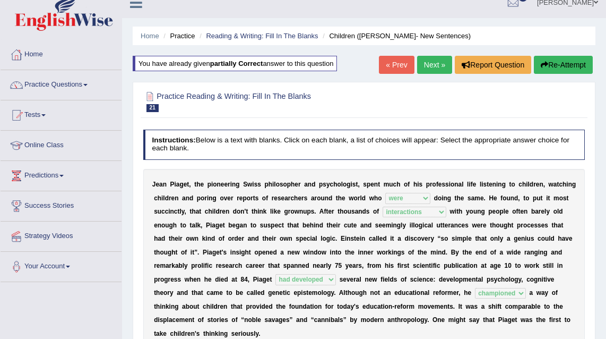
click at [438, 66] on link "Next »" at bounding box center [434, 65] width 35 height 18
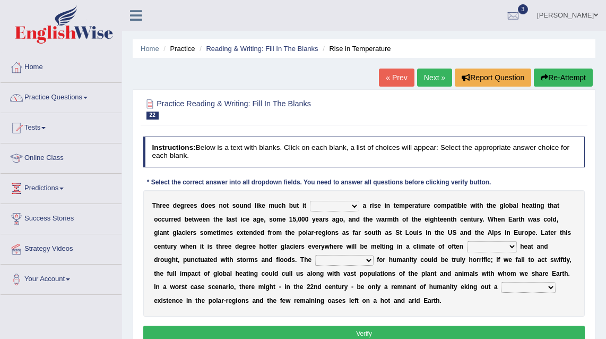
click at [342, 210] on select "undermines predicts represents proves explores" at bounding box center [334, 206] width 49 height 11
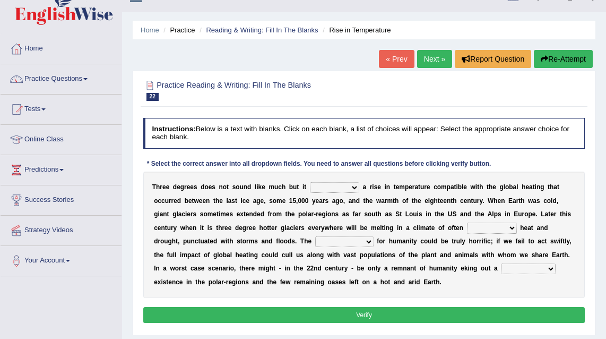
scroll to position [23, 0]
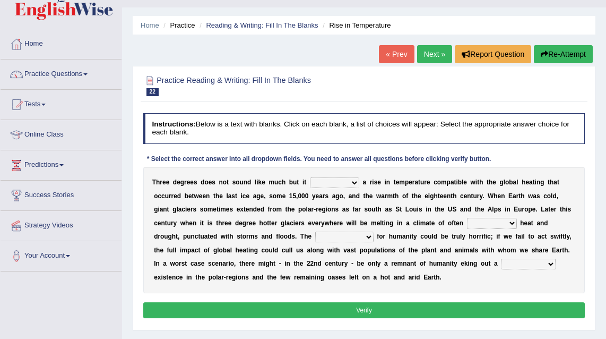
click at [331, 187] on select "undermines predicts represents proves explores" at bounding box center [334, 182] width 49 height 11
select select "proves"
click at [310, 177] on select "undermines predicts represents proves explores" at bounding box center [334, 182] width 49 height 11
click at [342, 185] on select "undermines predicts represents proves explores" at bounding box center [334, 182] width 49 height 11
click at [352, 183] on select "undermines predicts represents proves explores" at bounding box center [334, 182] width 49 height 11
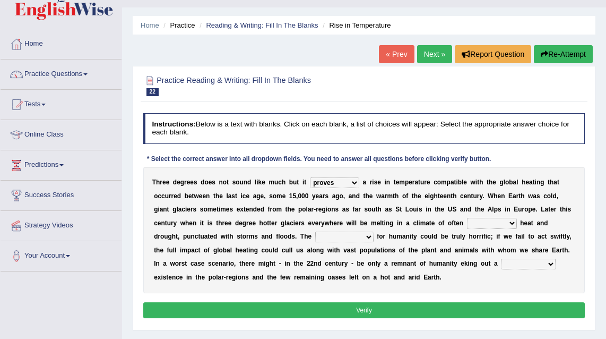
click at [480, 223] on select "particular unbearable historic temperate comfortable" at bounding box center [492, 223] width 50 height 11
click at [486, 223] on select "particular unbearable historic temperate comfortable" at bounding box center [492, 223] width 50 height 11
select select "unbearable"
click at [467, 218] on select "particular unbearable historic temperate comfortable" at bounding box center [492, 223] width 50 height 11
click at [348, 239] on select "achievements consequences phenomena dreams considerations" at bounding box center [344, 236] width 58 height 11
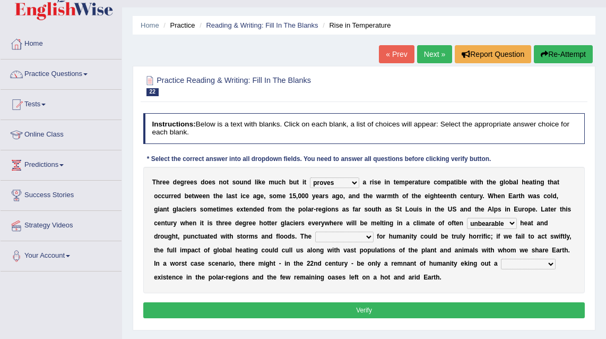
click at [347, 185] on select "undermines predicts represents proves explores" at bounding box center [334, 182] width 49 height 11
select select "represents"
click at [310, 177] on select "undermines predicts represents proves explores" at bounding box center [334, 182] width 49 height 11
click at [347, 237] on select "achievements consequences phenomena dreams considerations" at bounding box center [344, 236] width 58 height 11
select select "consequences"
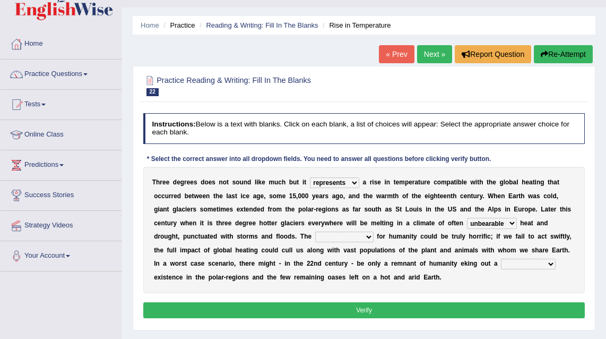
click at [315, 231] on select "achievements consequences phenomena dreams considerations" at bounding box center [344, 236] width 58 height 11
click at [525, 262] on select "old-fashioned economical successful diminished peculiar" at bounding box center [528, 263] width 55 height 11
click at [505, 266] on select "old-fashioned economical successful diminished peculiar" at bounding box center [528, 263] width 55 height 11
select select "diminished"
click at [502, 258] on select "old-fashioned economical successful diminished peculiar" at bounding box center [528, 263] width 55 height 11
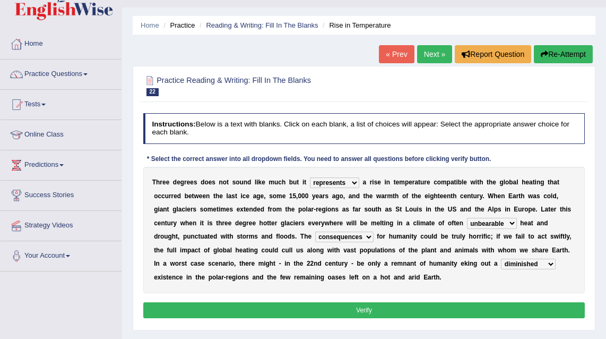
scroll to position [72, 0]
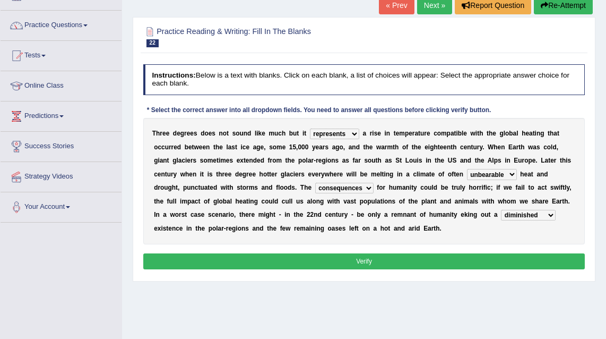
click at [344, 260] on button "Verify" at bounding box center [364, 260] width 442 height 15
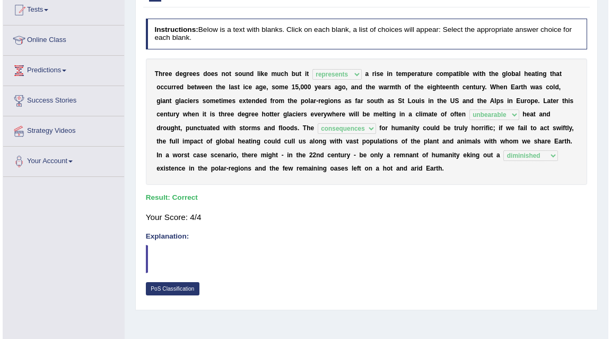
scroll to position [154, 0]
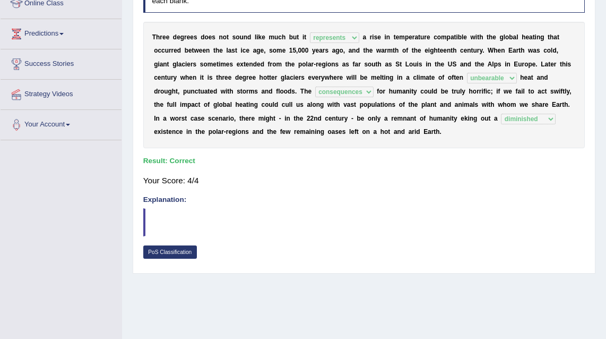
click at [167, 201] on h4 "Explanation:" at bounding box center [364, 200] width 442 height 8
click at [172, 246] on link "PoS Classification" at bounding box center [170, 252] width 54 height 14
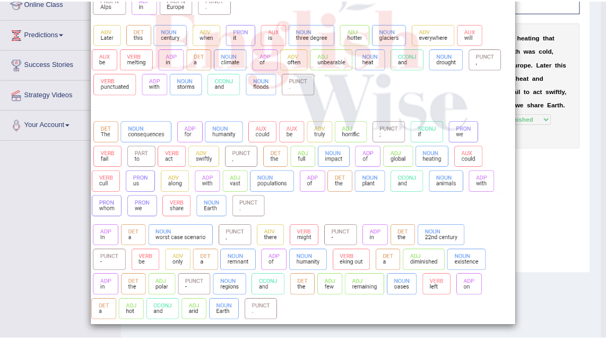
scroll to position [0, 0]
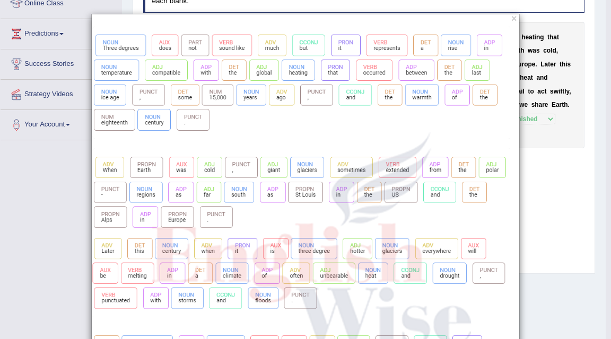
click at [550, 159] on div "×" at bounding box center [305, 277] width 611 height 526
click at [513, 19] on button "×" at bounding box center [514, 19] width 5 height 10
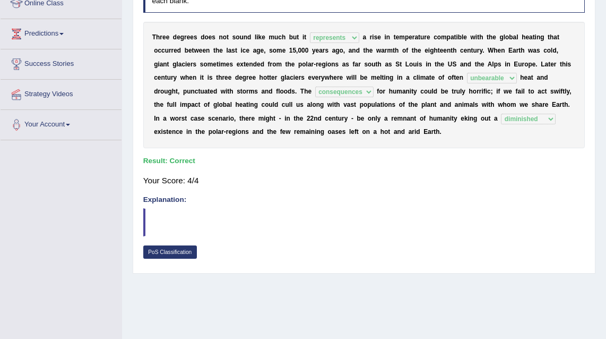
scroll to position [8, 0]
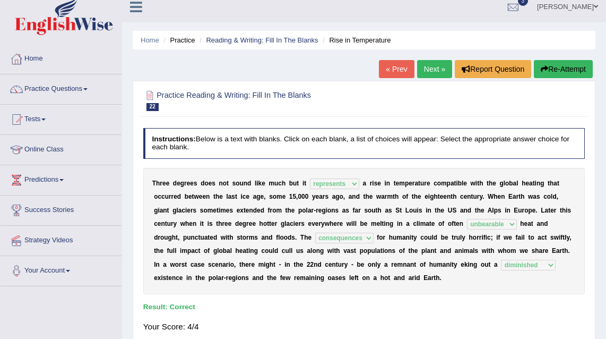
click at [427, 67] on link "Next »" at bounding box center [434, 69] width 35 height 18
